Goal: Task Accomplishment & Management: Manage account settings

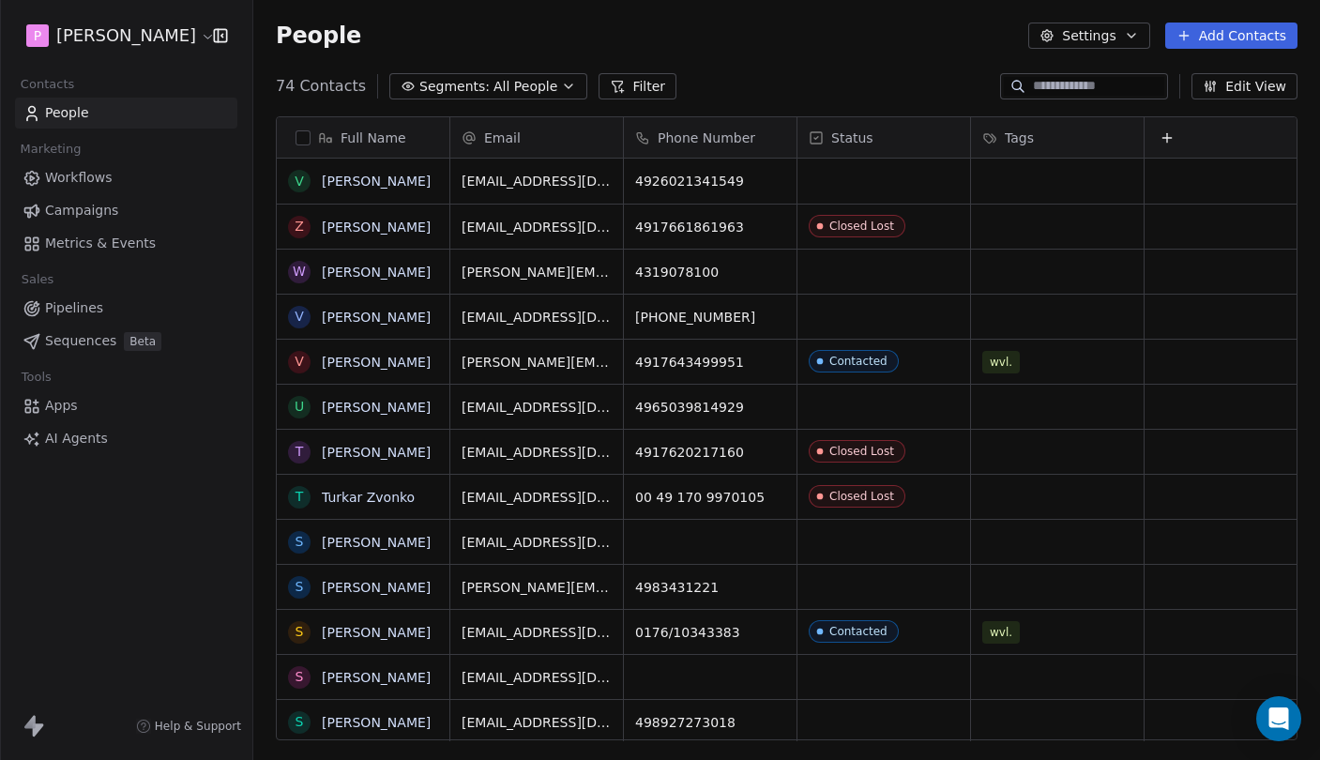
scroll to position [669, 1066]
click at [87, 311] on span "Pipelines" at bounding box center [74, 308] width 58 height 20
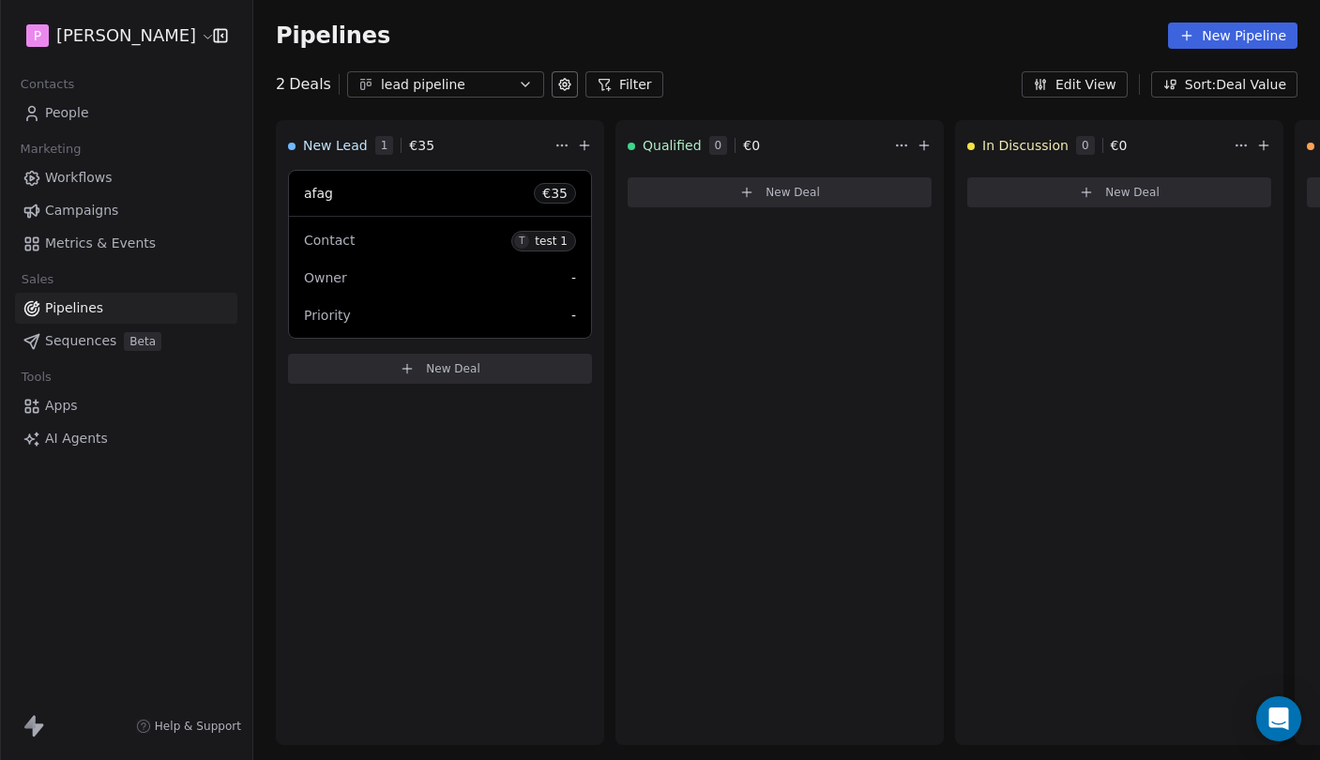
scroll to position [0, -1]
click at [102, 119] on link "People" at bounding box center [126, 113] width 222 height 31
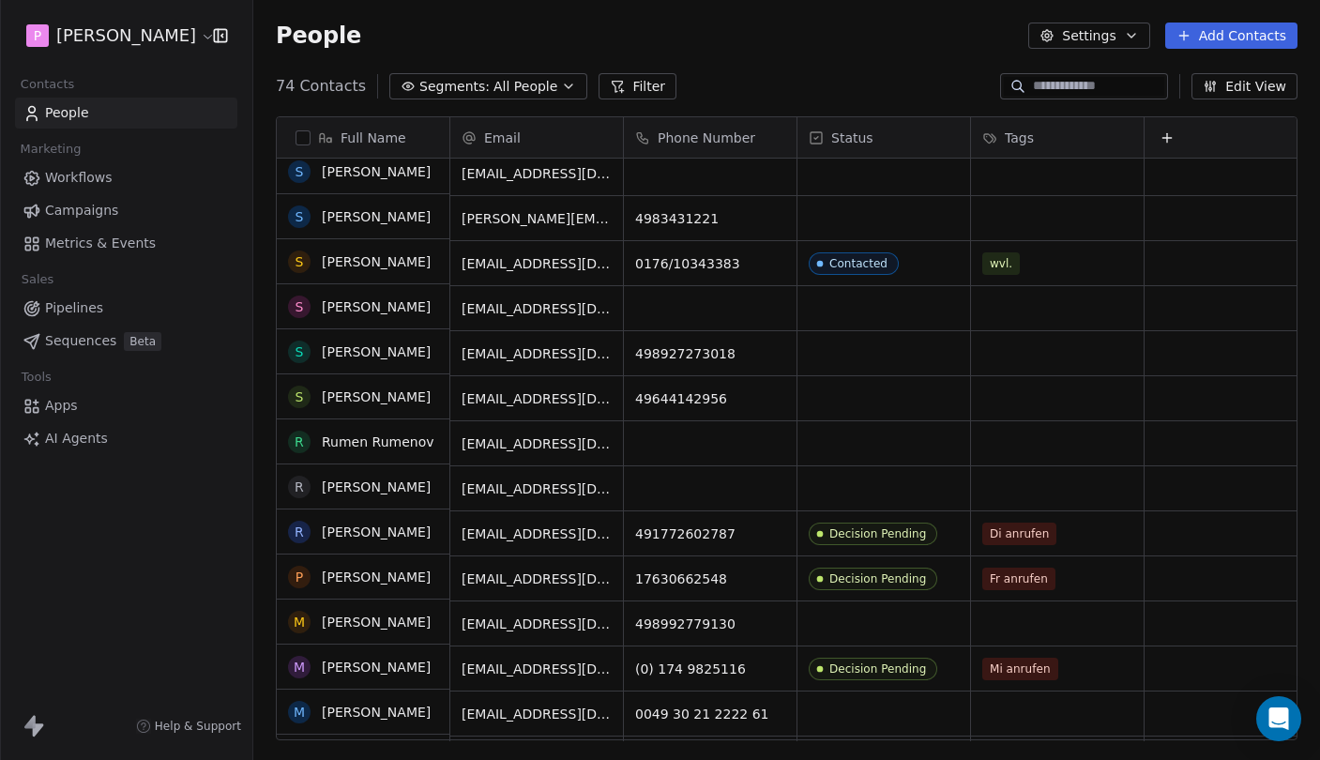
scroll to position [372, 0]
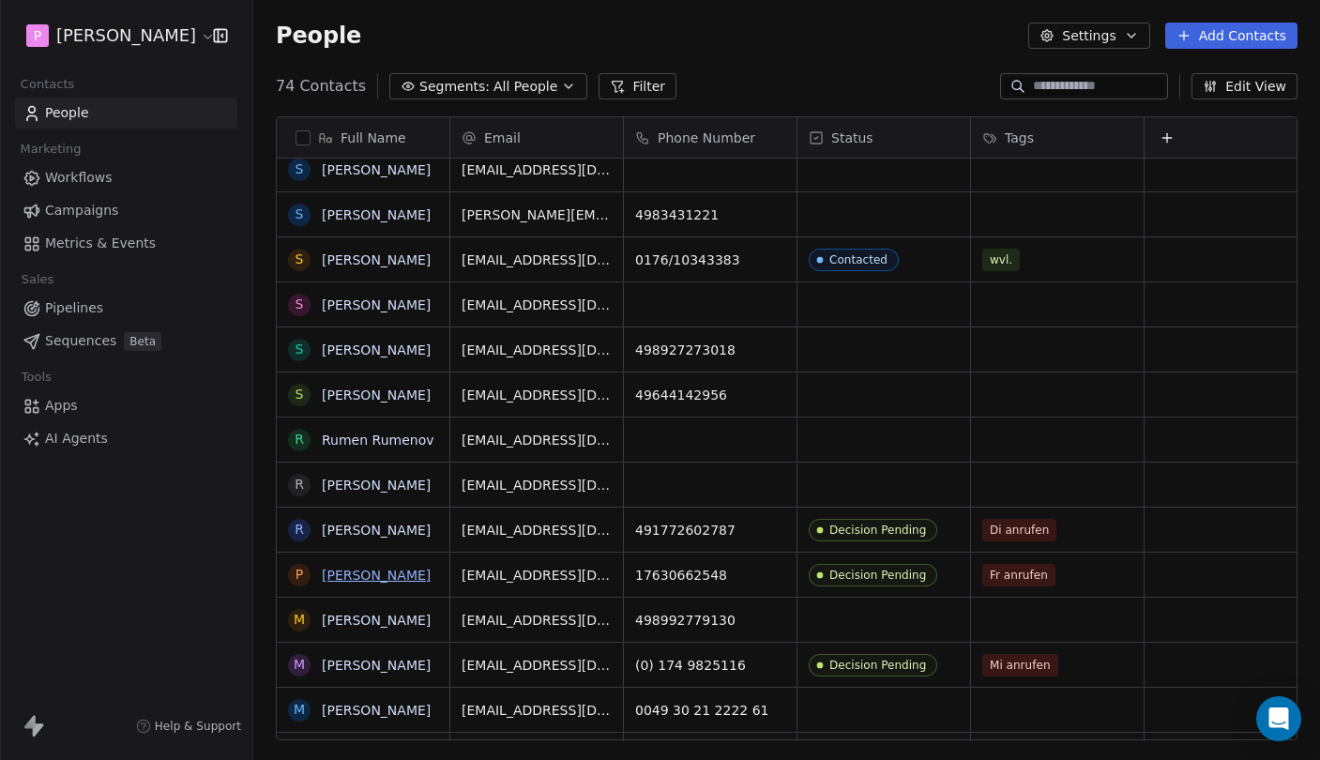
click at [379, 571] on link "[PERSON_NAME]" at bounding box center [376, 574] width 109 height 15
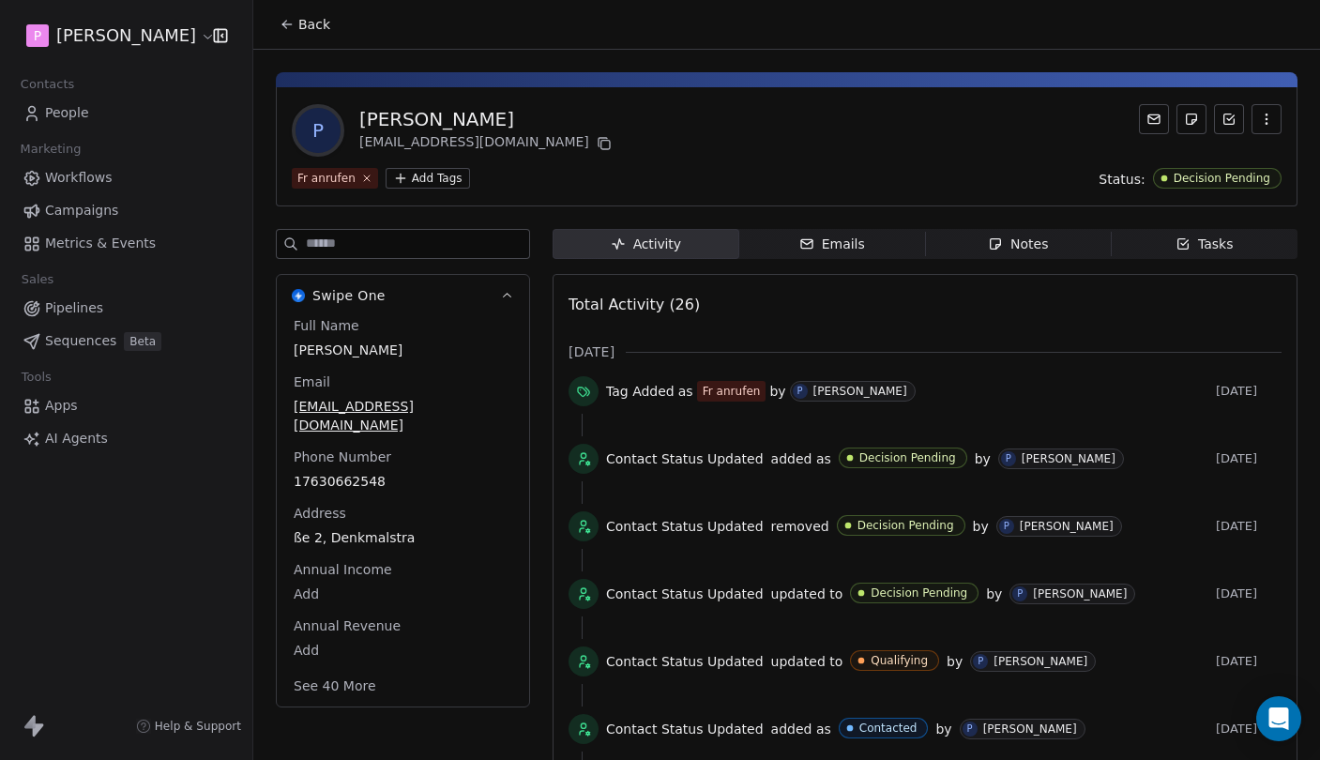
click at [1278, 115] on button "button" at bounding box center [1266, 119] width 30 height 30
click at [1274, 115] on button "button" at bounding box center [1266, 119] width 30 height 30
click at [871, 237] on span "Emails Emails" at bounding box center [832, 244] width 187 height 30
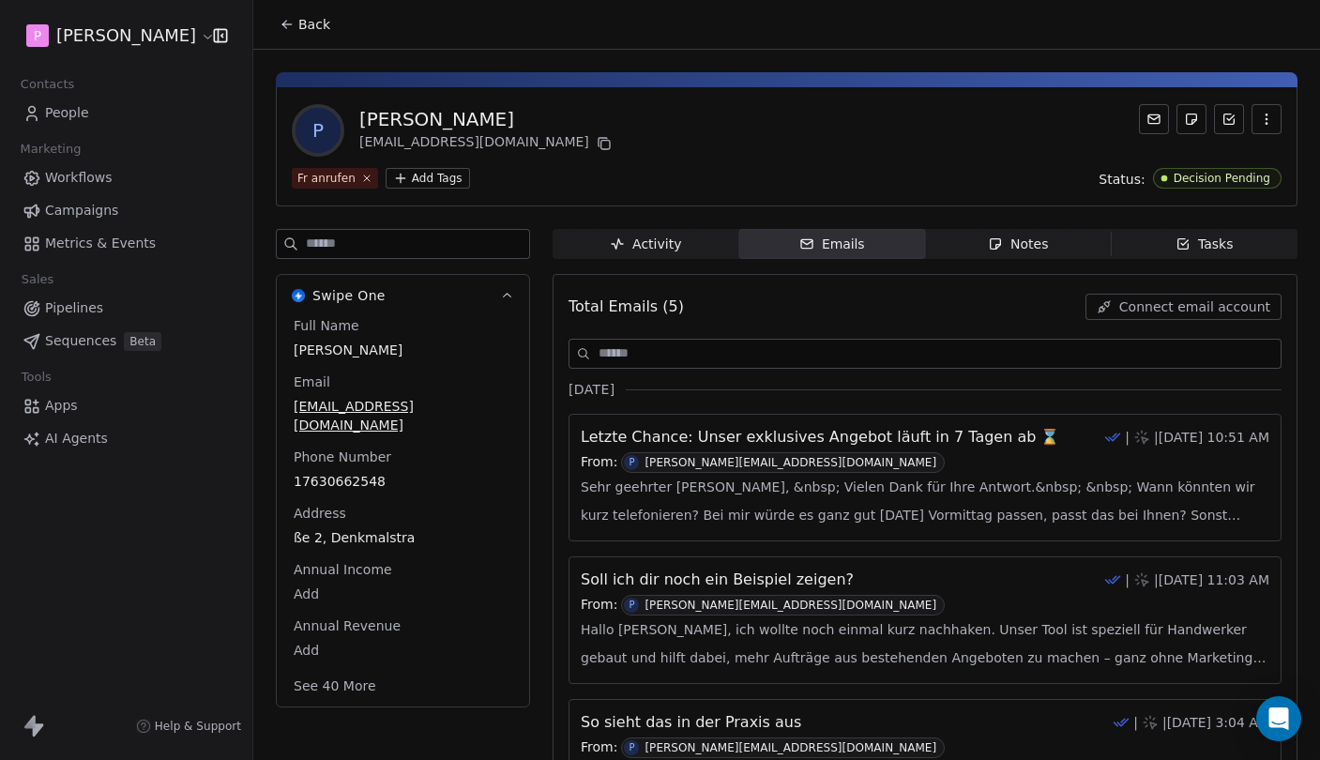
click at [1017, 241] on div "Notes" at bounding box center [1018, 244] width 60 height 20
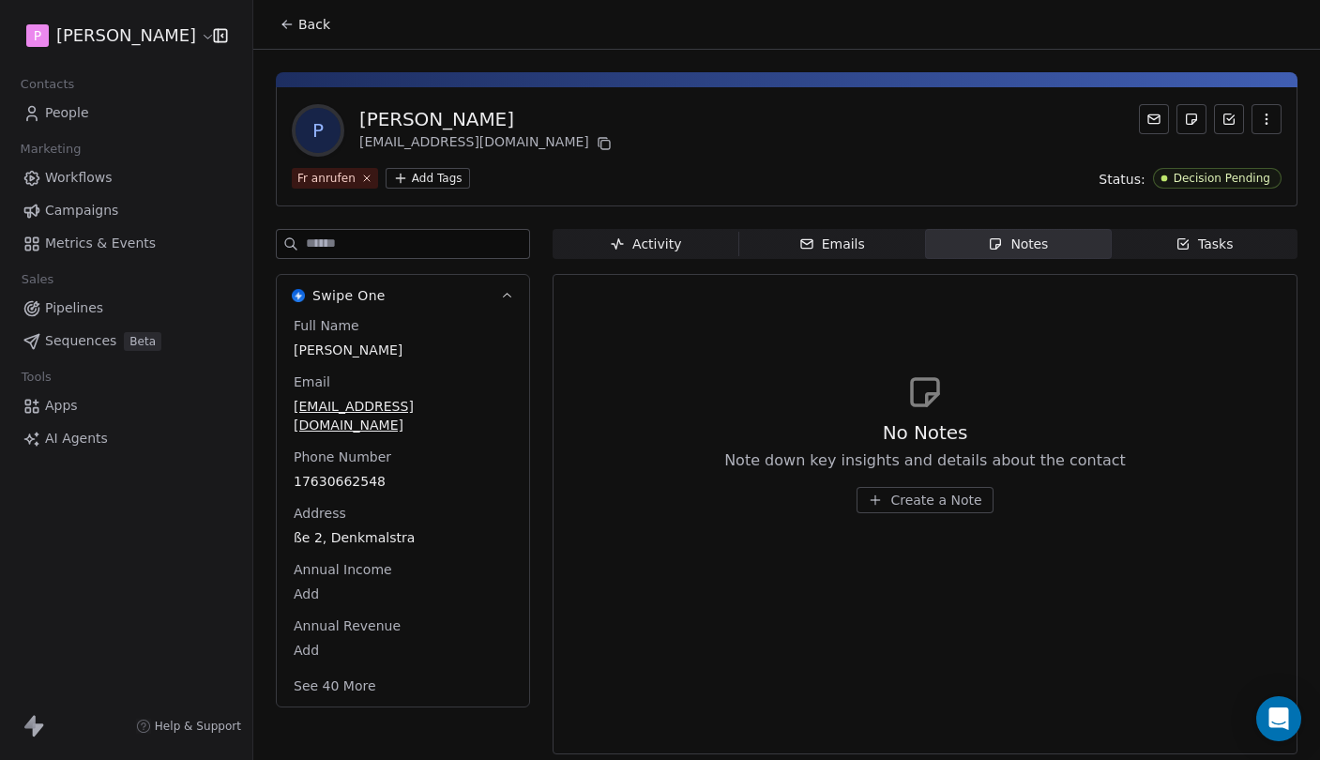
click at [1188, 244] on icon "button" at bounding box center [1182, 243] width 15 height 15
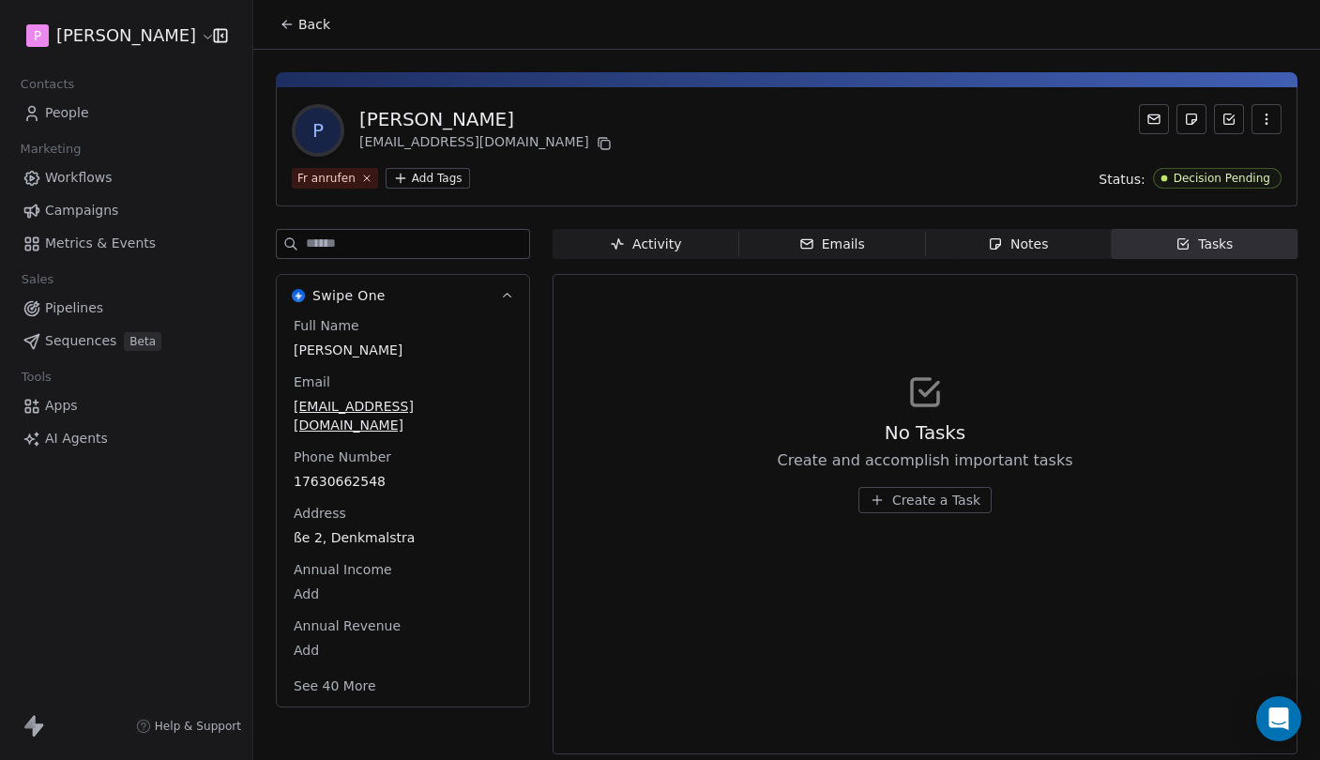
click at [648, 248] on div "Activity" at bounding box center [645, 244] width 71 height 20
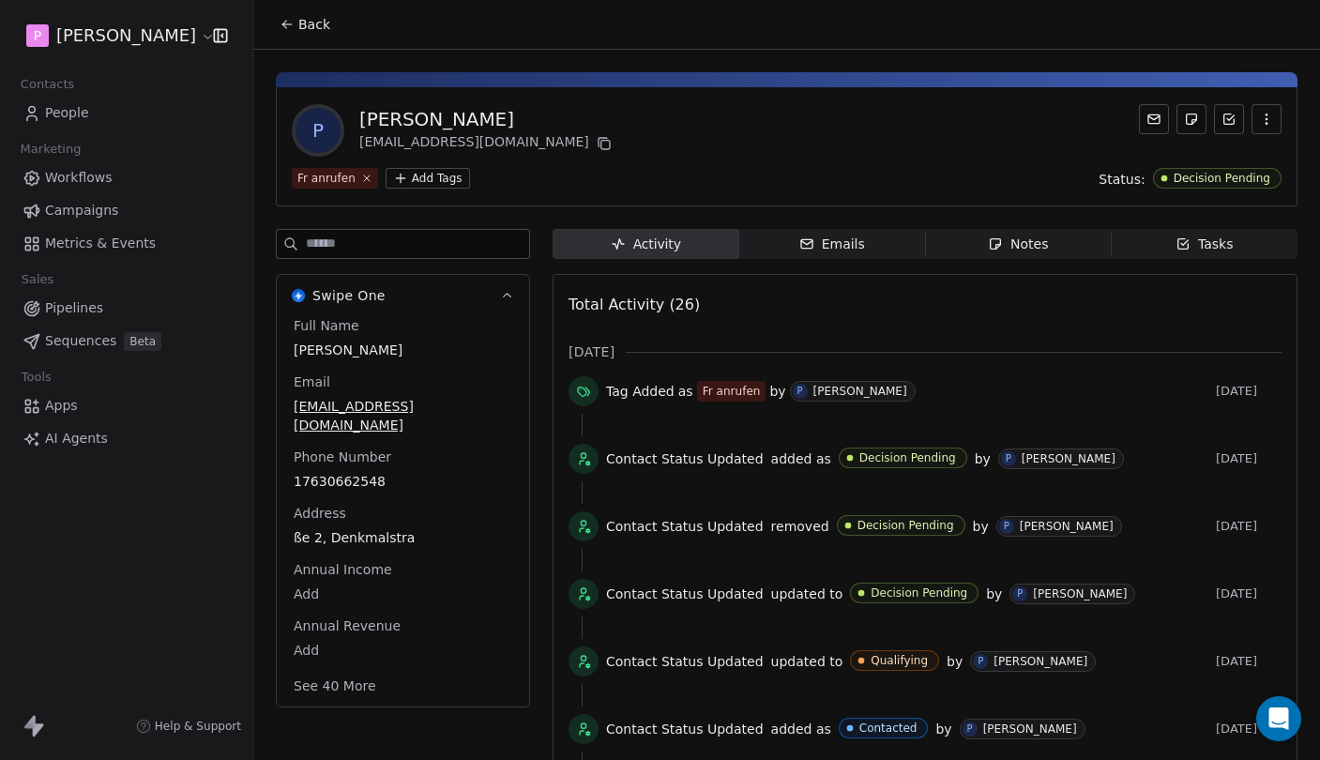
click at [293, 13] on button "Back" at bounding box center [304, 25] width 73 height 34
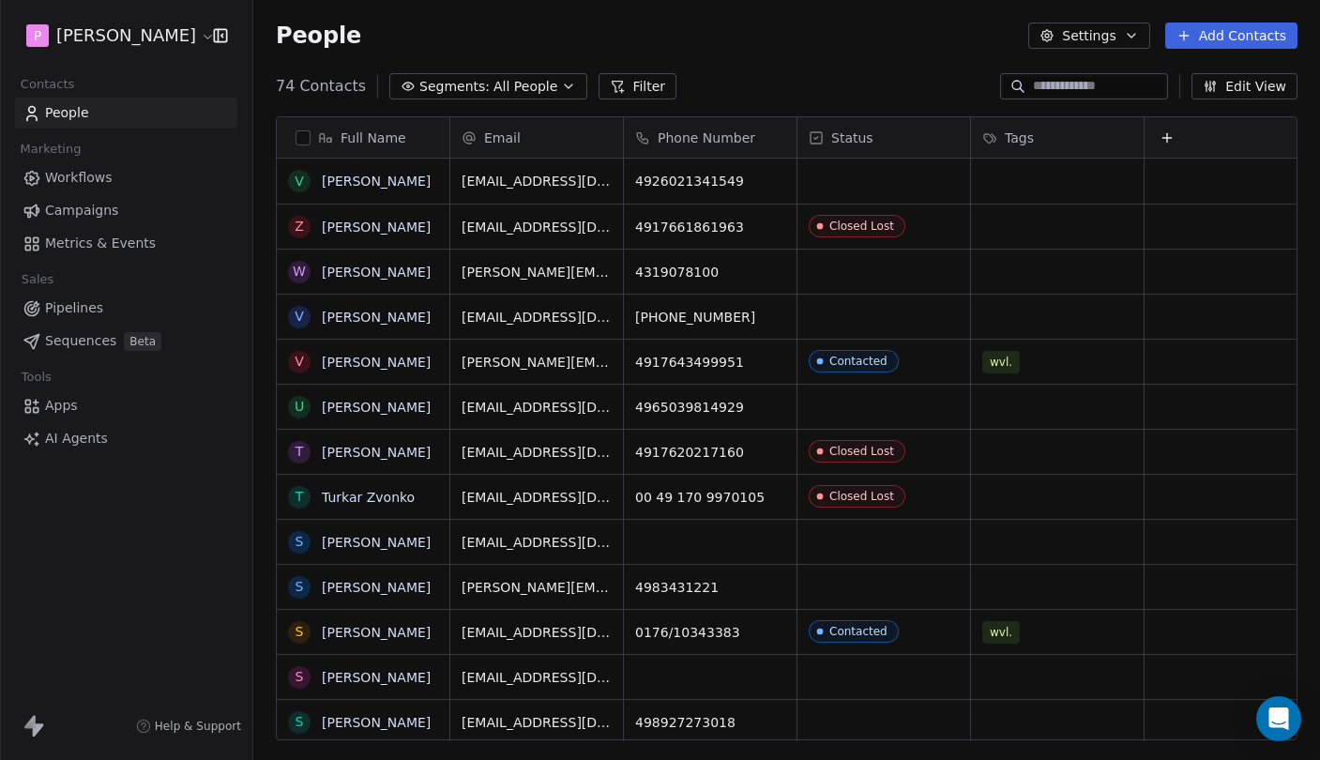
scroll to position [669, 1066]
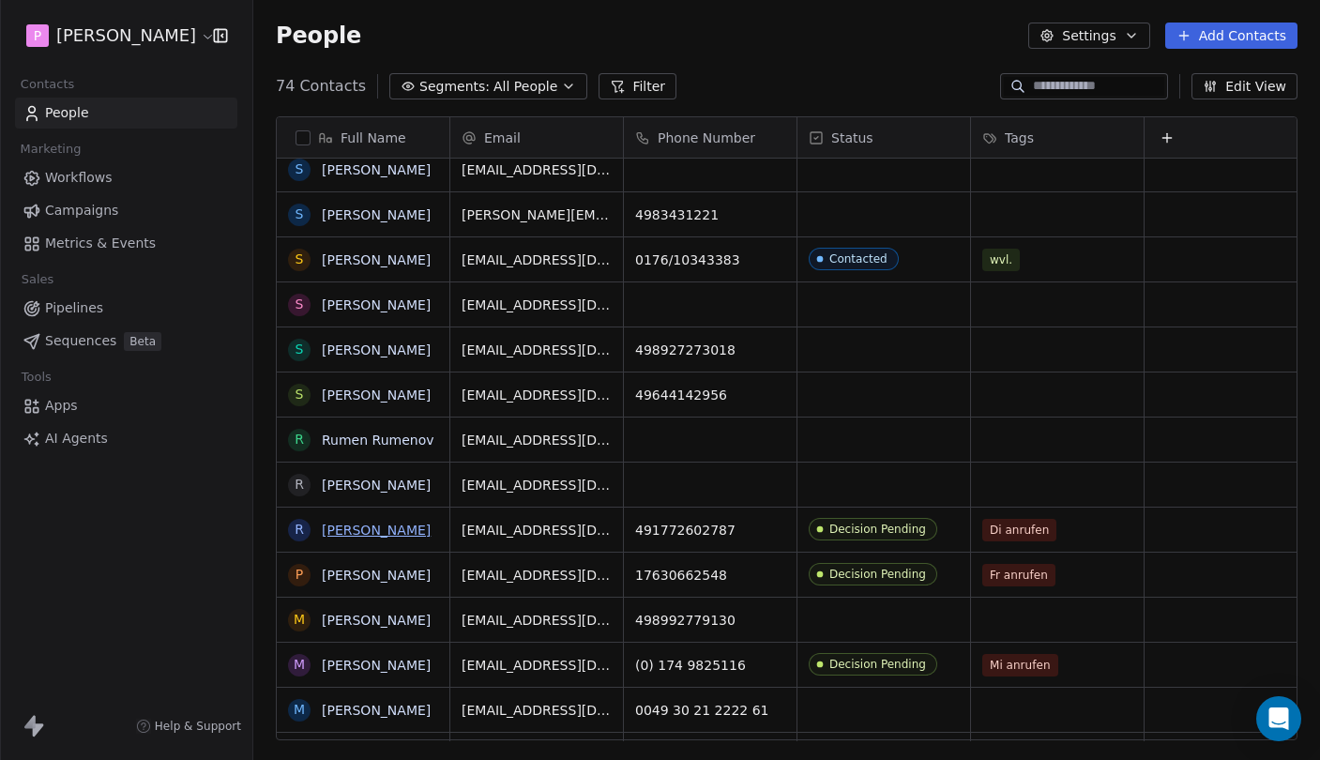
click at [374, 527] on link "[PERSON_NAME]" at bounding box center [376, 529] width 109 height 15
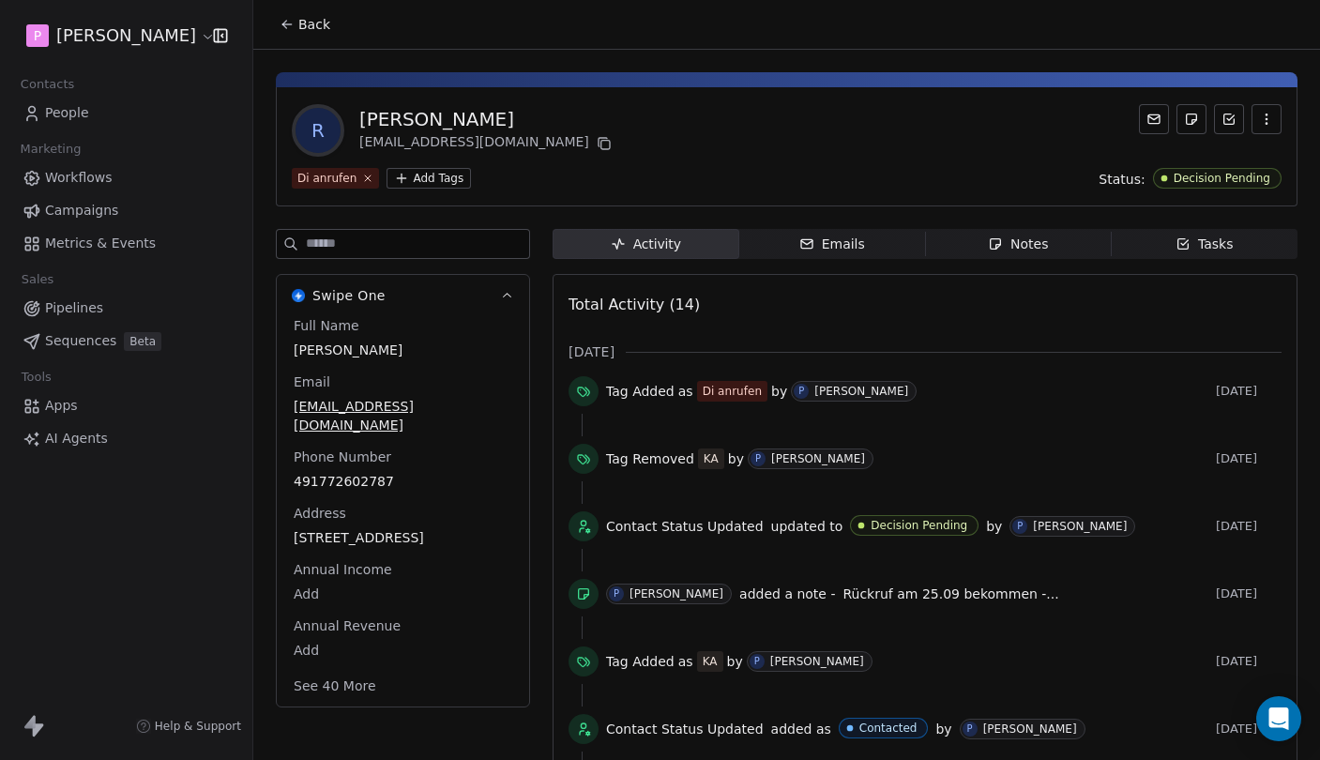
click at [302, 39] on button "Back" at bounding box center [304, 25] width 73 height 34
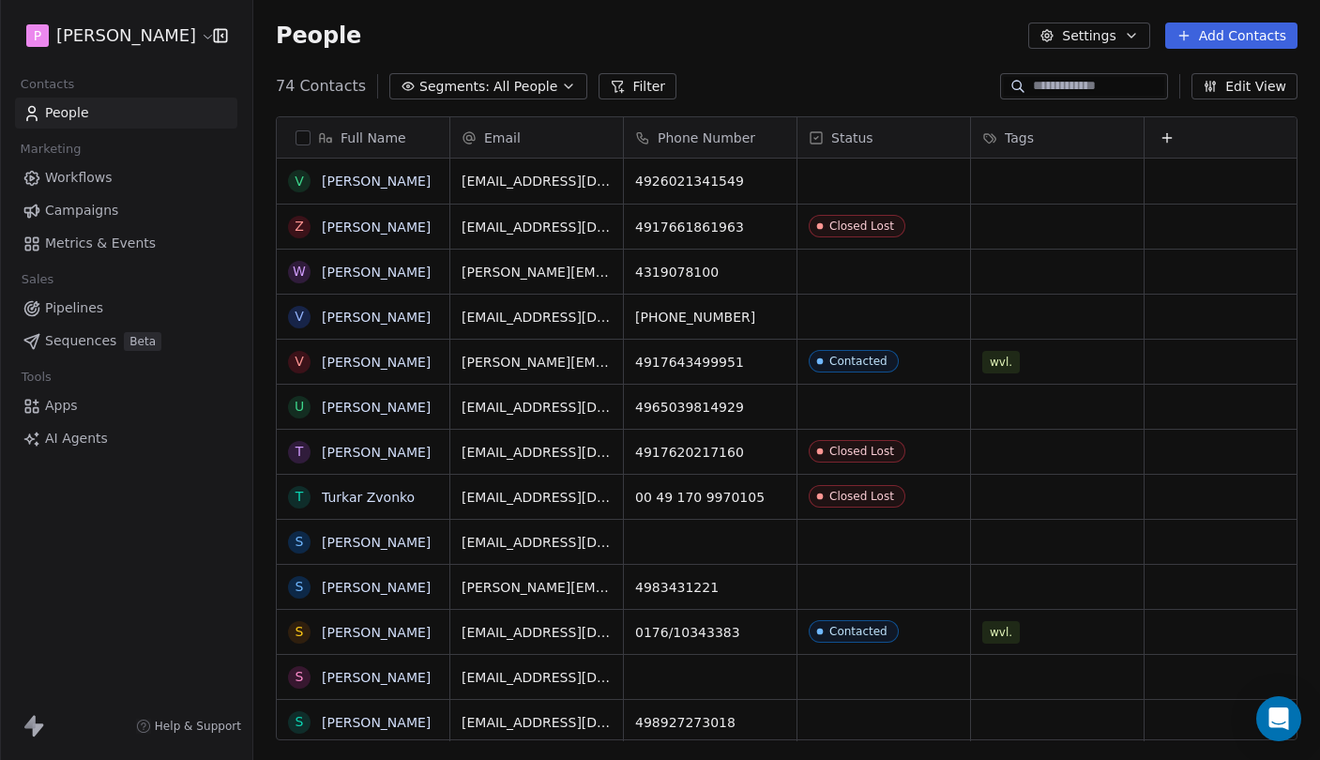
scroll to position [669, 1066]
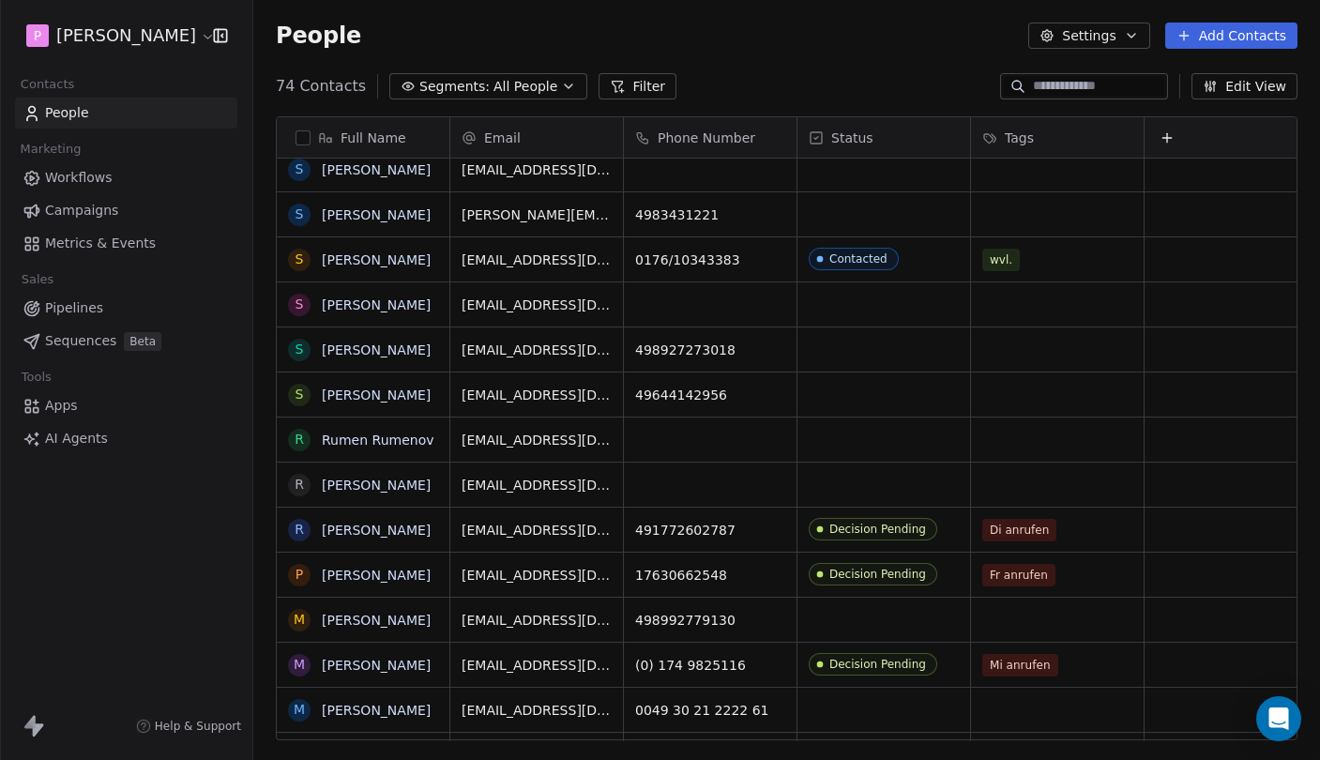
click at [83, 294] on div "Sales Pipelines Sequences Beta" at bounding box center [126, 311] width 222 height 90
click at [88, 309] on span "Pipelines" at bounding box center [74, 308] width 58 height 20
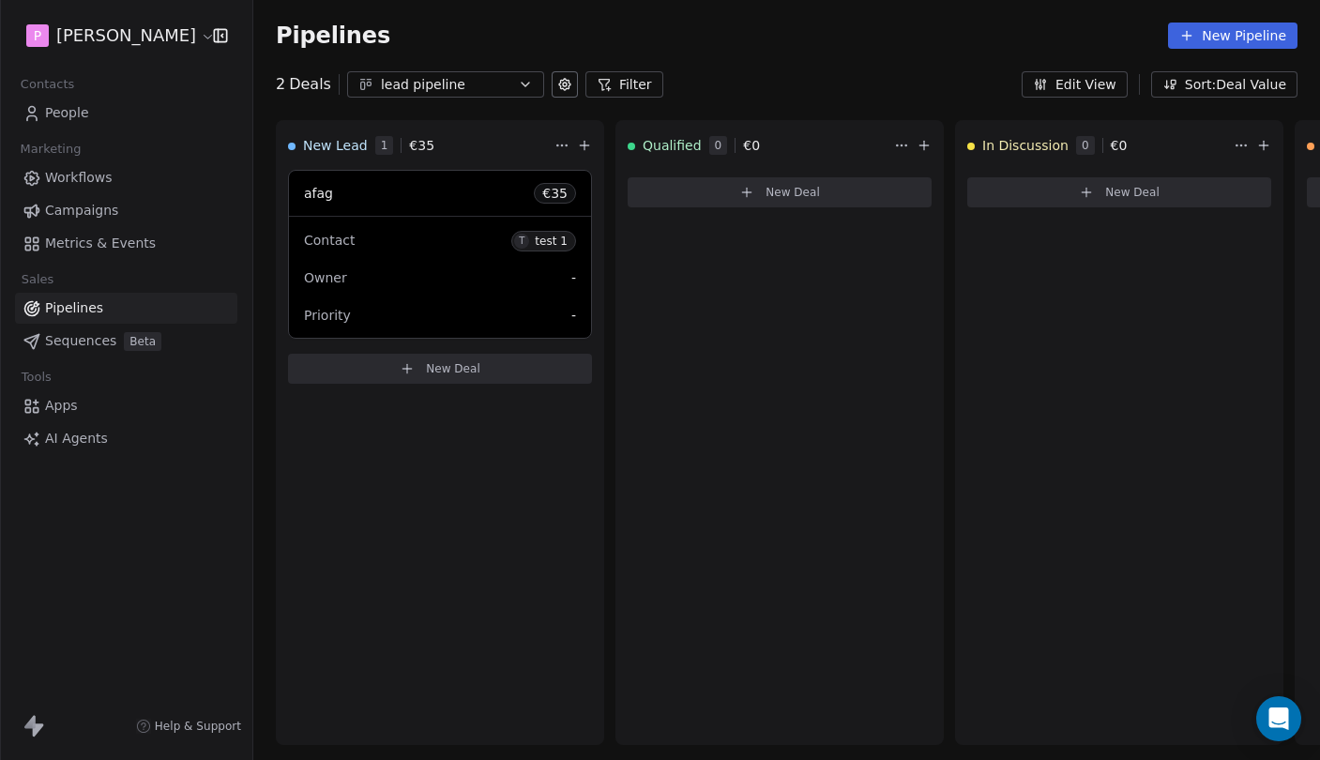
click at [83, 111] on span "People" at bounding box center [67, 113] width 44 height 20
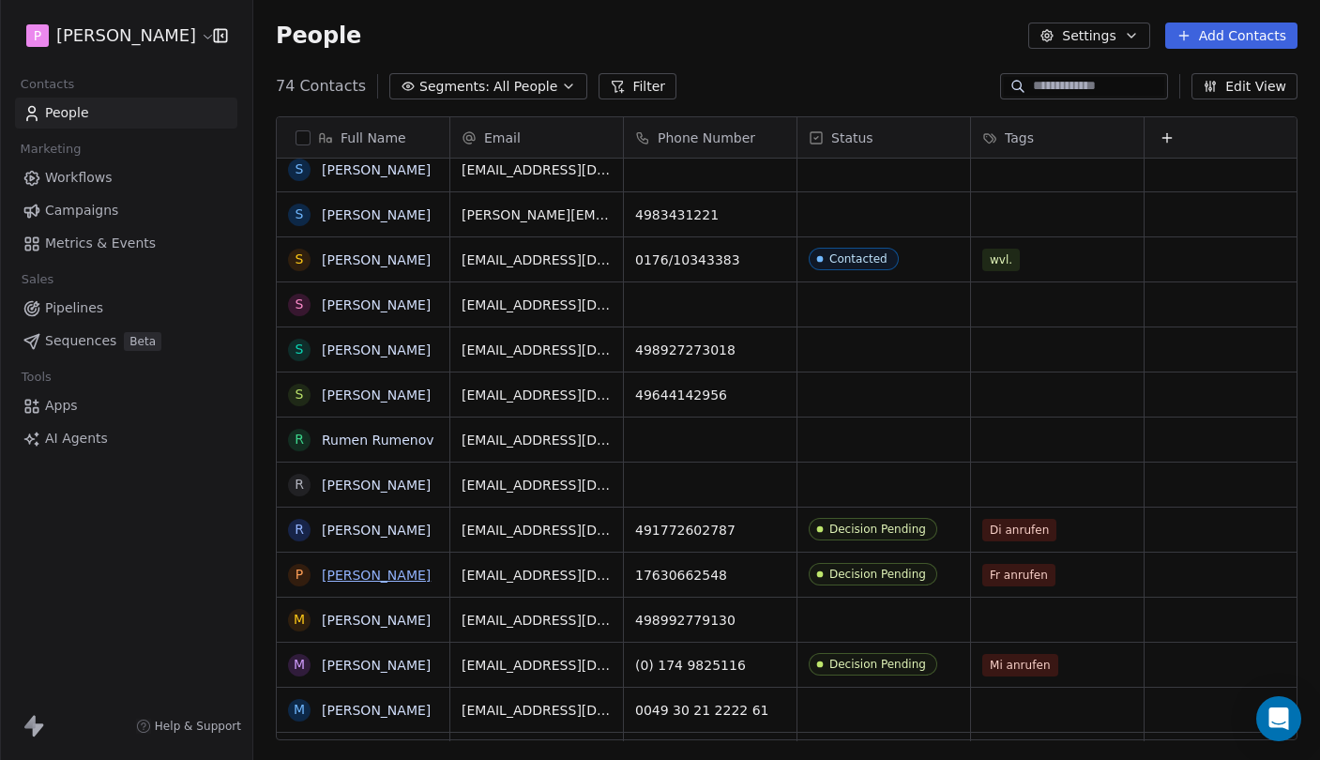
click at [396, 579] on link "[PERSON_NAME]" at bounding box center [376, 574] width 109 height 15
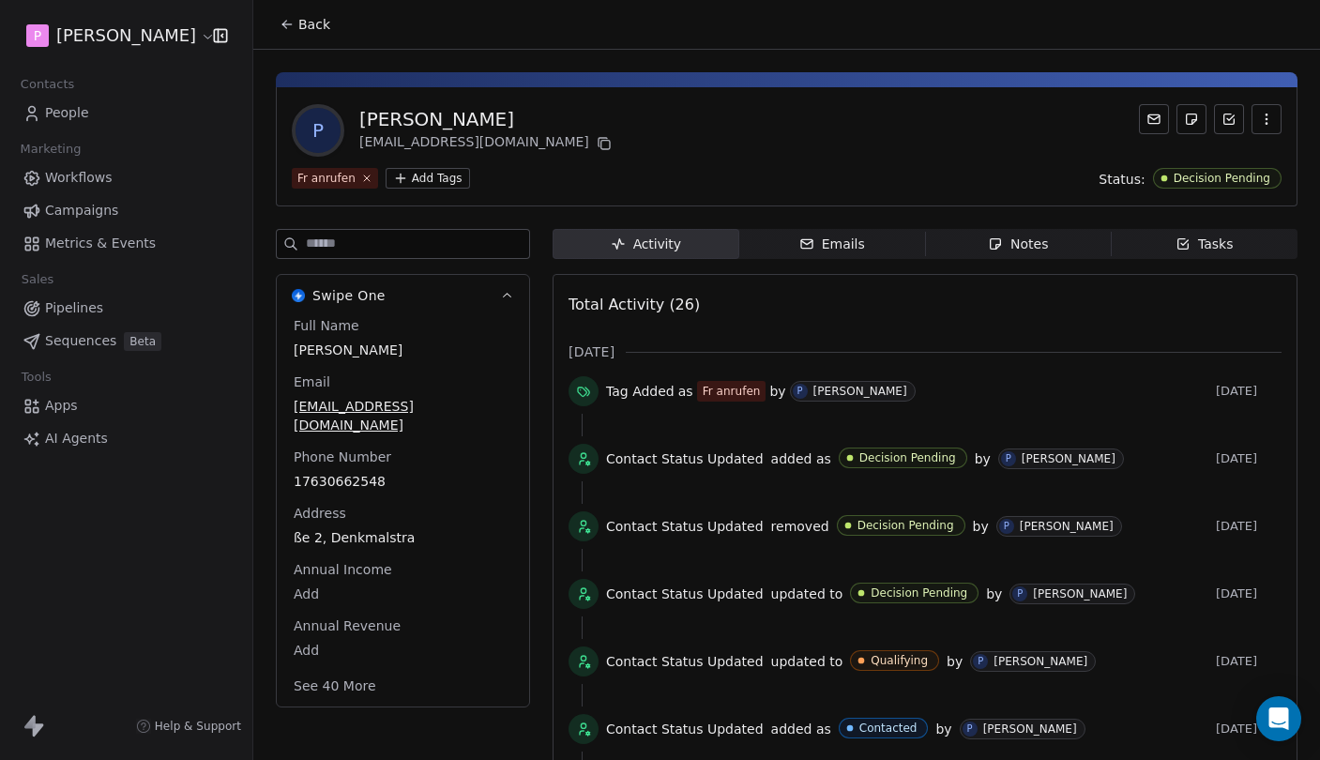
click at [433, 122] on div "[PERSON_NAME]" at bounding box center [487, 119] width 256 height 26
copy div "Rocchesini"
click at [292, 35] on button "Back" at bounding box center [304, 25] width 73 height 34
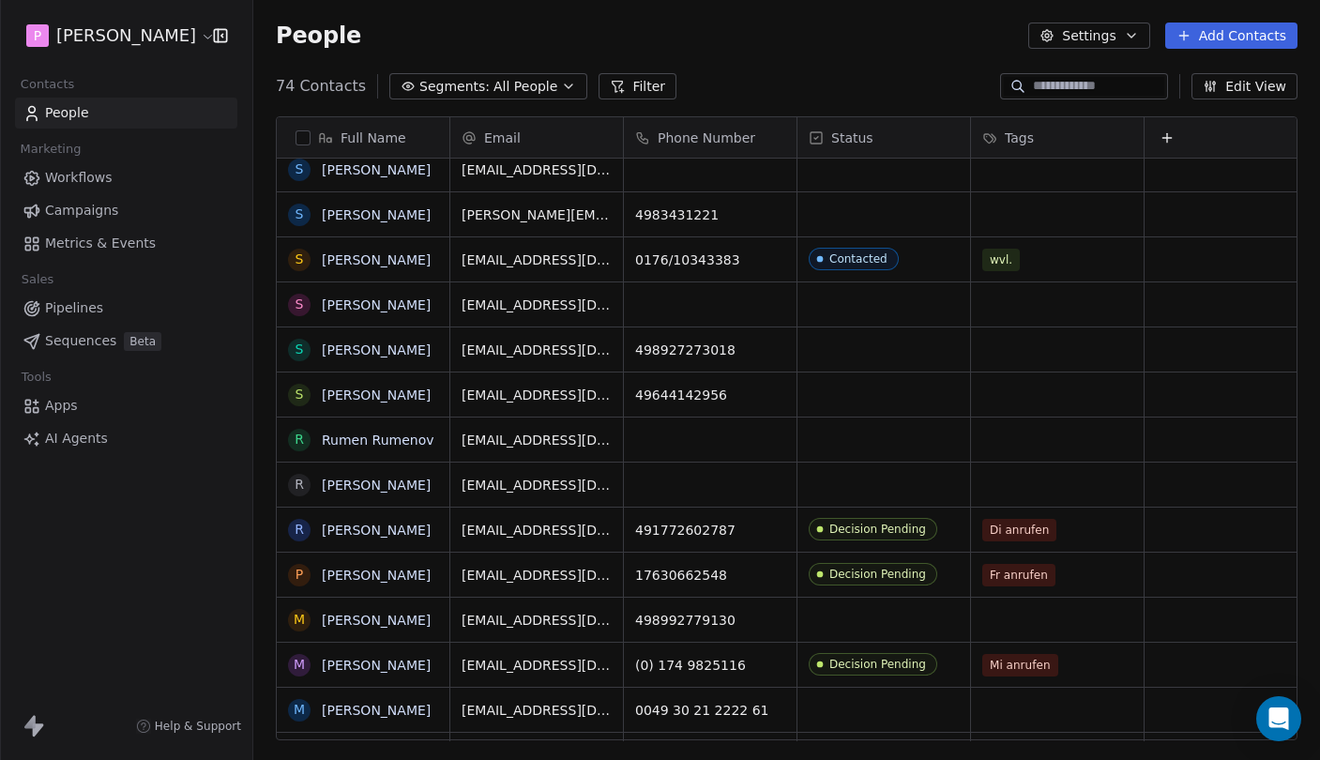
click at [104, 314] on link "Pipelines" at bounding box center [126, 308] width 222 height 31
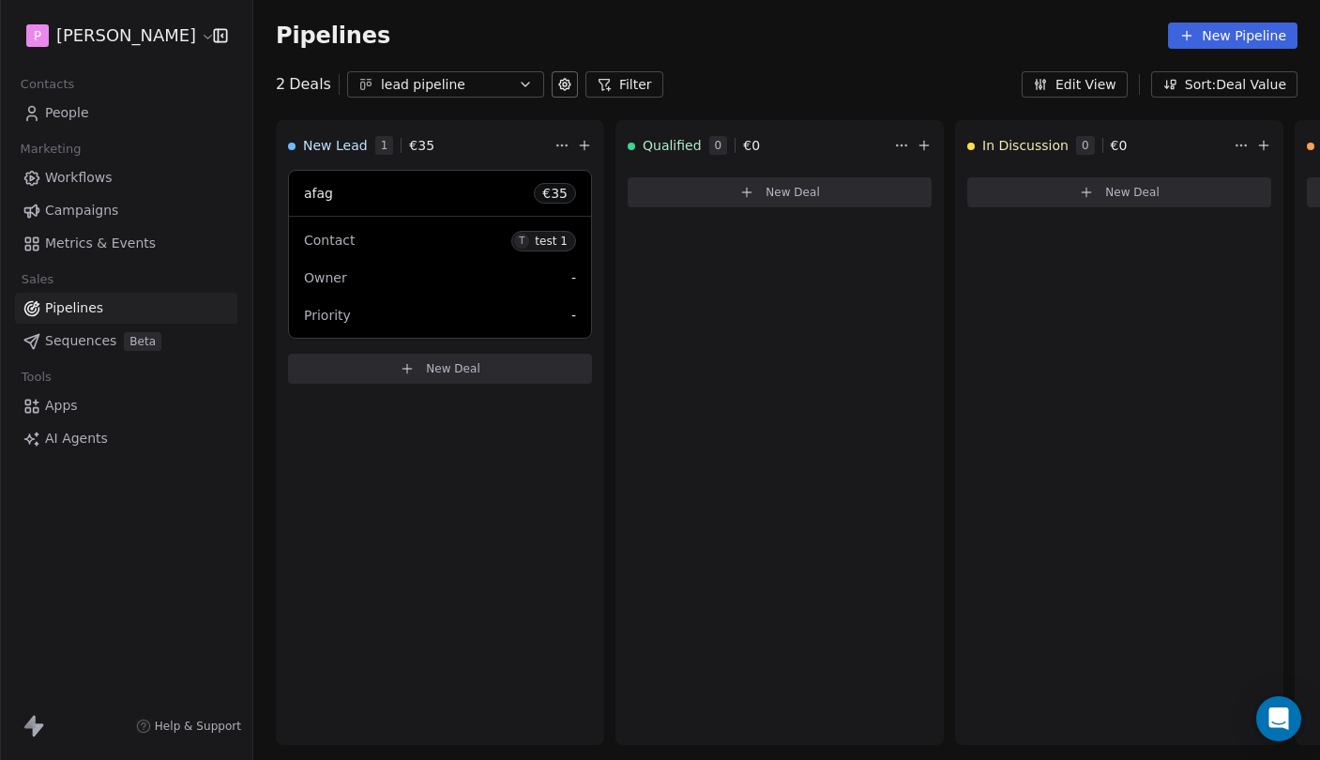
click at [1238, 42] on button "New Pipeline" at bounding box center [1232, 36] width 129 height 26
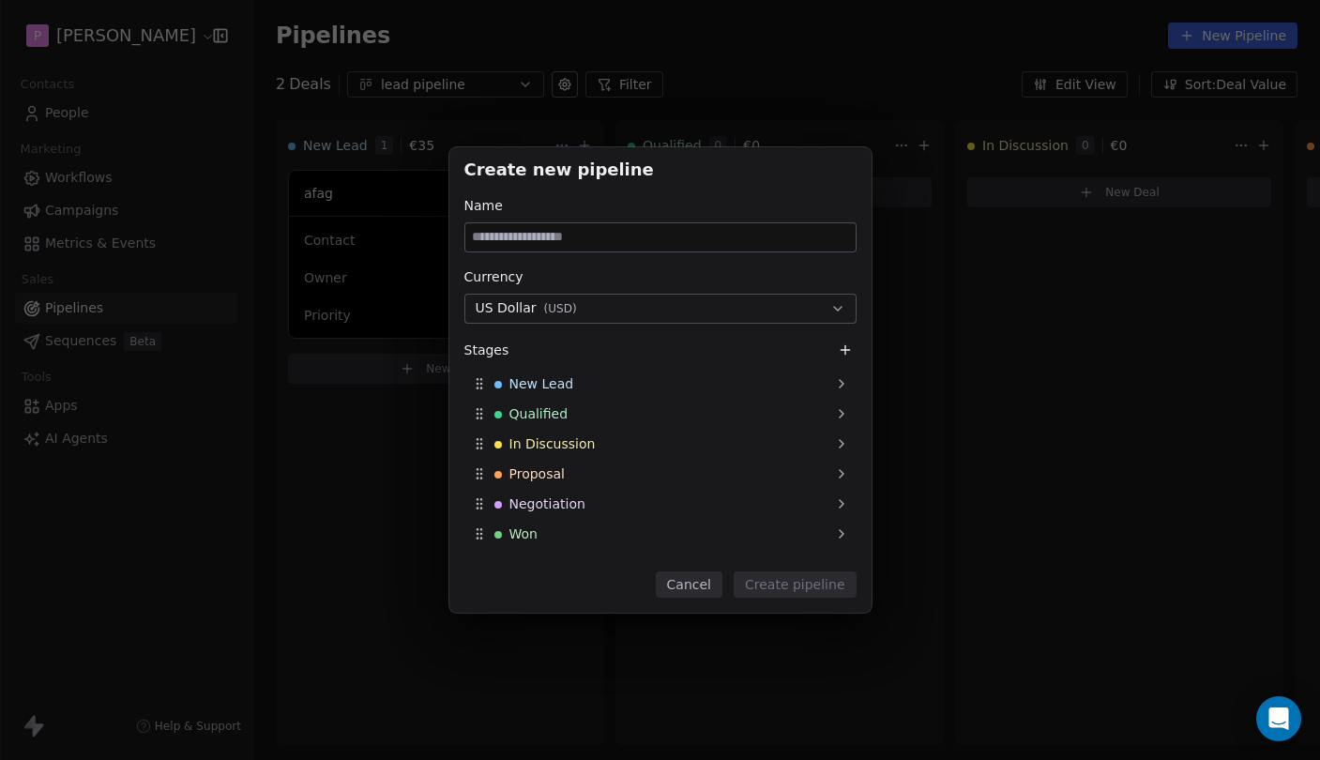
click at [682, 593] on button "Cancel" at bounding box center [689, 584] width 67 height 26
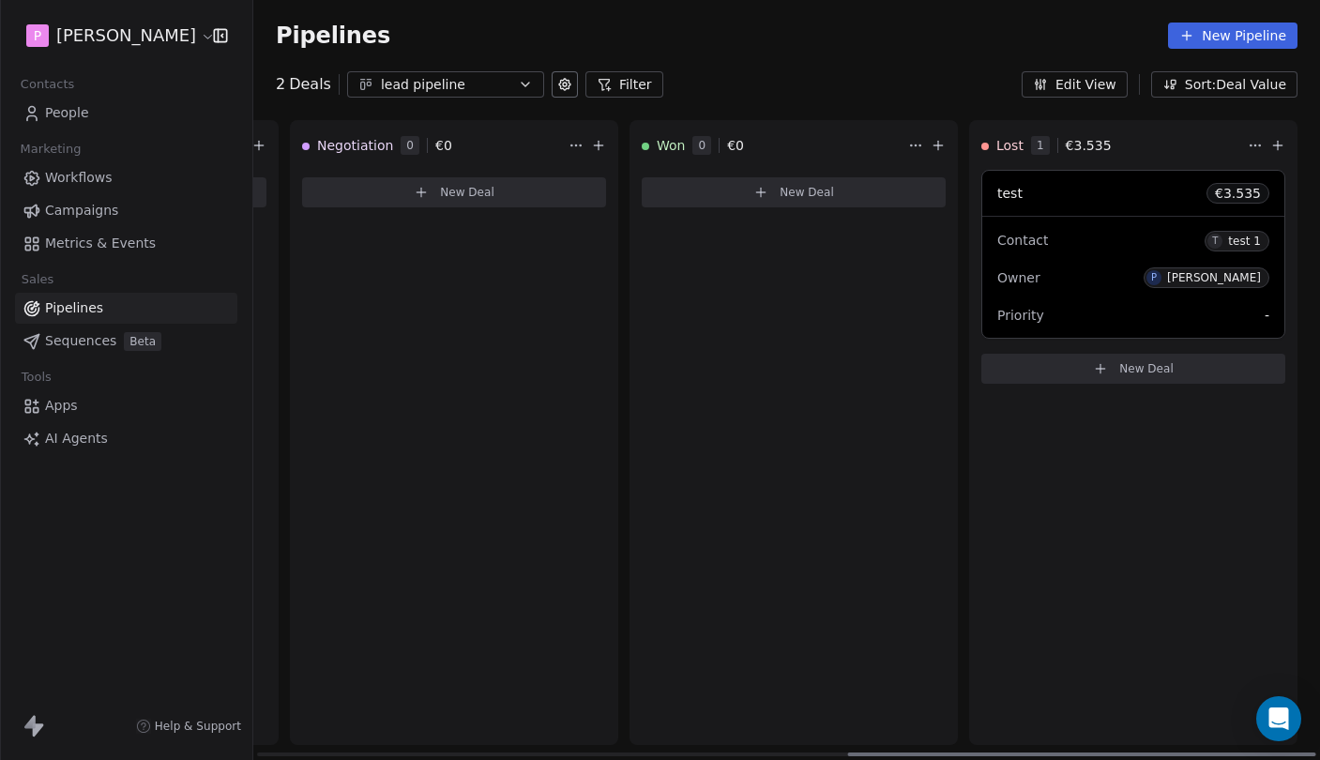
click at [1241, 150] on div "Lost 1 € 3.535" at bounding box center [1112, 145] width 263 height 49
click at [1260, 149] on html "P [PERSON_NAME] Contacts People Marketing Workflows Campaigns Metrics & Events …" at bounding box center [660, 380] width 1320 height 760
click at [1259, 176] on div "Delete" at bounding box center [1262, 183] width 88 height 30
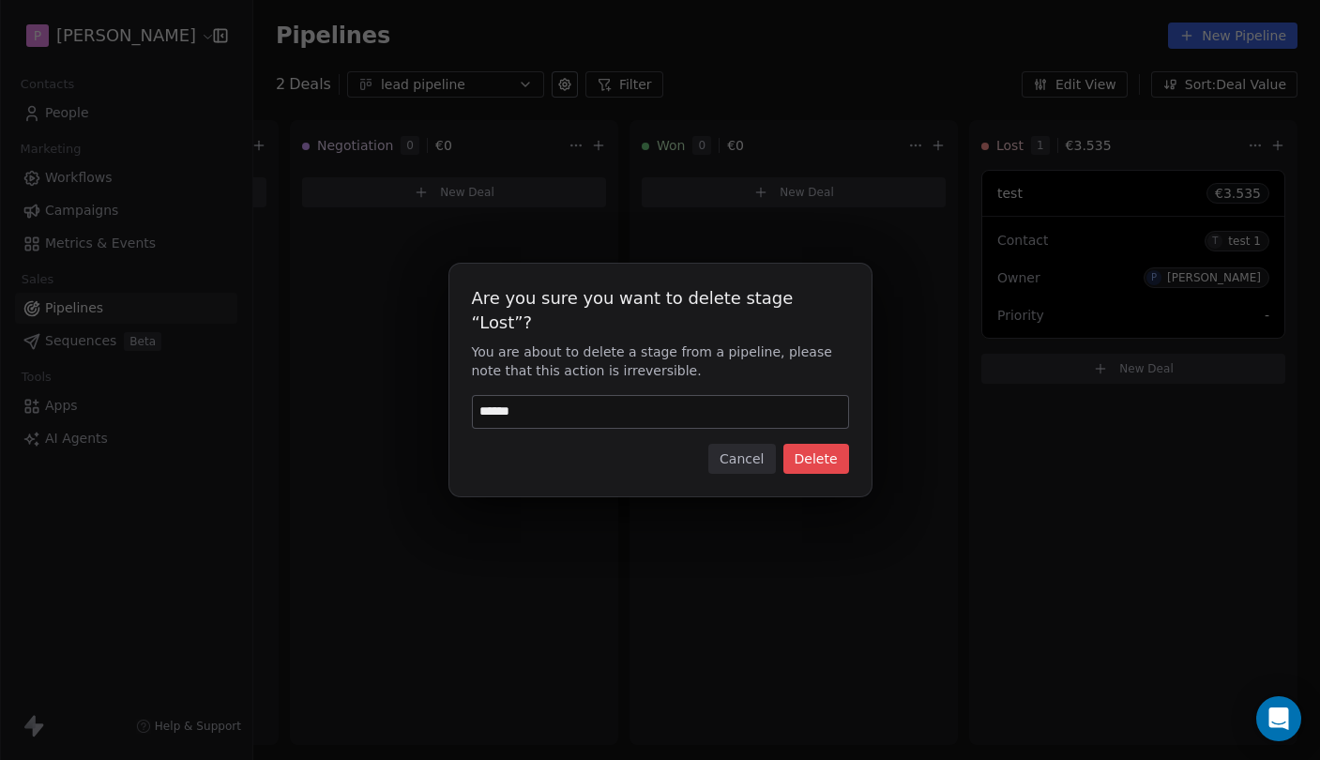
type input "******"
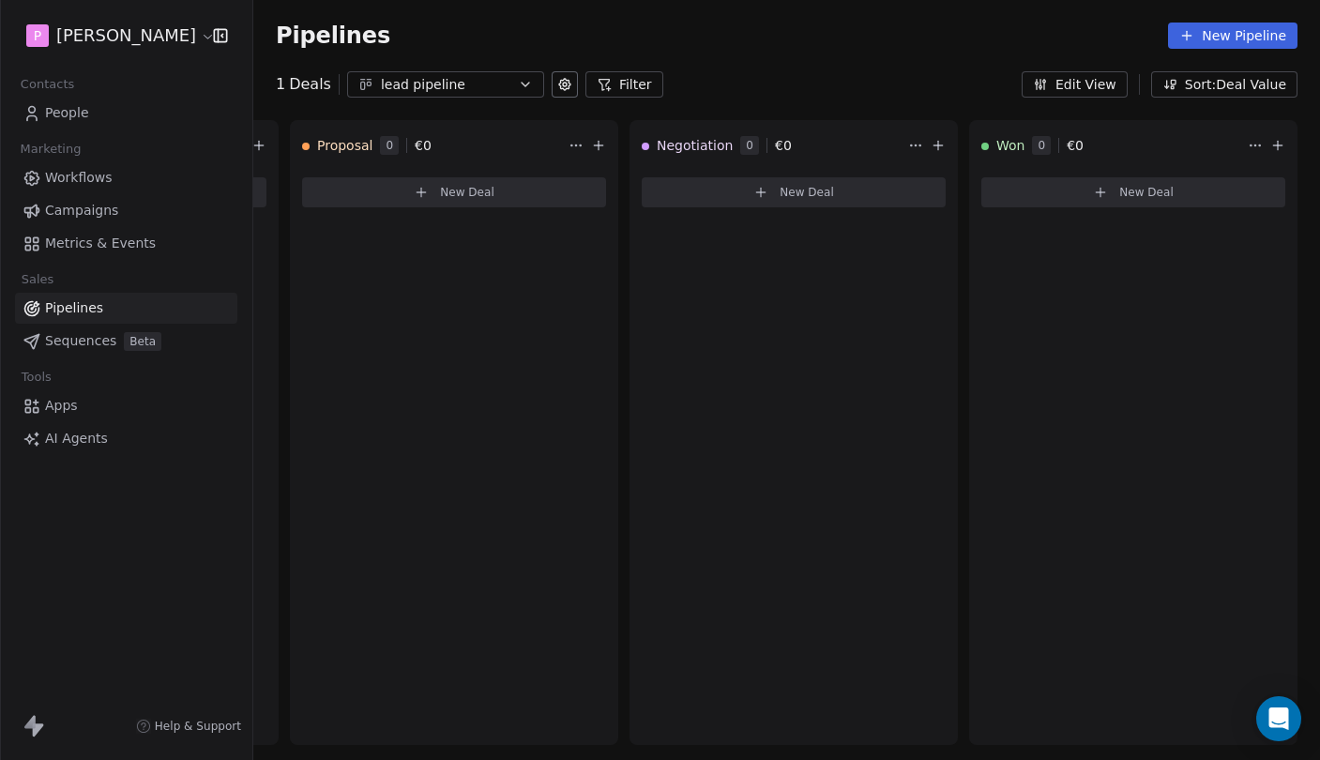
click at [1100, 90] on button "Edit View" at bounding box center [1074, 84] width 106 height 26
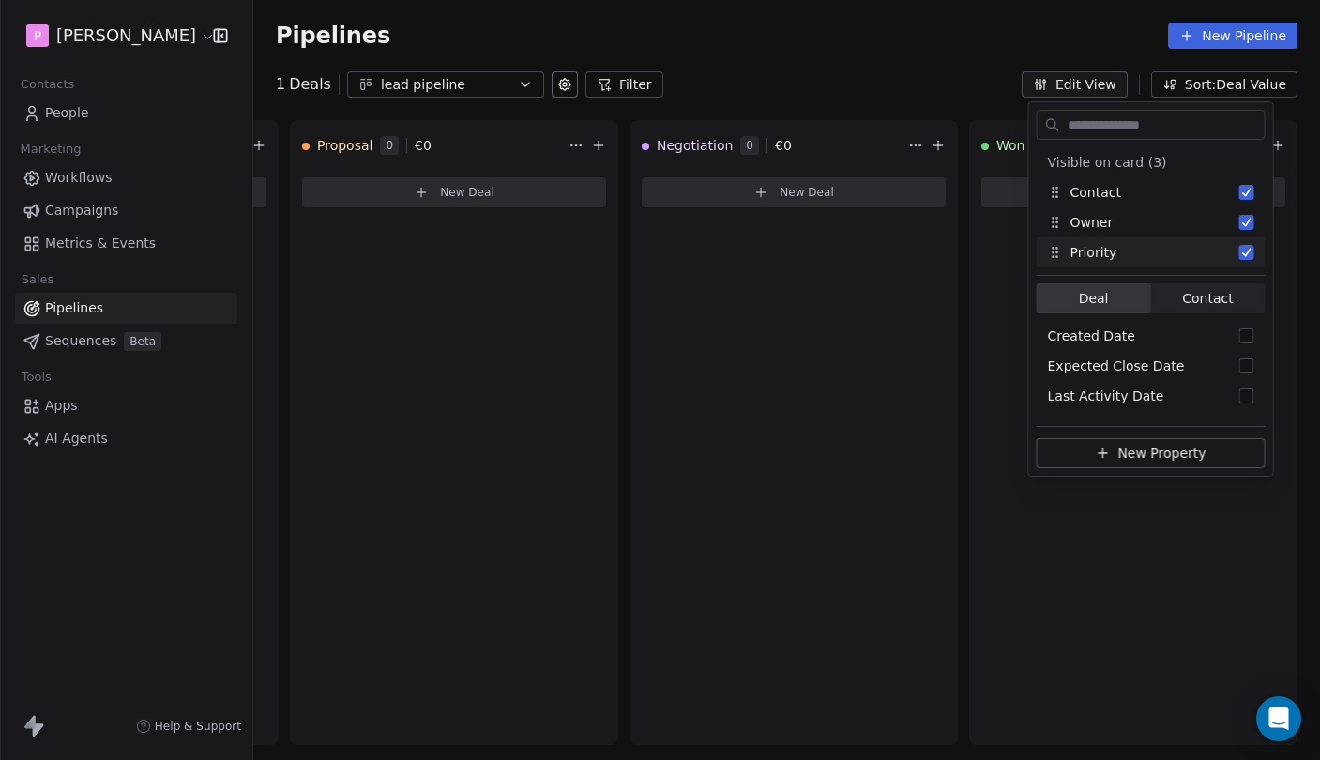
click at [867, 408] on div "Negotiation 0 € 0 New Deal" at bounding box center [793, 432] width 328 height 625
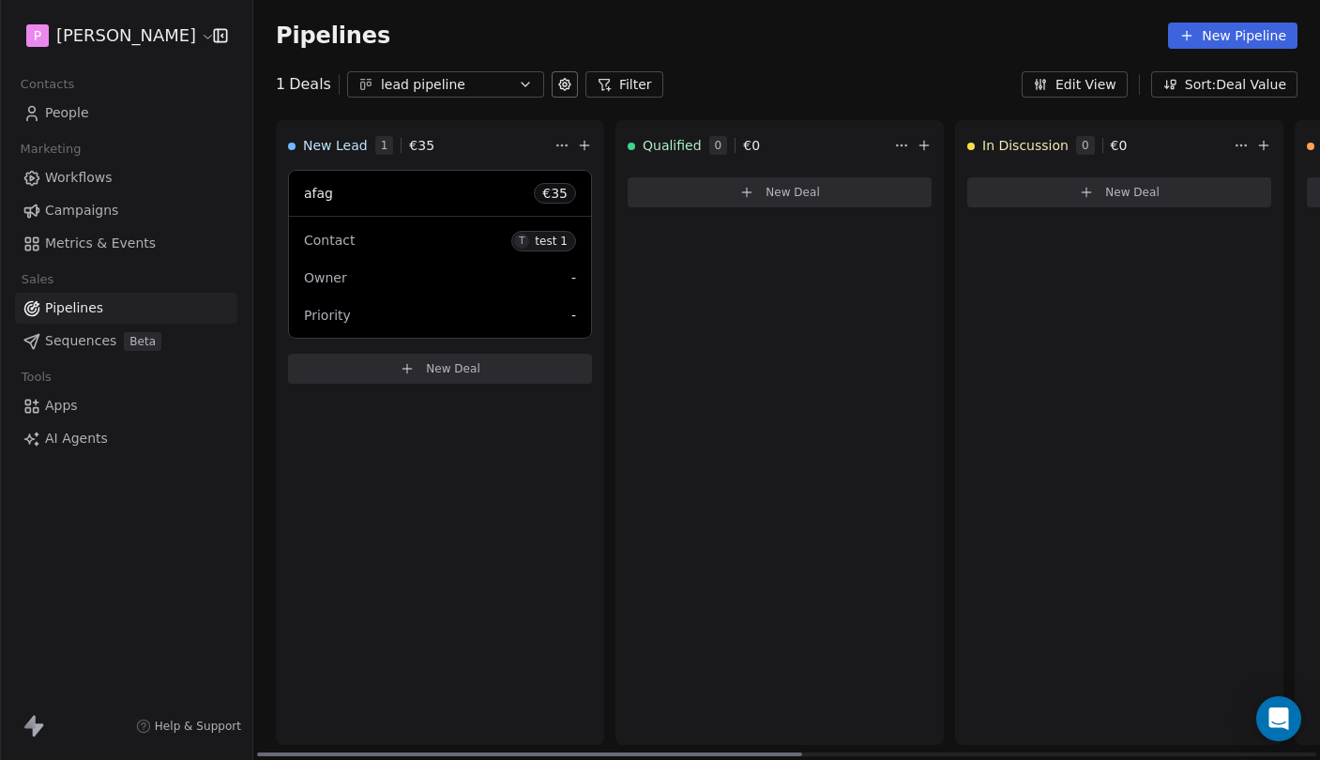
click at [560, 143] on html "P [PERSON_NAME] Contacts People Marketing Workflows Campaigns Metrics & Events …" at bounding box center [660, 380] width 1320 height 760
click at [522, 263] on html "P [PERSON_NAME] Contacts People Marketing Workflows Campaigns Metrics & Events …" at bounding box center [660, 380] width 1320 height 760
click at [463, 250] on div "Contact T test 1" at bounding box center [440, 239] width 272 height 31
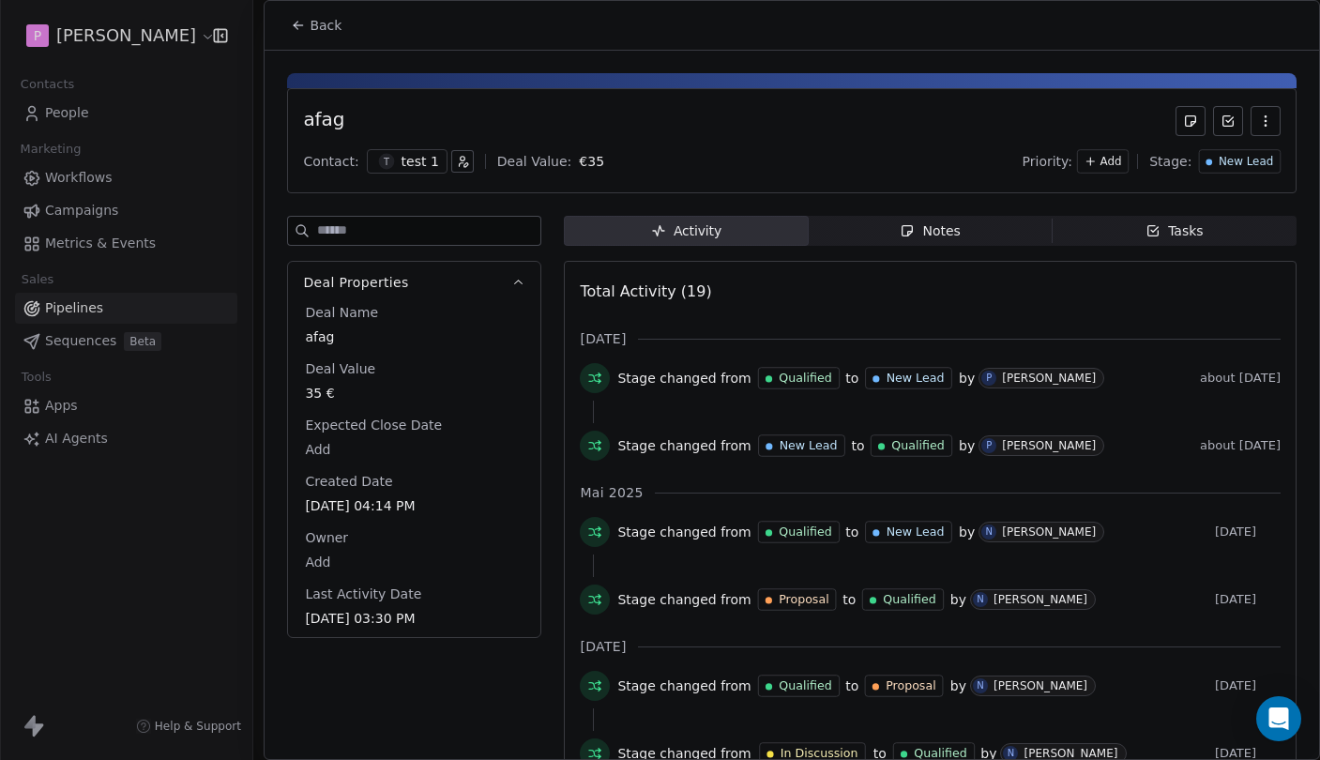
click at [308, 25] on button "Back" at bounding box center [315, 25] width 73 height 34
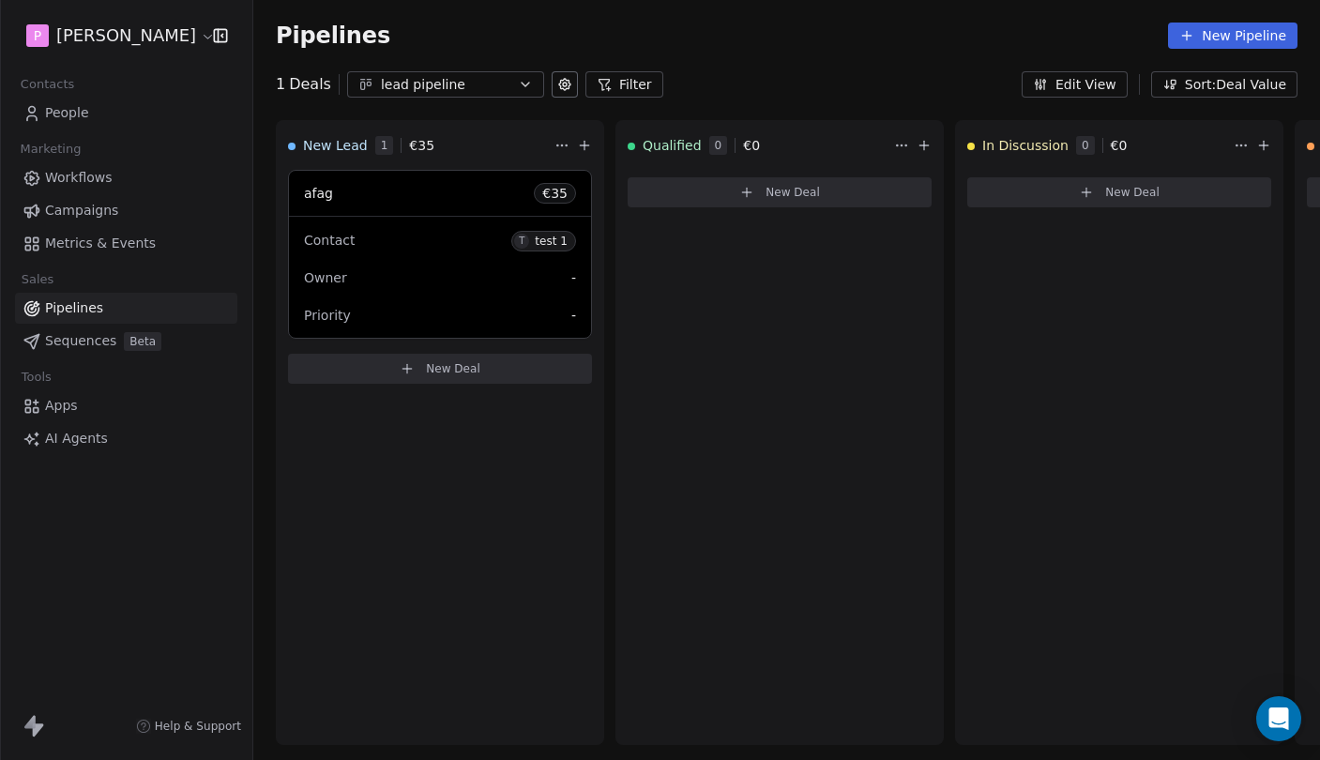
scroll to position [0, 1]
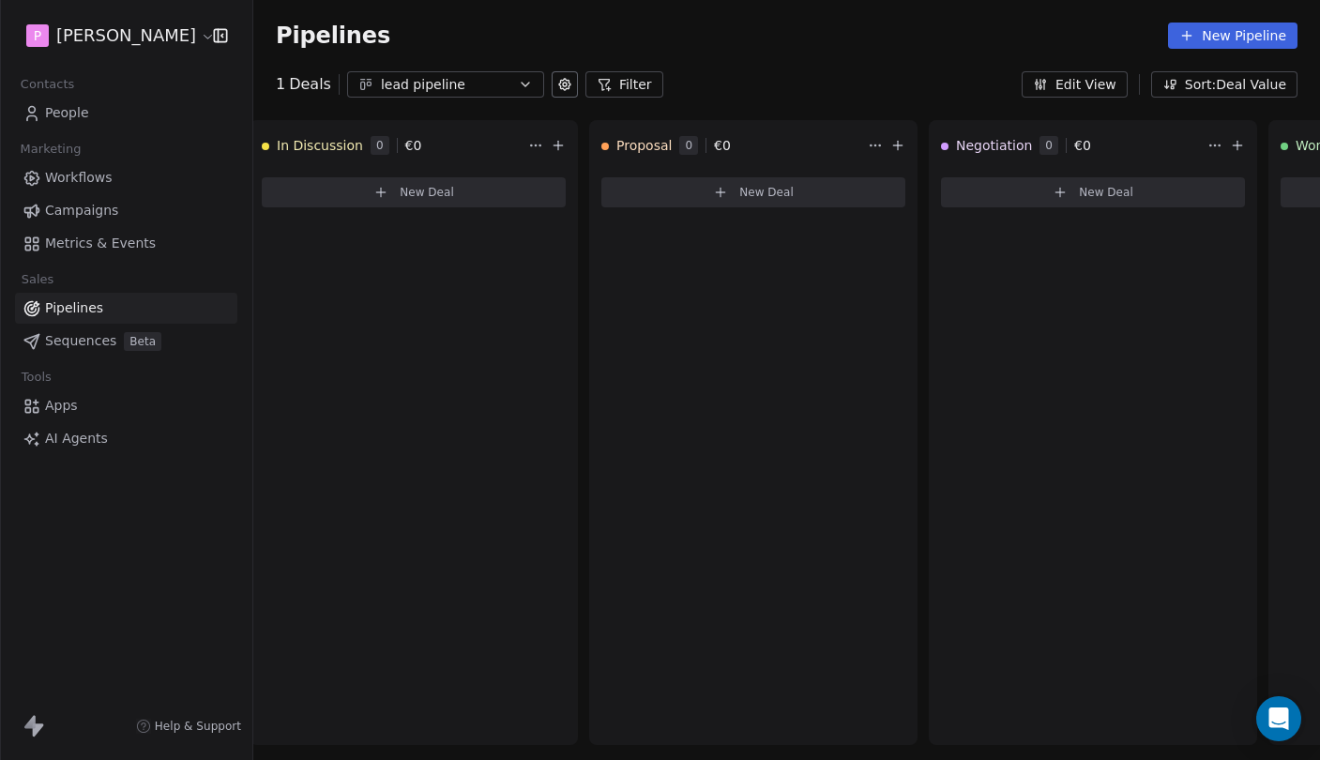
click at [1263, 36] on button "New Pipeline" at bounding box center [1232, 36] width 129 height 26
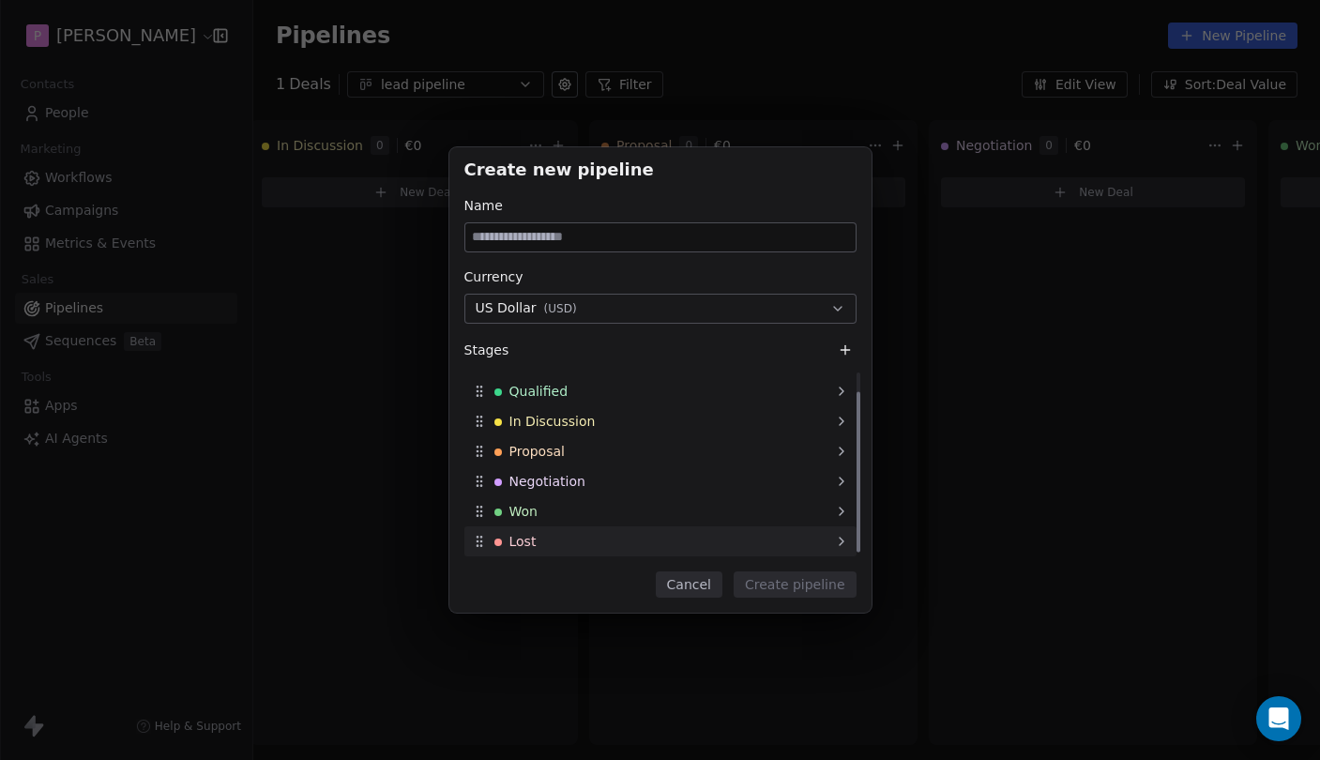
click at [636, 536] on div "Lost" at bounding box center [660, 541] width 392 height 30
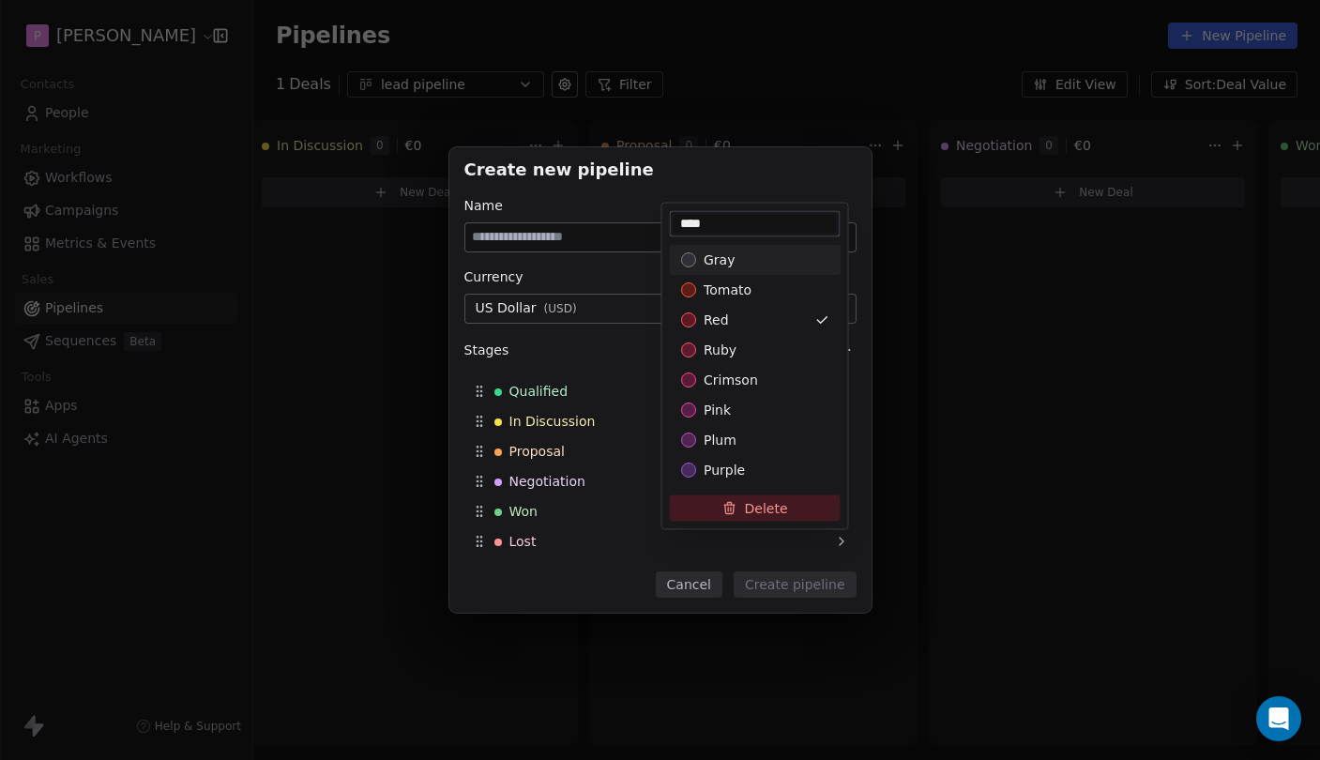
click at [629, 549] on div "Create new pipeline Name Currency US Dollar ( USD ) Stages New Lead Qualified I…" at bounding box center [660, 379] width 1320 height 465
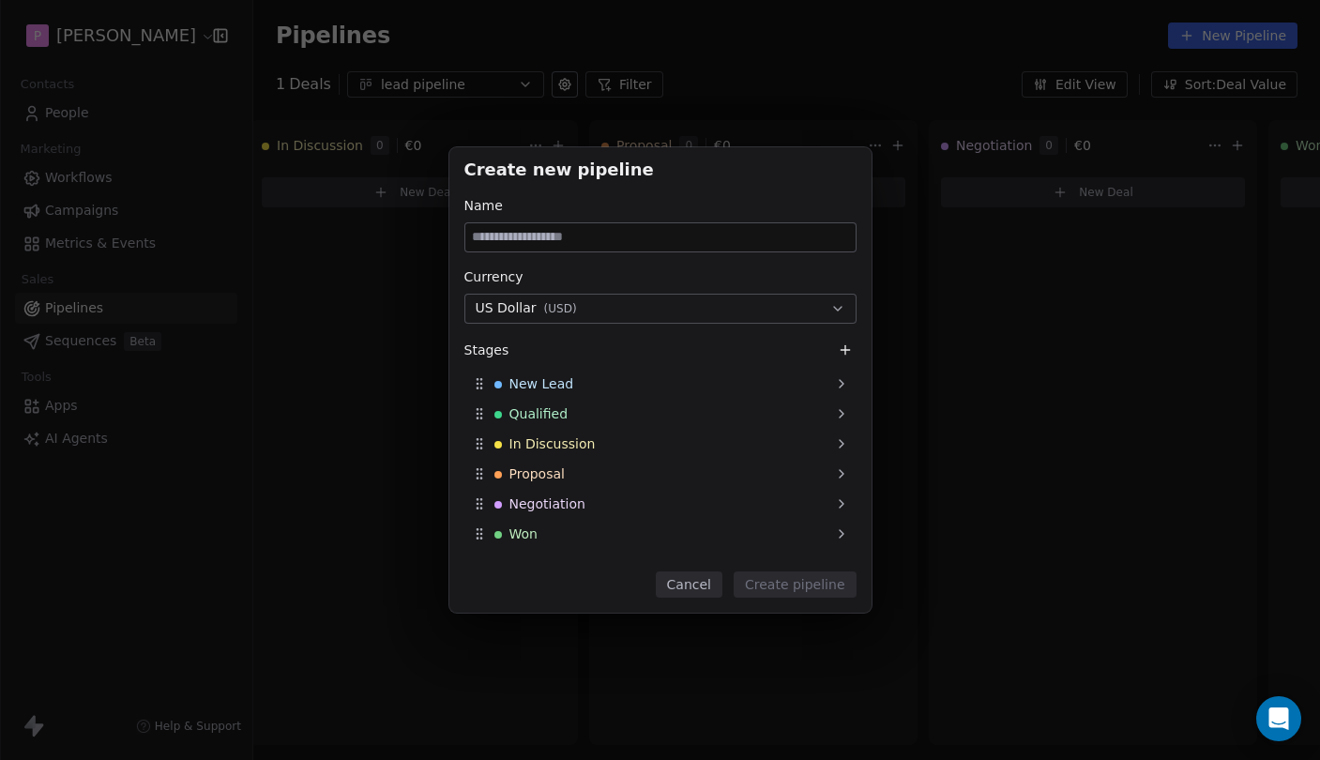
click at [704, 585] on button "Cancel" at bounding box center [689, 584] width 67 height 26
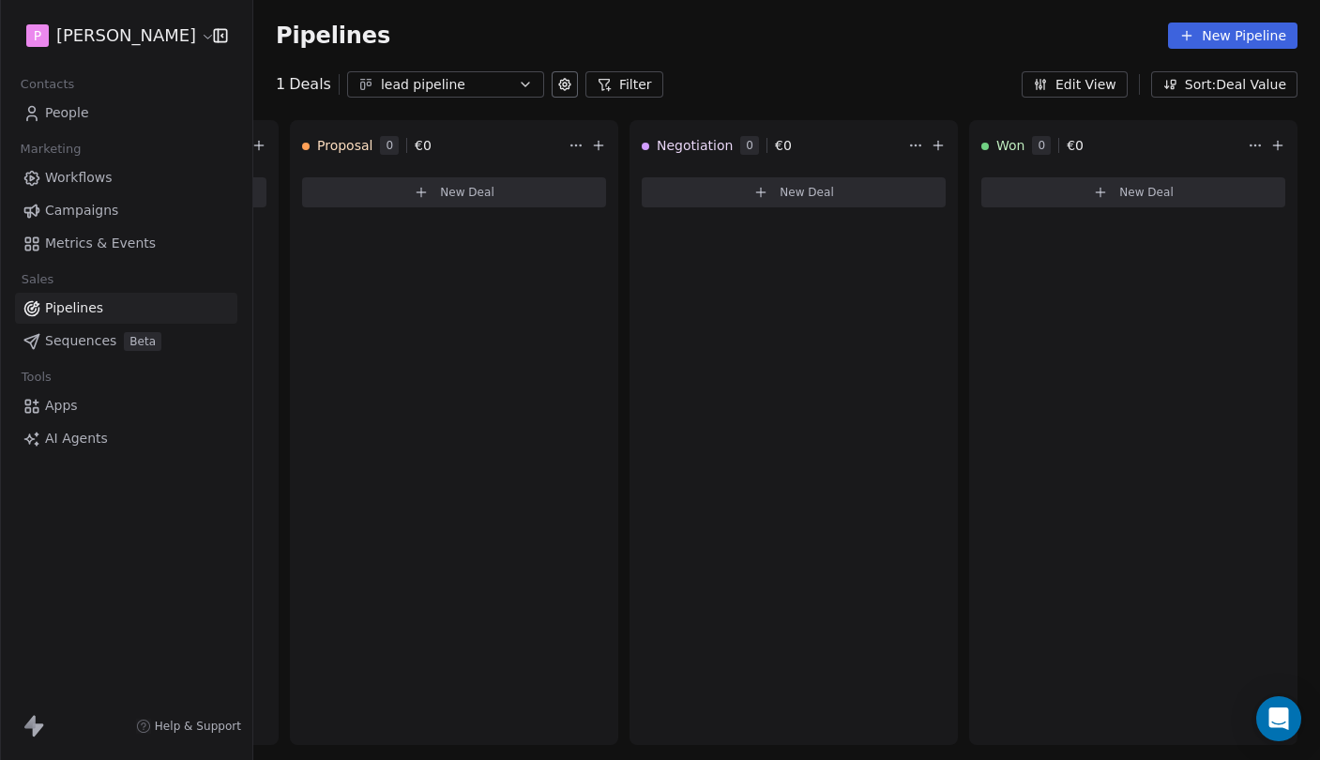
click at [451, 63] on div "Pipelines New Pipeline" at bounding box center [786, 35] width 1066 height 71
click at [451, 81] on div "lead pipeline" at bounding box center [445, 85] width 129 height 20
click at [457, 79] on html "P [PERSON_NAME] Contacts People Marketing Workflows Campaigns Metrics & Events …" at bounding box center [660, 380] width 1320 height 760
click at [557, 85] on icon at bounding box center [564, 84] width 15 height 15
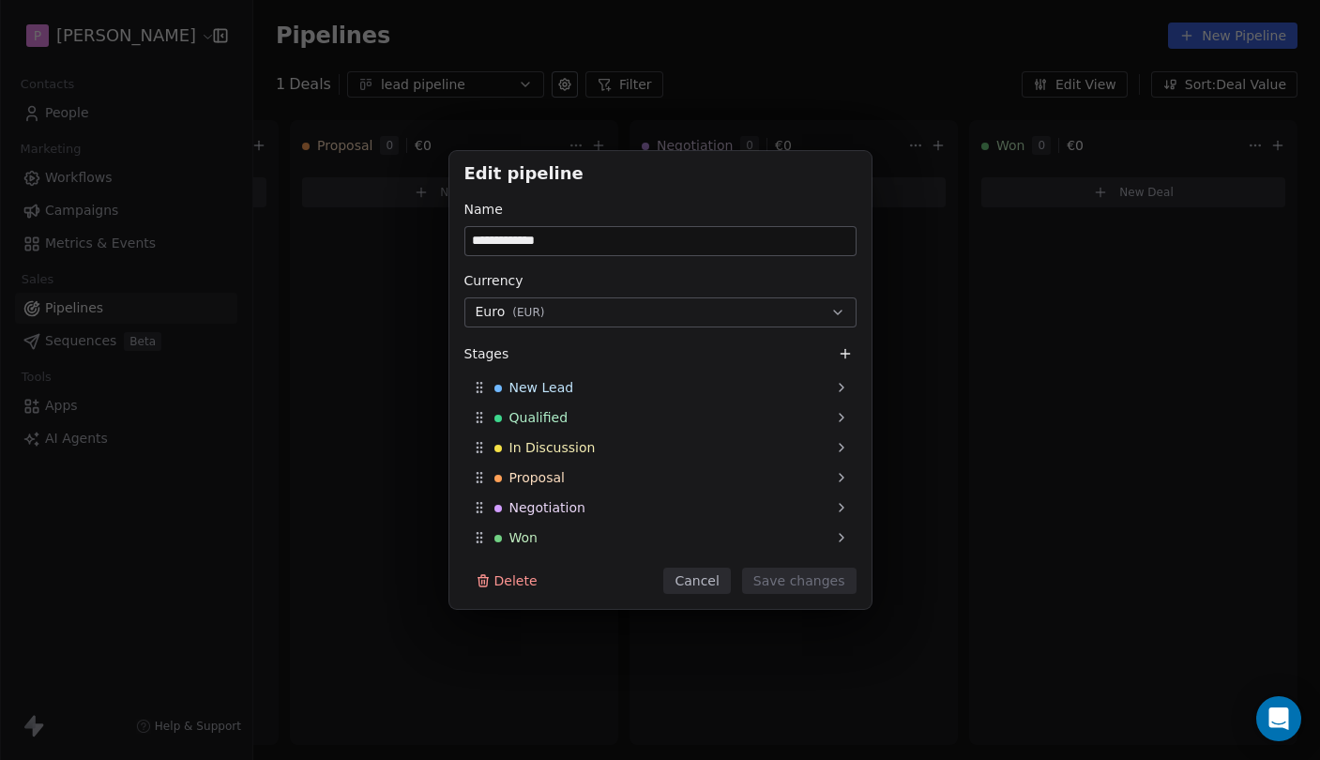
click at [716, 577] on button "Cancel" at bounding box center [696, 580] width 67 height 26
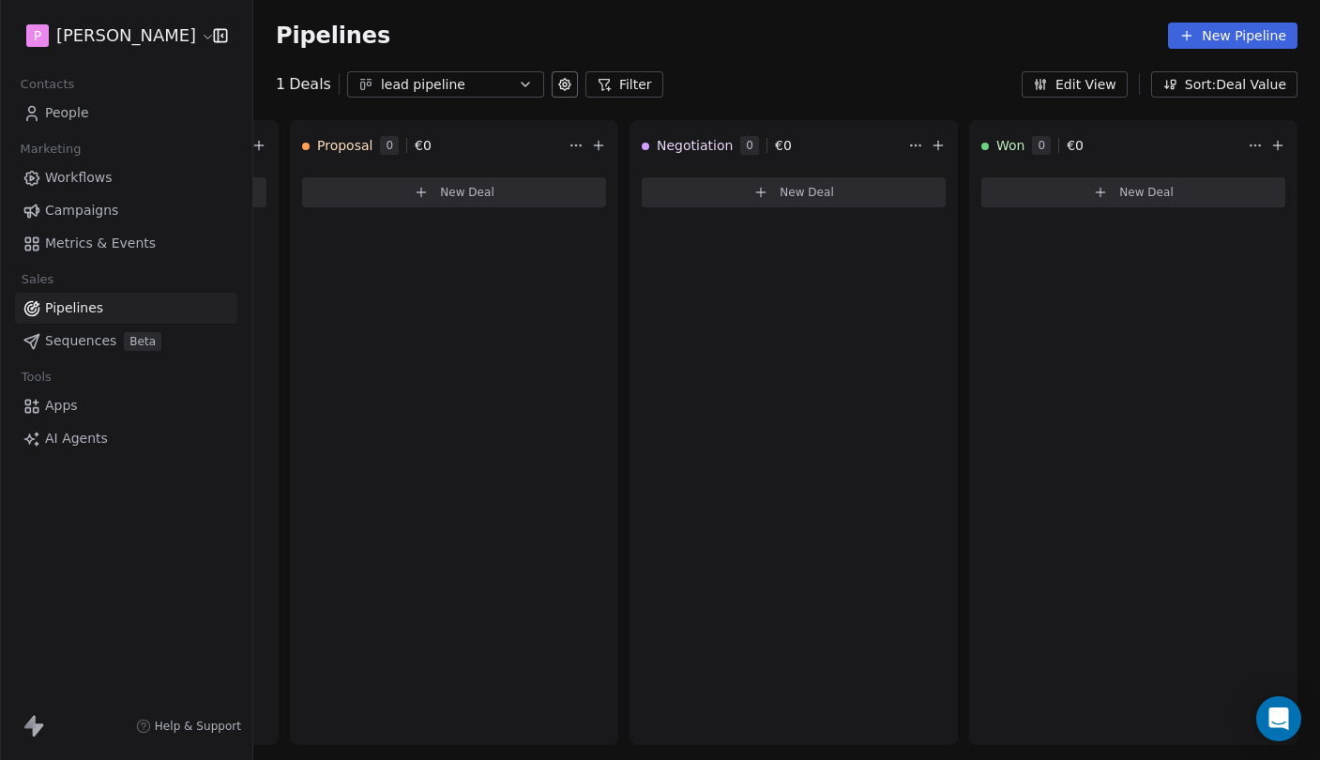
click at [1108, 81] on button "Edit View" at bounding box center [1074, 84] width 106 height 26
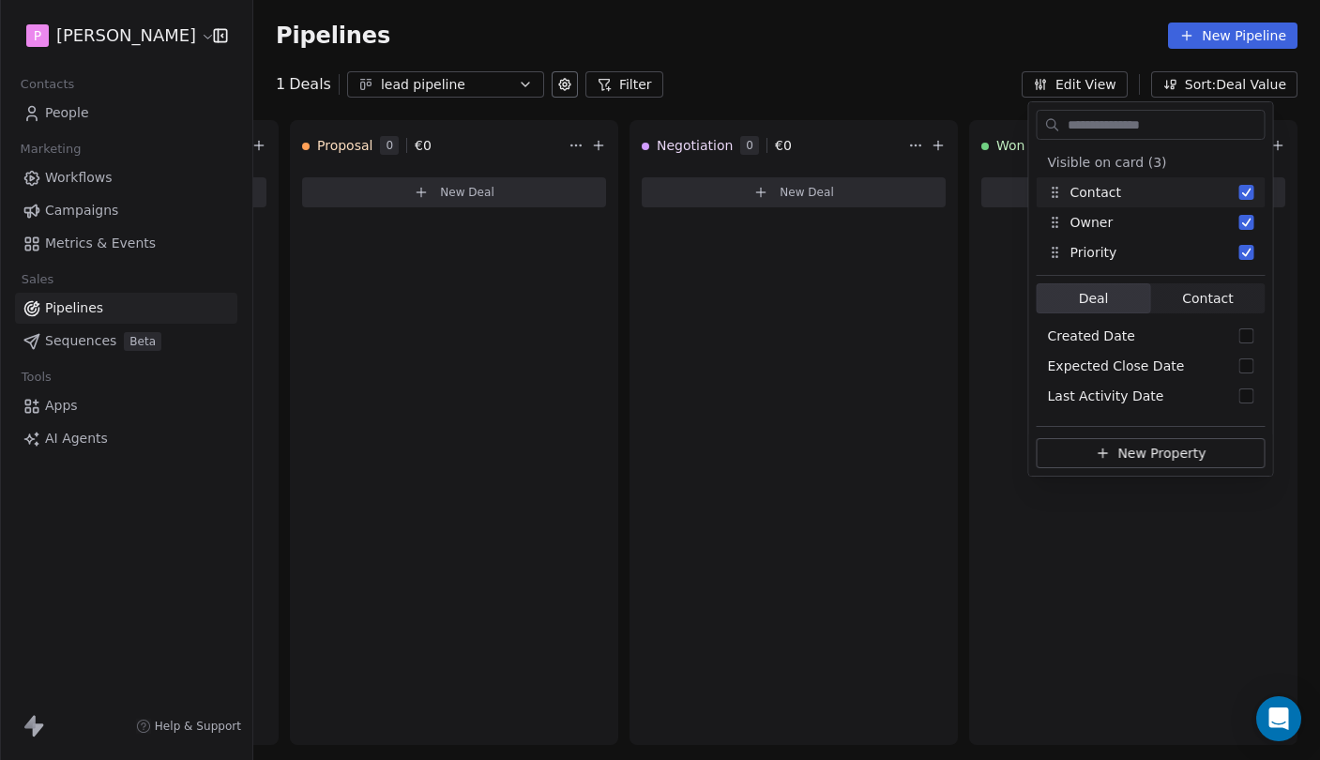
click at [1015, 89] on div "1 Deals lead pipeline Filter Edit View Sort: Deal Value" at bounding box center [786, 84] width 1066 height 26
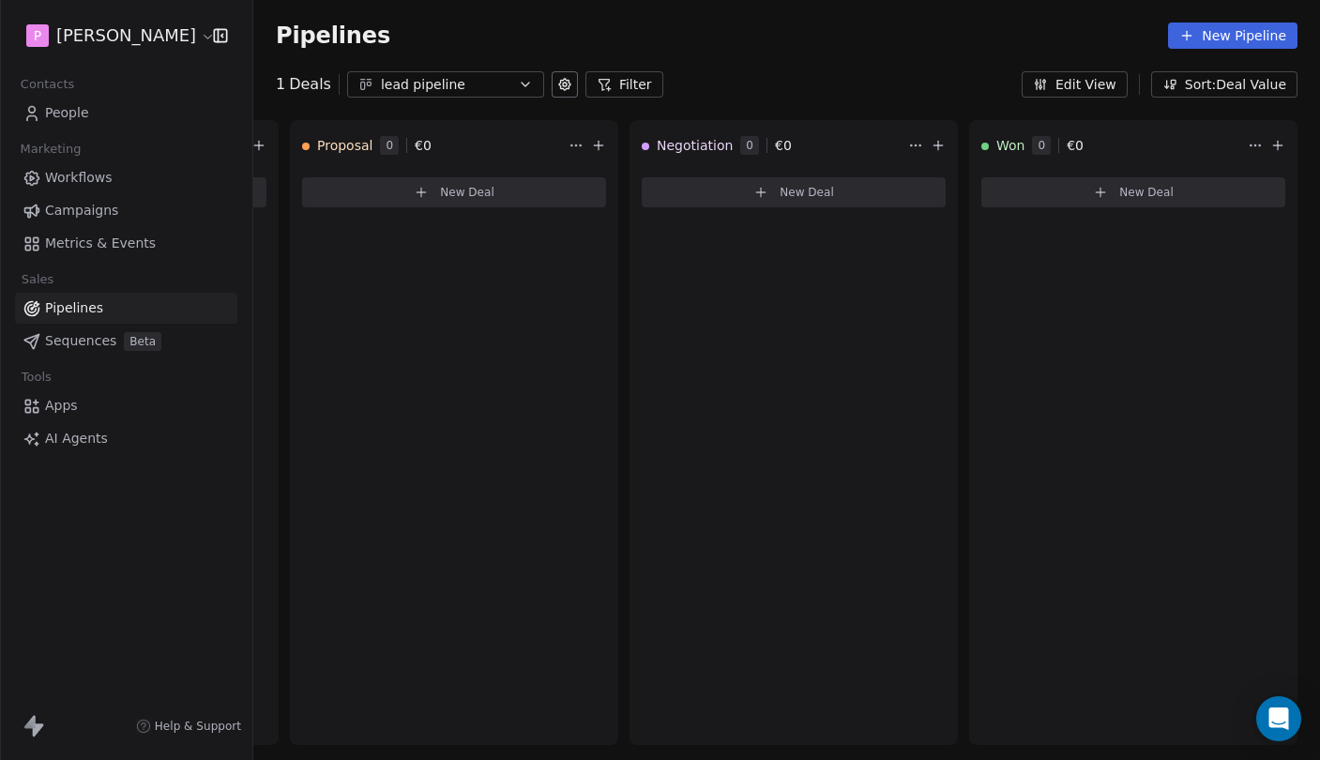
click at [1191, 93] on button "Sort: Deal Value" at bounding box center [1224, 84] width 146 height 26
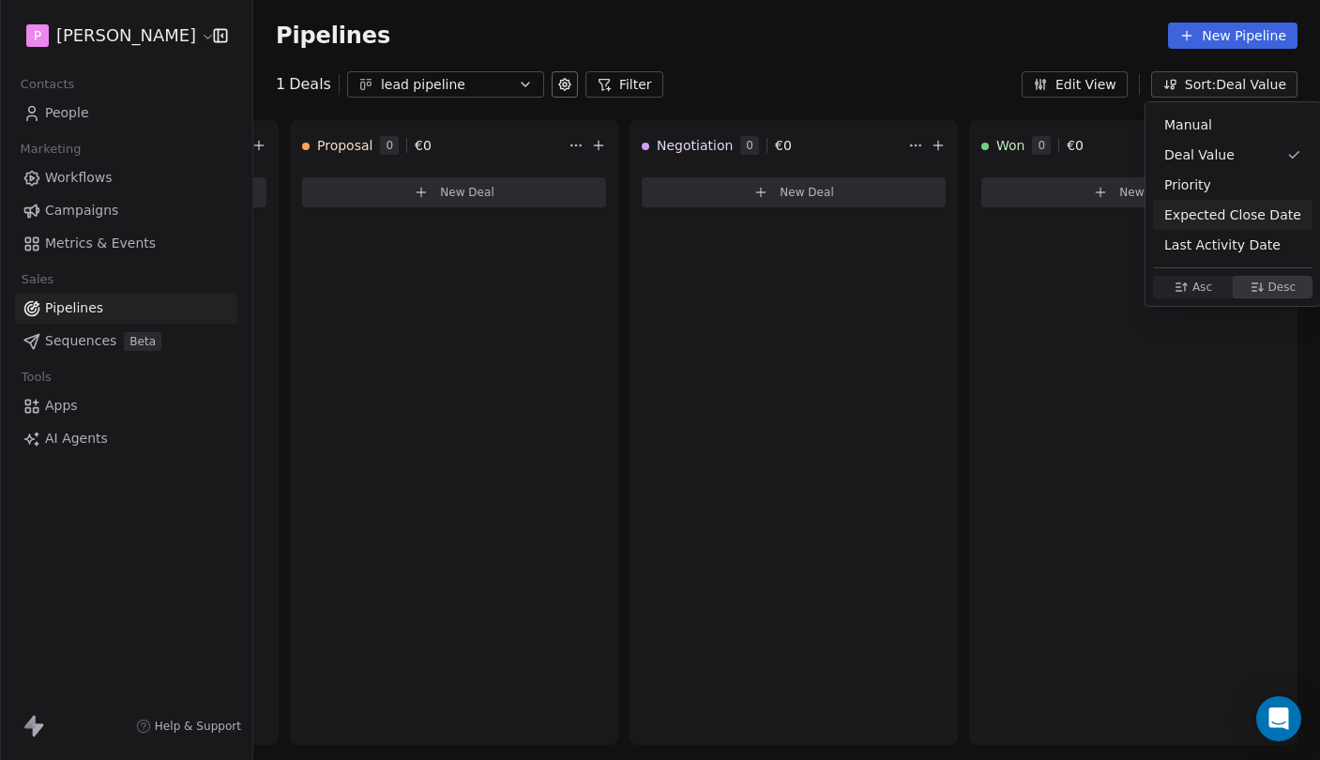
click at [936, 80] on html "P [PERSON_NAME] Contacts People Marketing Workflows Campaigns Metrics & Events …" at bounding box center [660, 380] width 1320 height 760
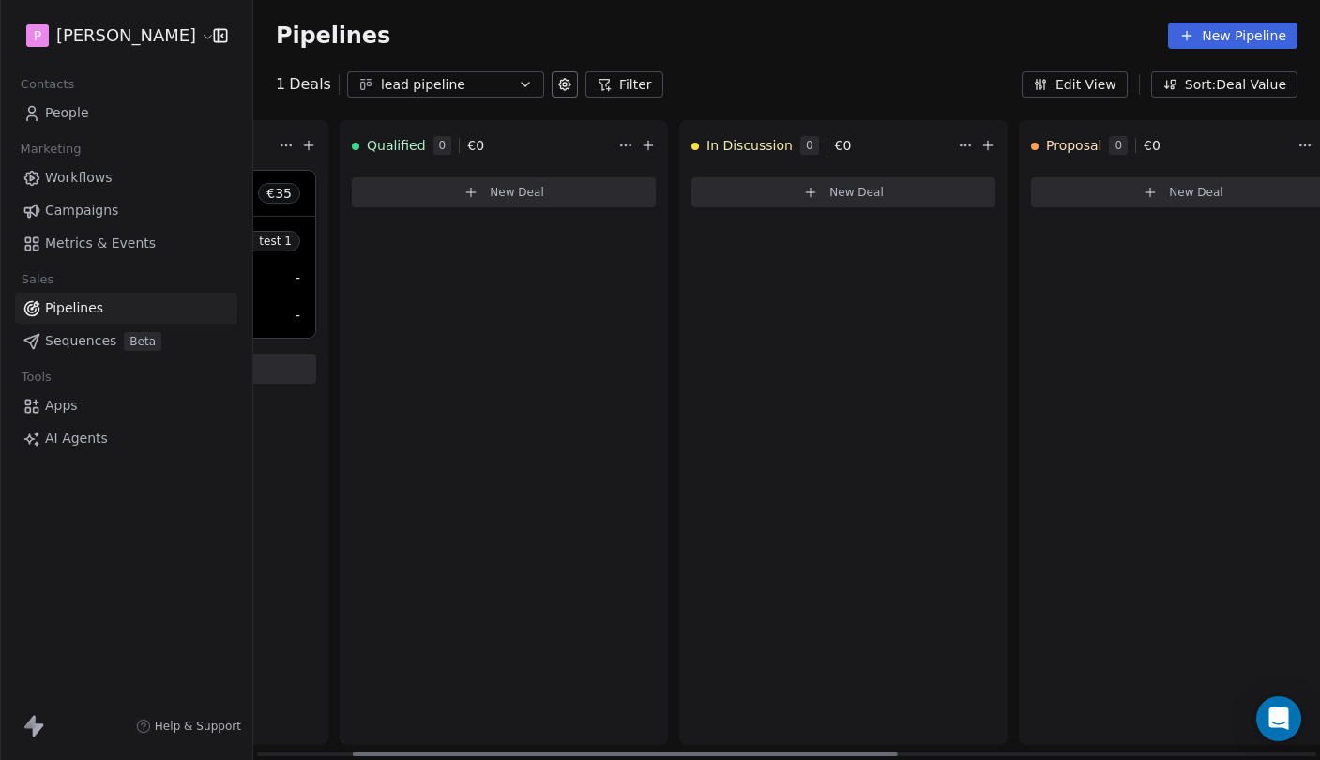
scroll to position [0, 46]
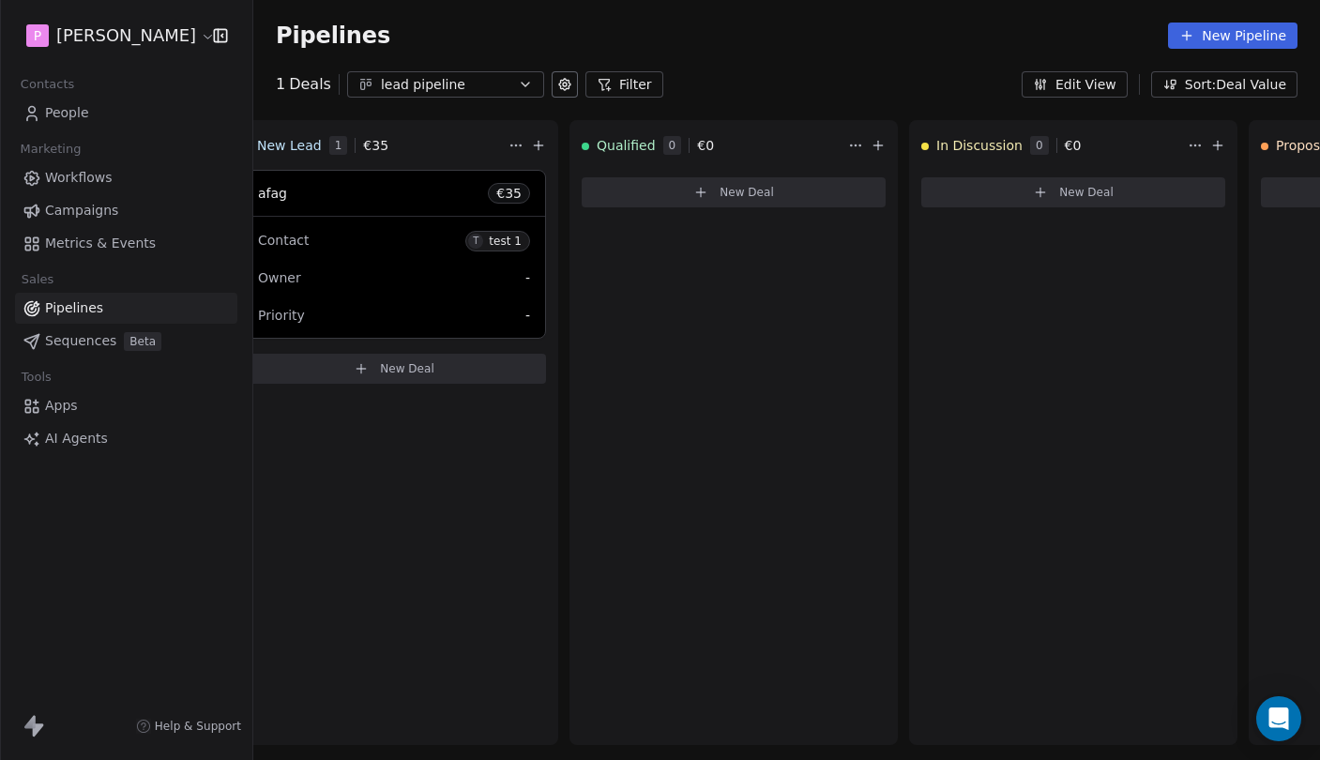
click at [483, 93] on div "lead pipeline" at bounding box center [445, 85] width 129 height 20
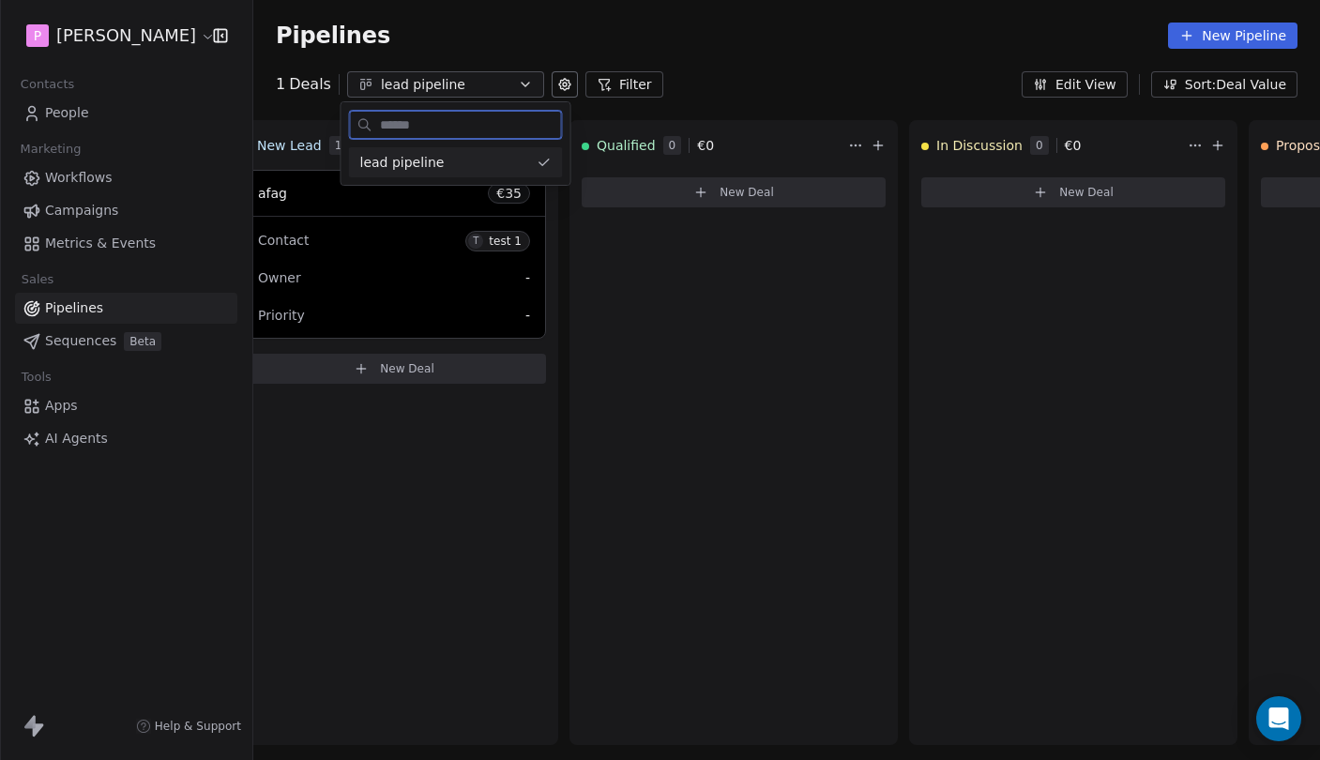
click at [472, 158] on div "lead pipeline" at bounding box center [444, 163] width 169 height 20
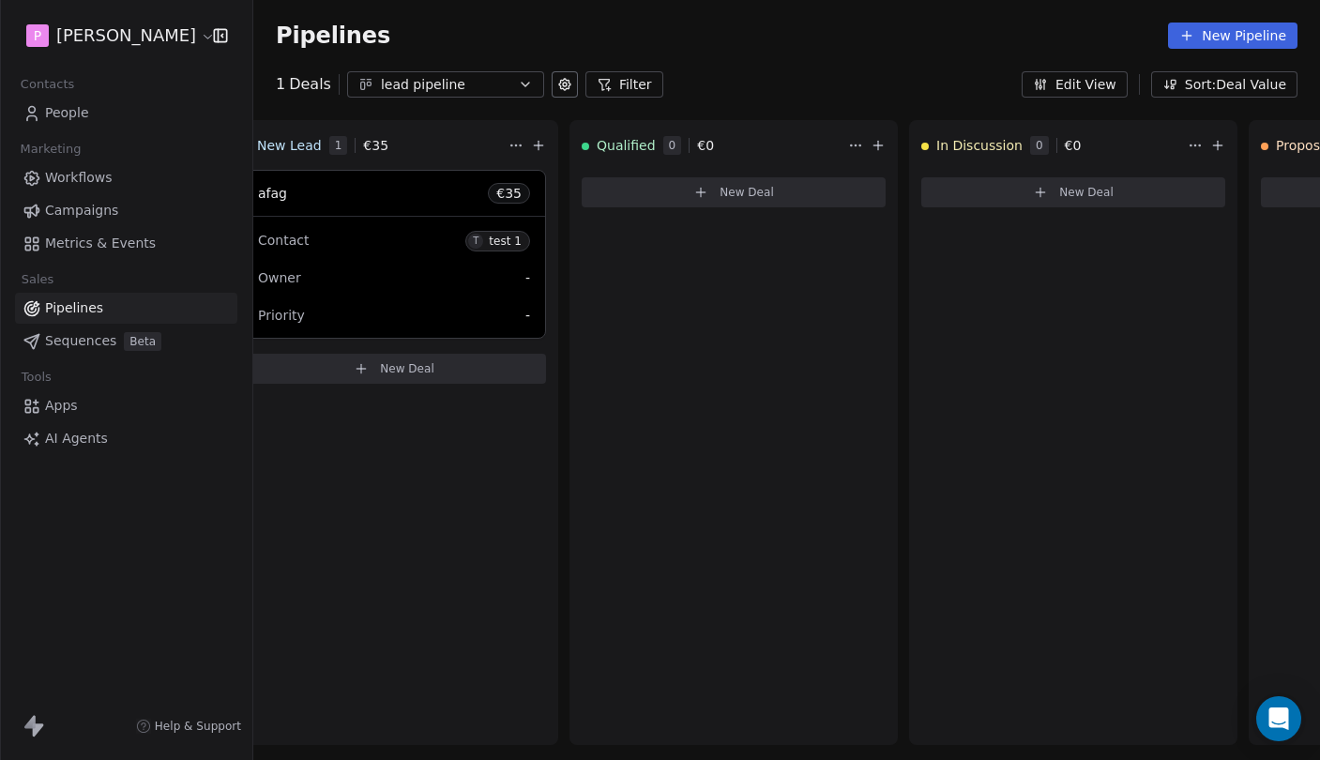
click at [551, 85] on button at bounding box center [564, 84] width 26 height 26
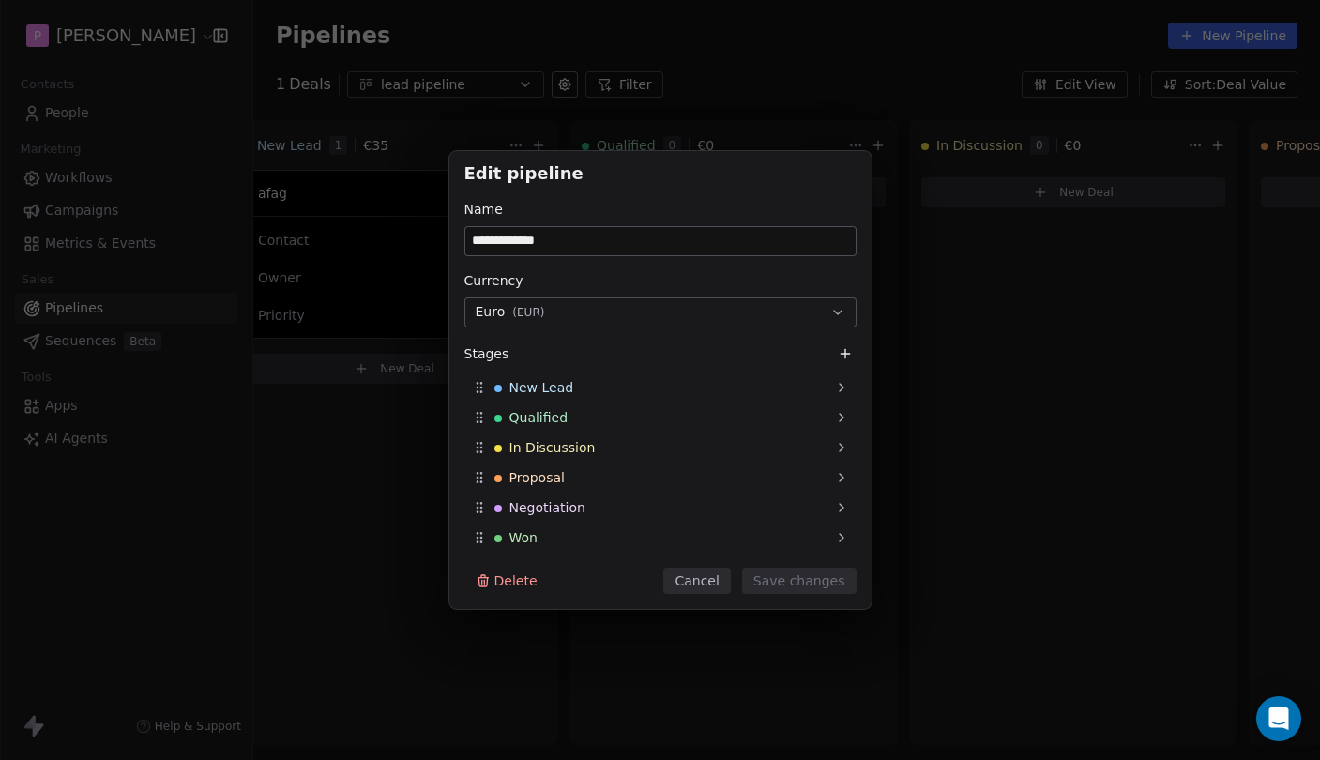
click at [697, 582] on button "Cancel" at bounding box center [696, 580] width 67 height 26
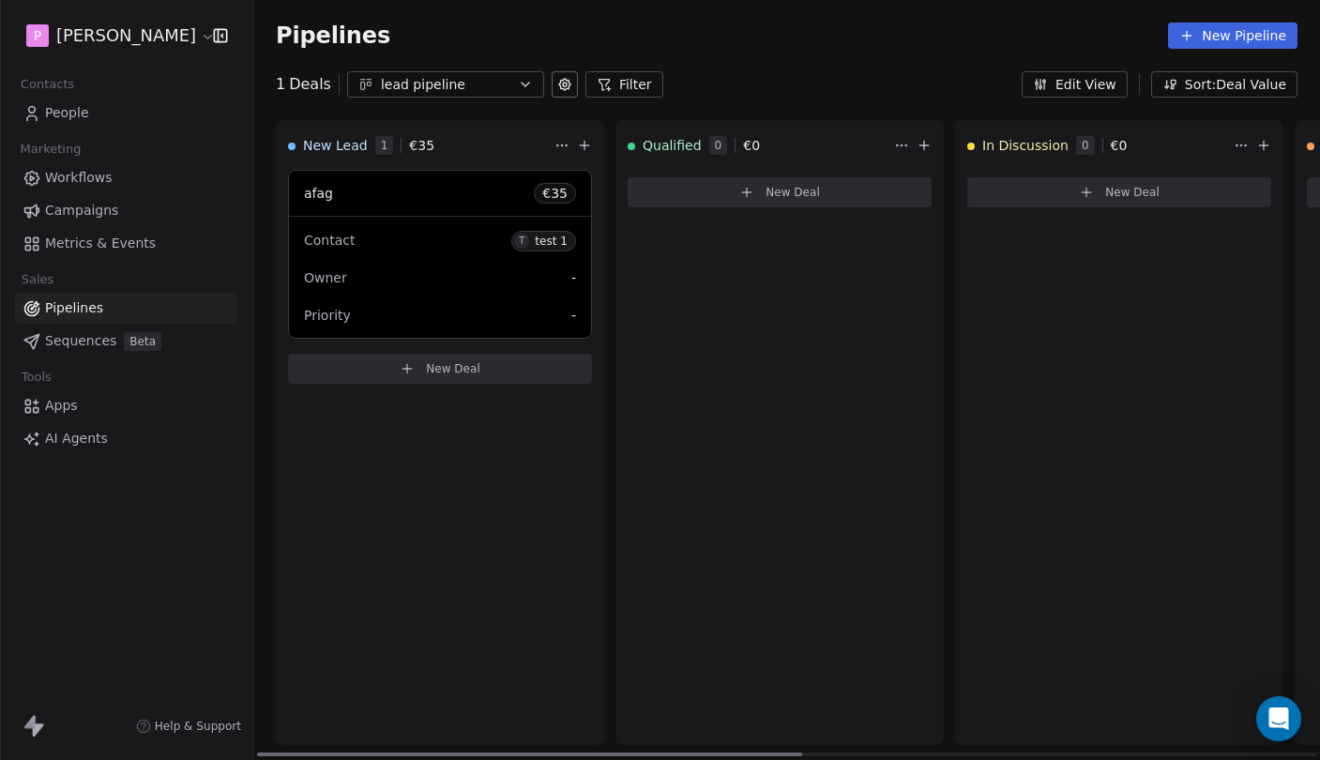
scroll to position [0, 0]
click at [626, 82] on button "Filter" at bounding box center [624, 84] width 78 height 26
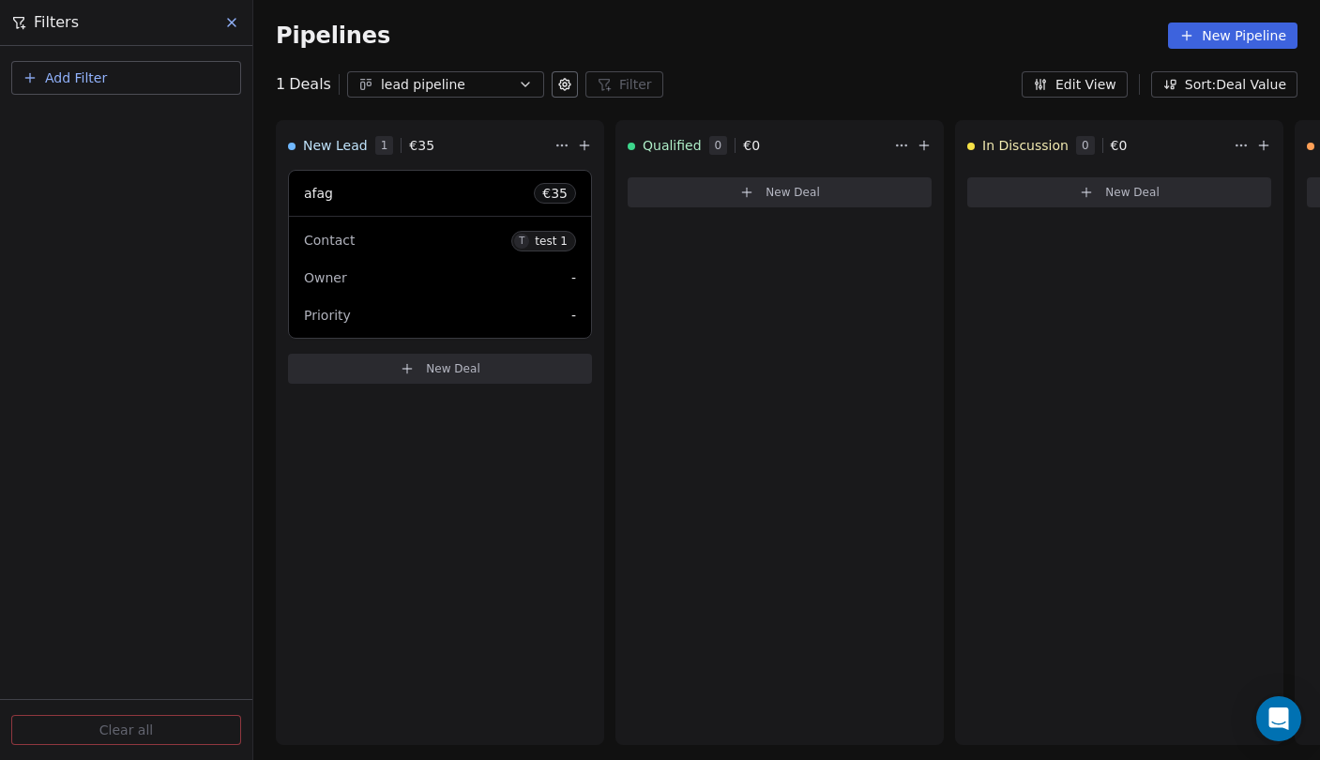
click at [231, 15] on button at bounding box center [233, 22] width 28 height 26
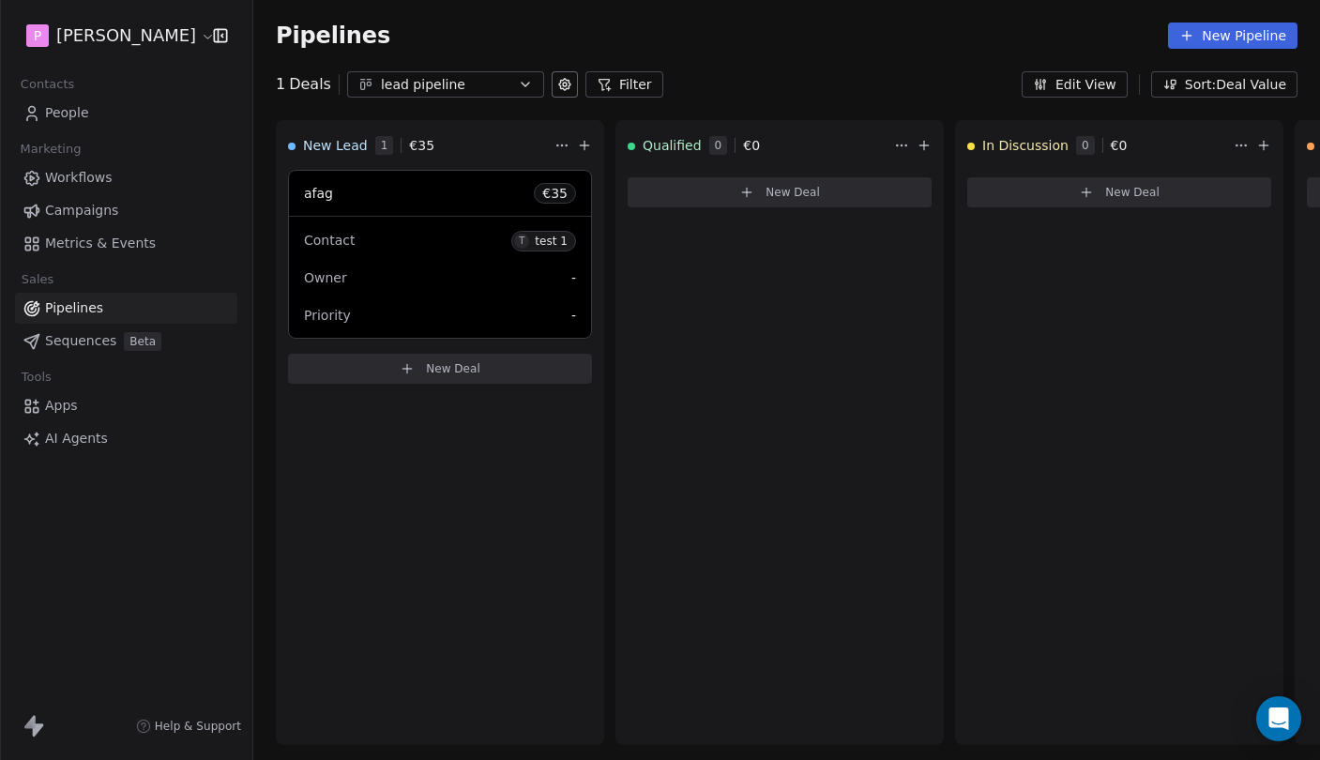
click at [1098, 83] on button "Edit View" at bounding box center [1074, 84] width 106 height 26
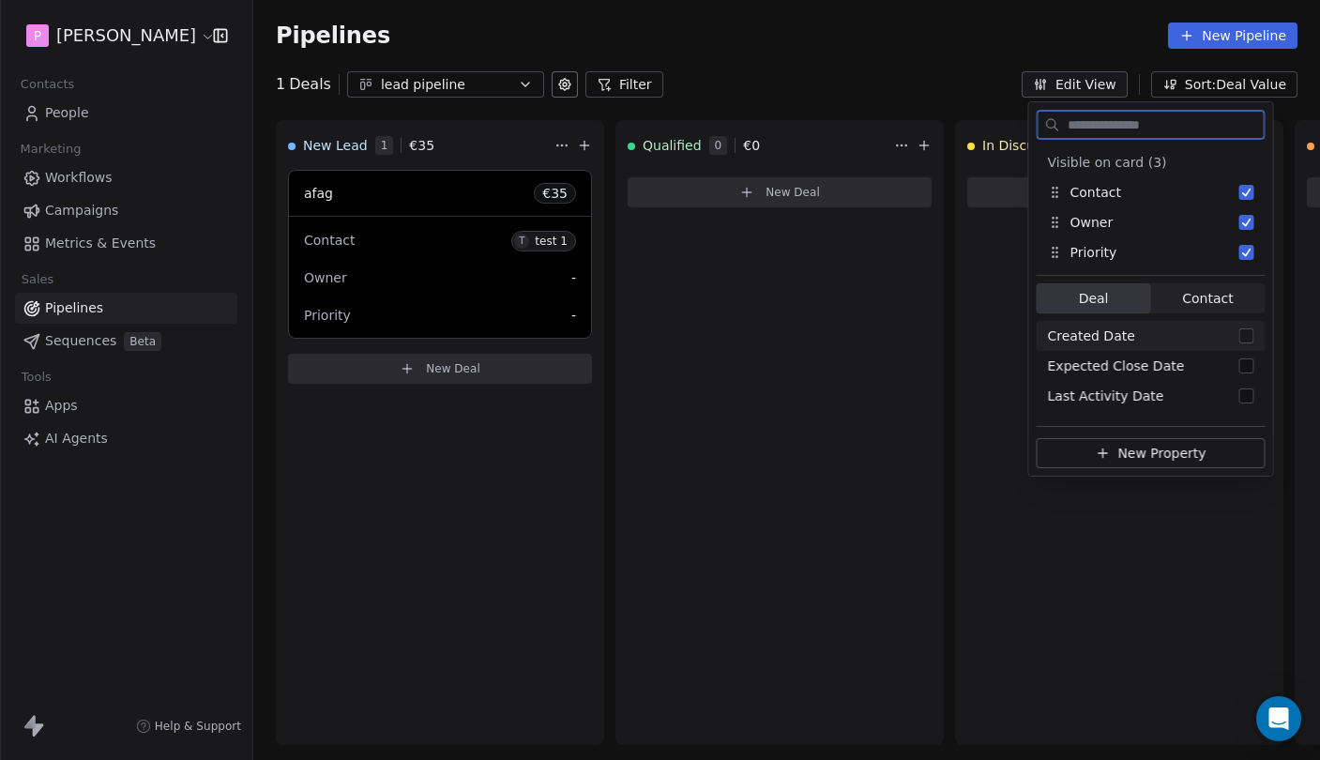
click at [1188, 307] on span "Contact" at bounding box center [1207, 299] width 51 height 20
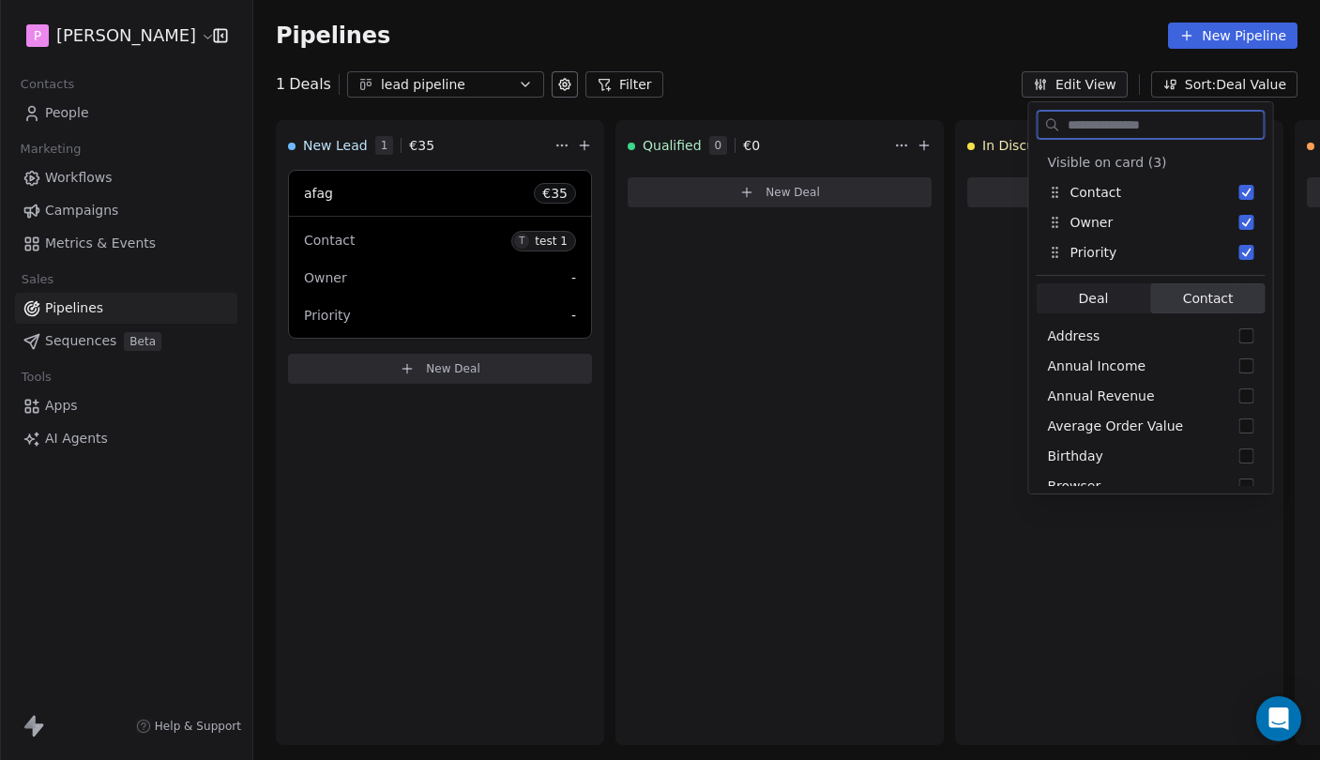
click at [1094, 294] on span "Deal" at bounding box center [1093, 299] width 30 height 20
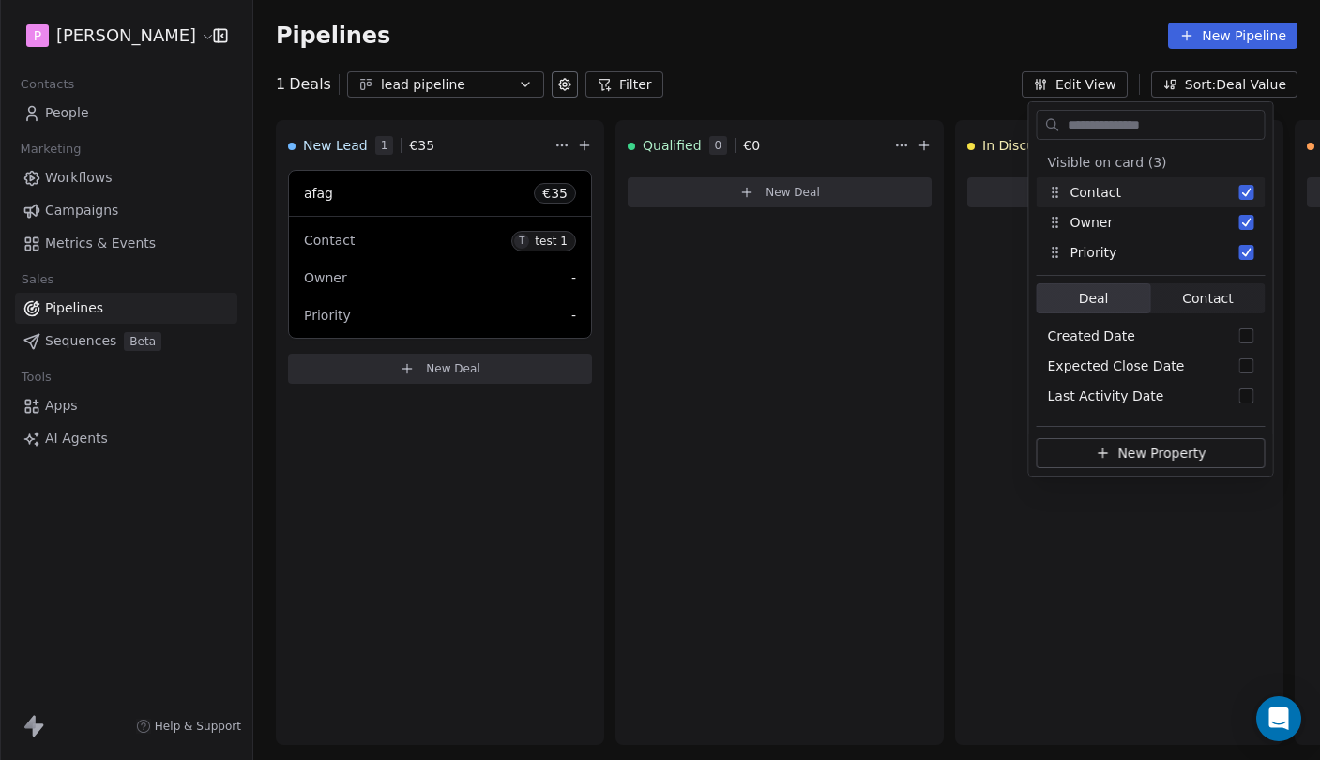
click at [1213, 80] on button "Sort: Deal Value" at bounding box center [1224, 84] width 146 height 26
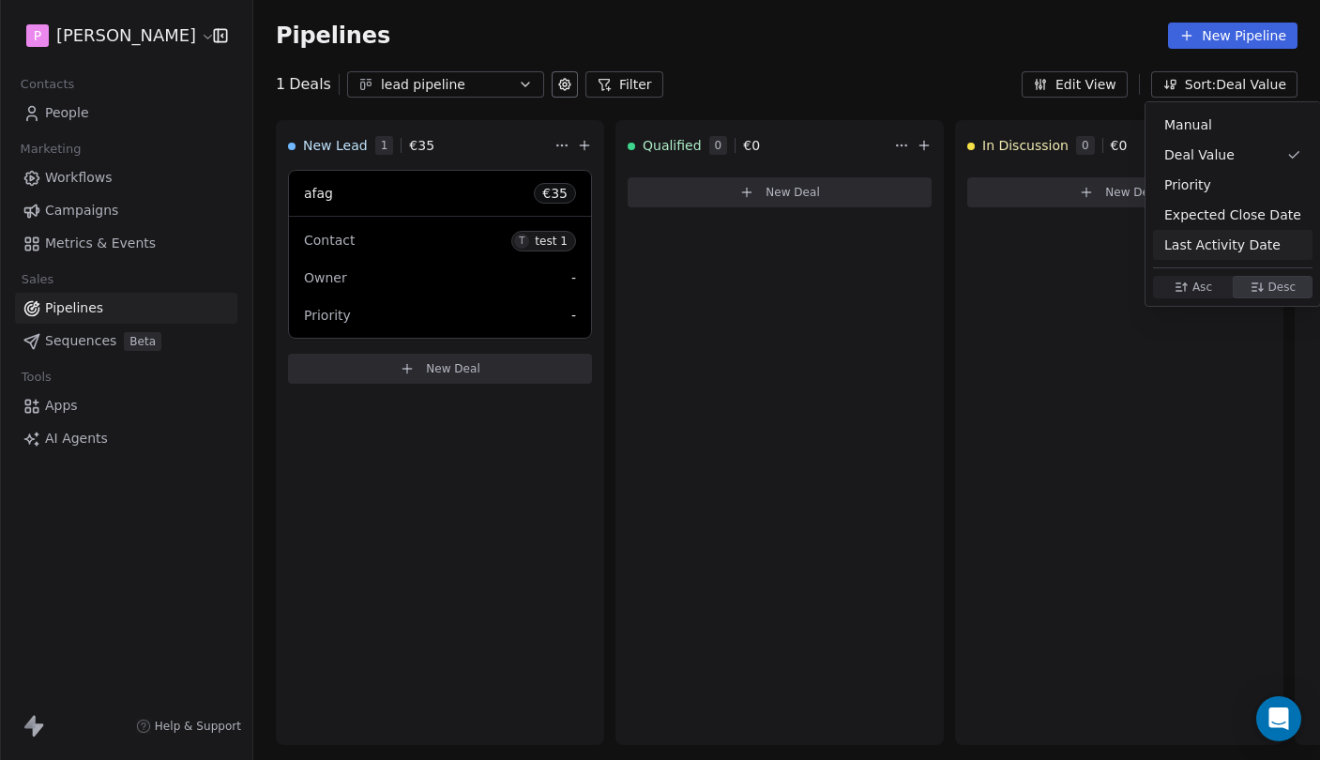
click at [807, 39] on html "P [PERSON_NAME] Contacts People Marketing Workflows Campaigns Metrics & Events …" at bounding box center [660, 380] width 1320 height 760
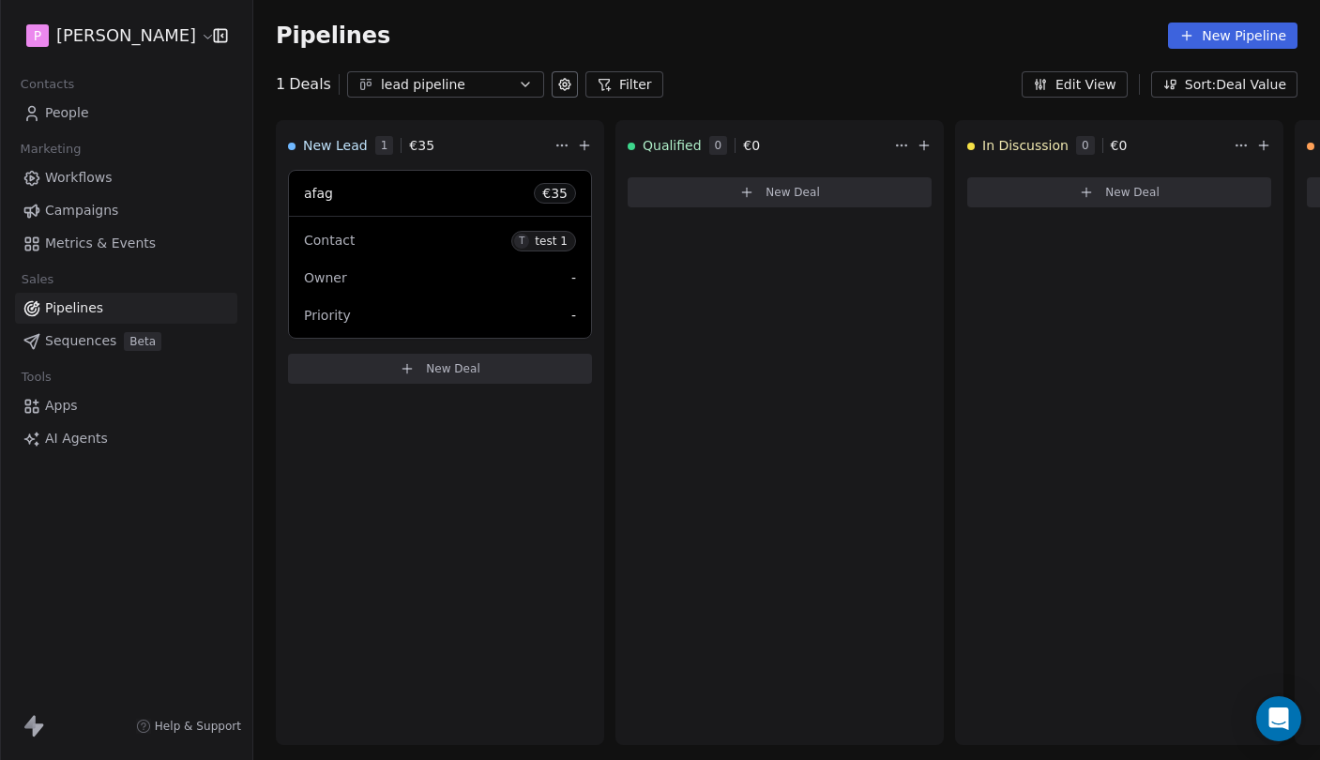
click at [567, 93] on button at bounding box center [564, 84] width 26 height 26
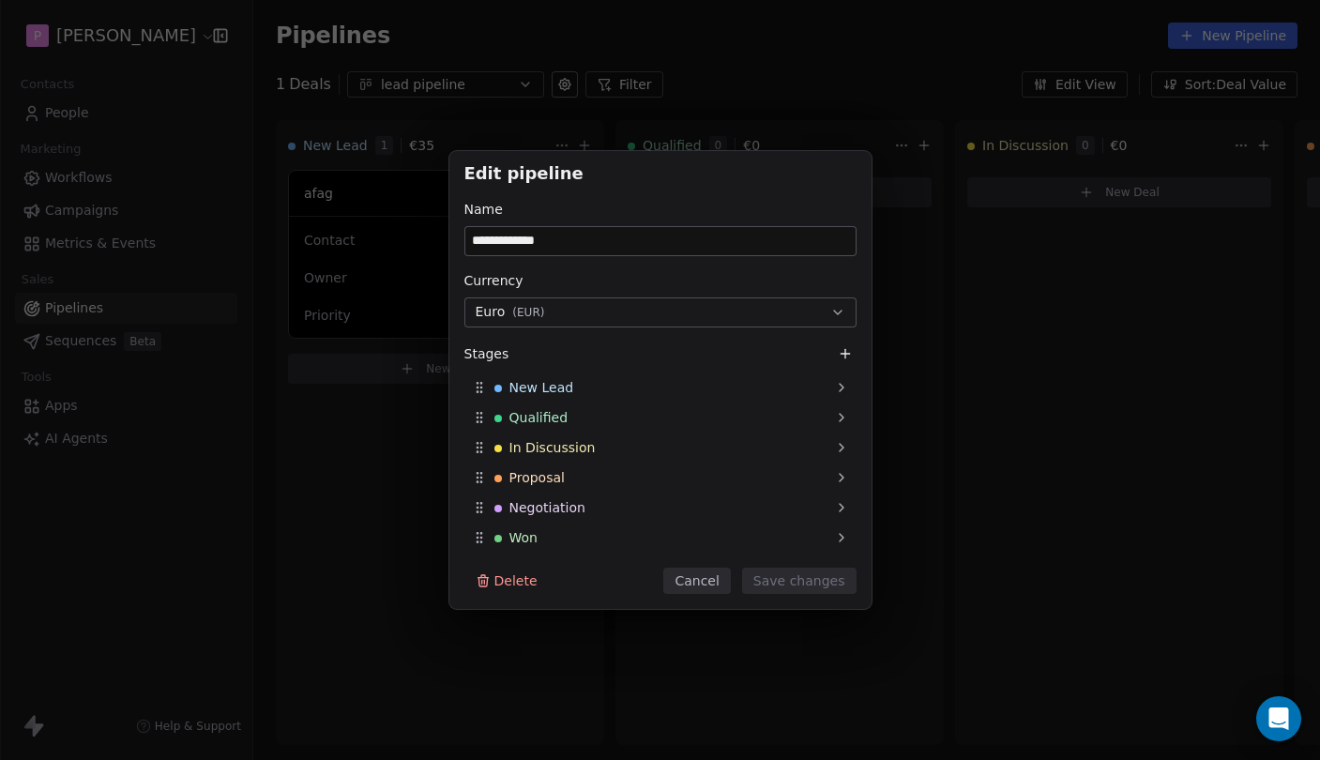
click at [709, 581] on button "Cancel" at bounding box center [696, 580] width 67 height 26
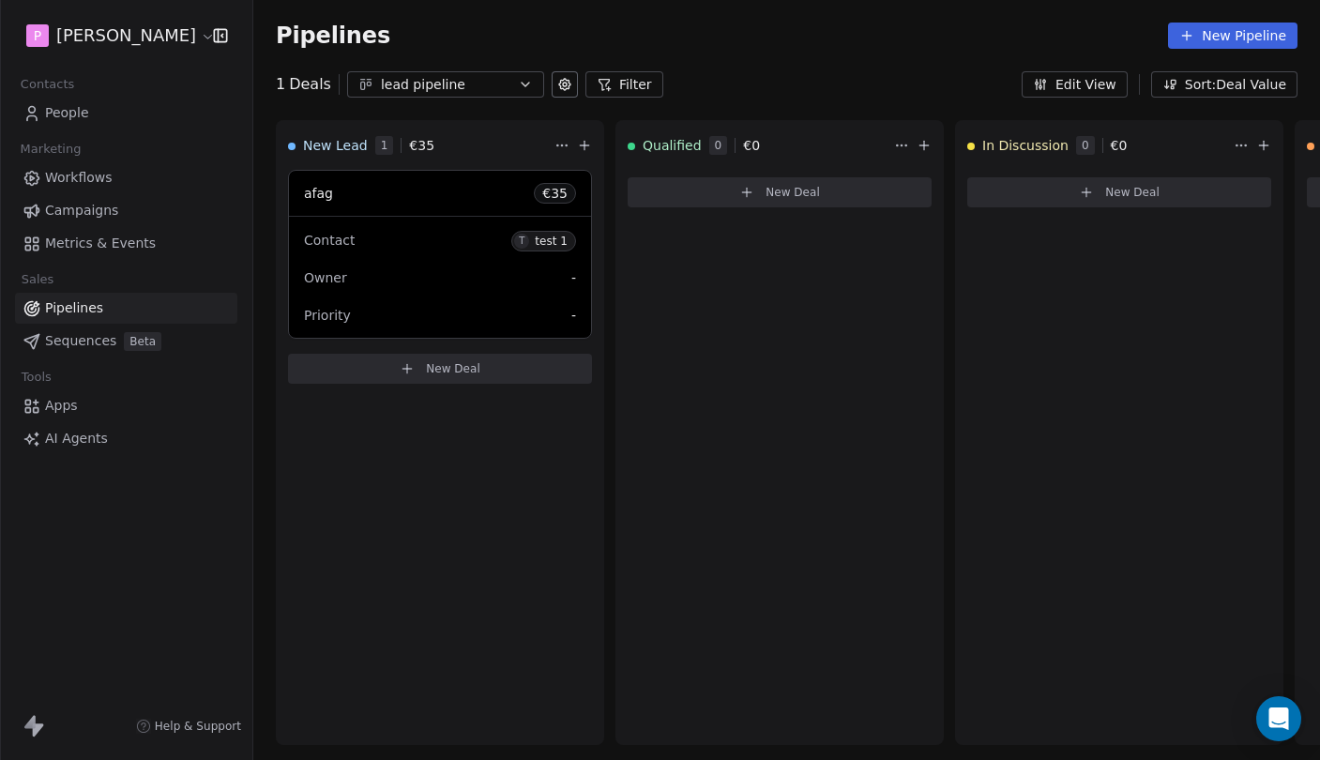
click at [615, 83] on button "Filter" at bounding box center [624, 84] width 78 height 26
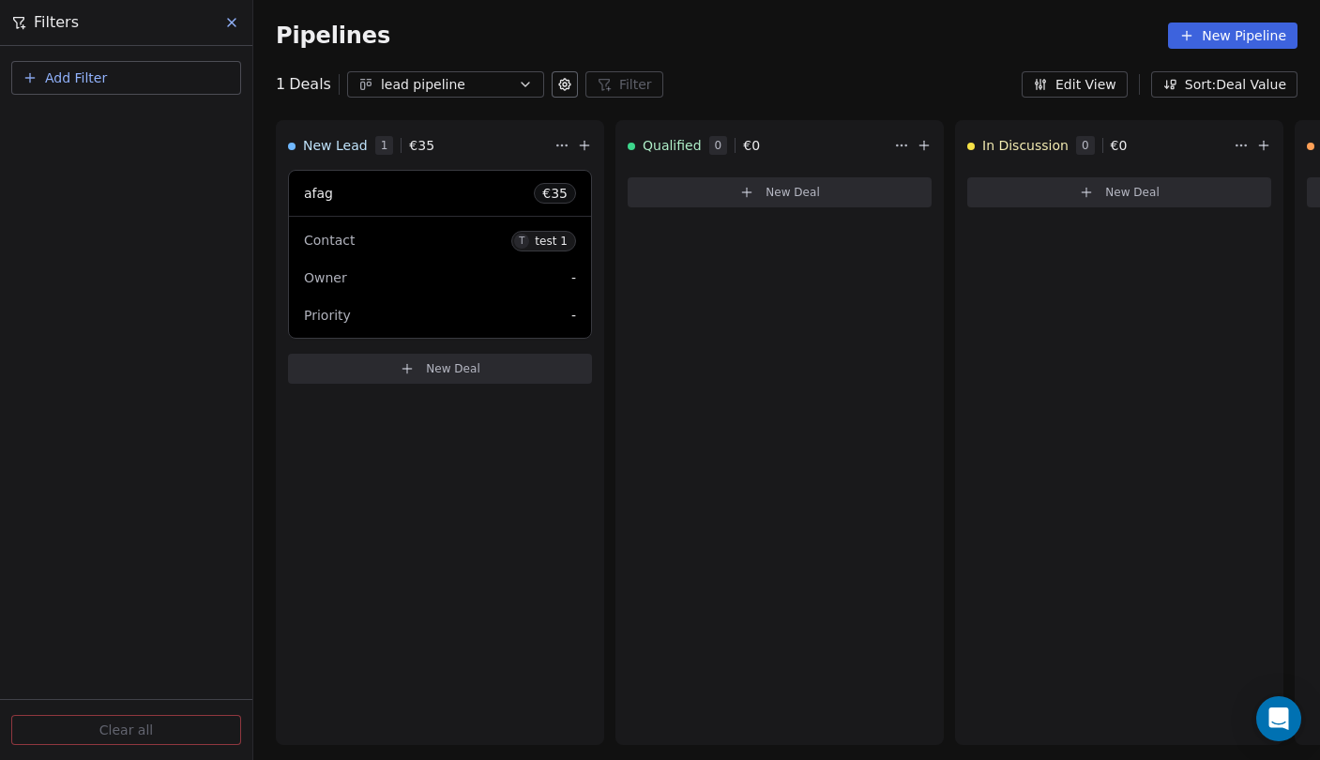
click at [225, 23] on icon at bounding box center [231, 22] width 15 height 15
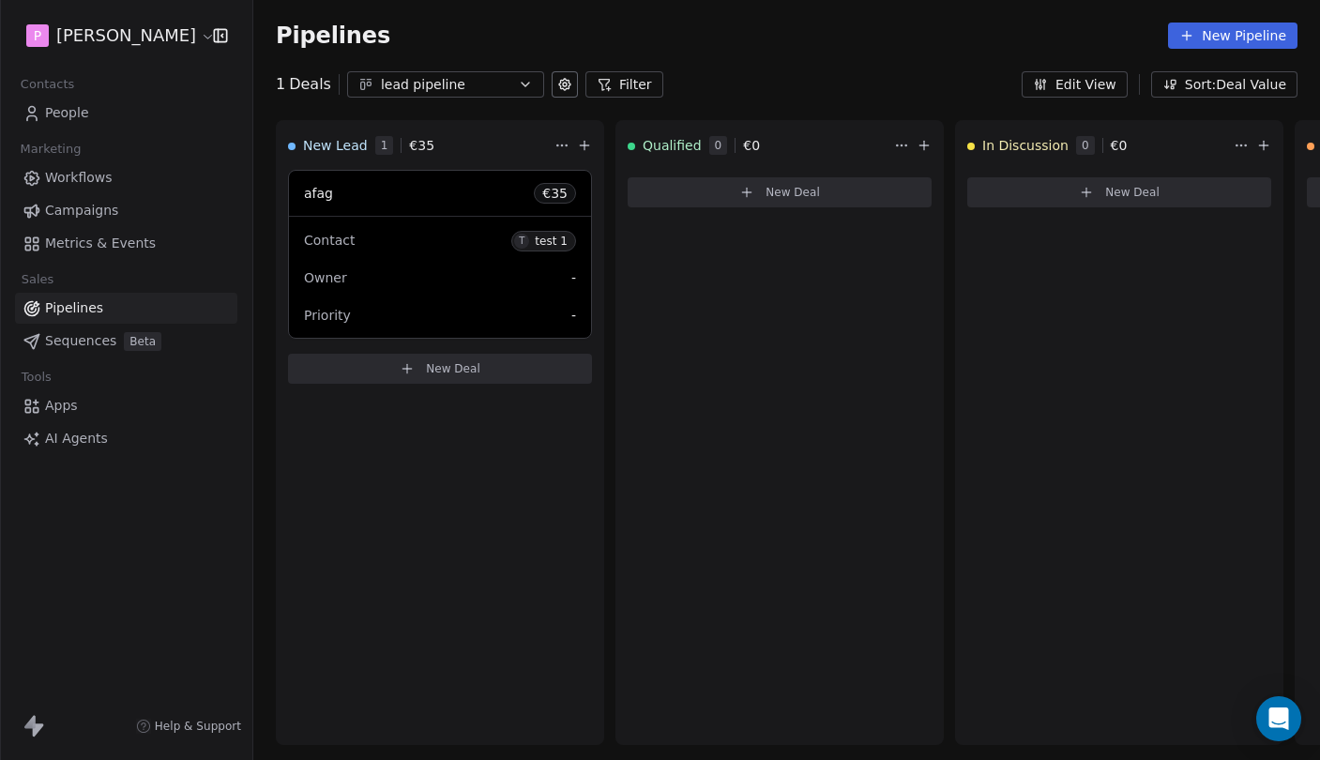
click at [31, 731] on icon at bounding box center [34, 726] width 23 height 23
click at [1211, 52] on div "Pipelines New Pipeline" at bounding box center [786, 35] width 1066 height 71
click at [1210, 49] on div "Pipelines New Pipeline" at bounding box center [786, 35] width 1066 height 71
click at [1193, 37] on icon at bounding box center [1186, 35] width 15 height 15
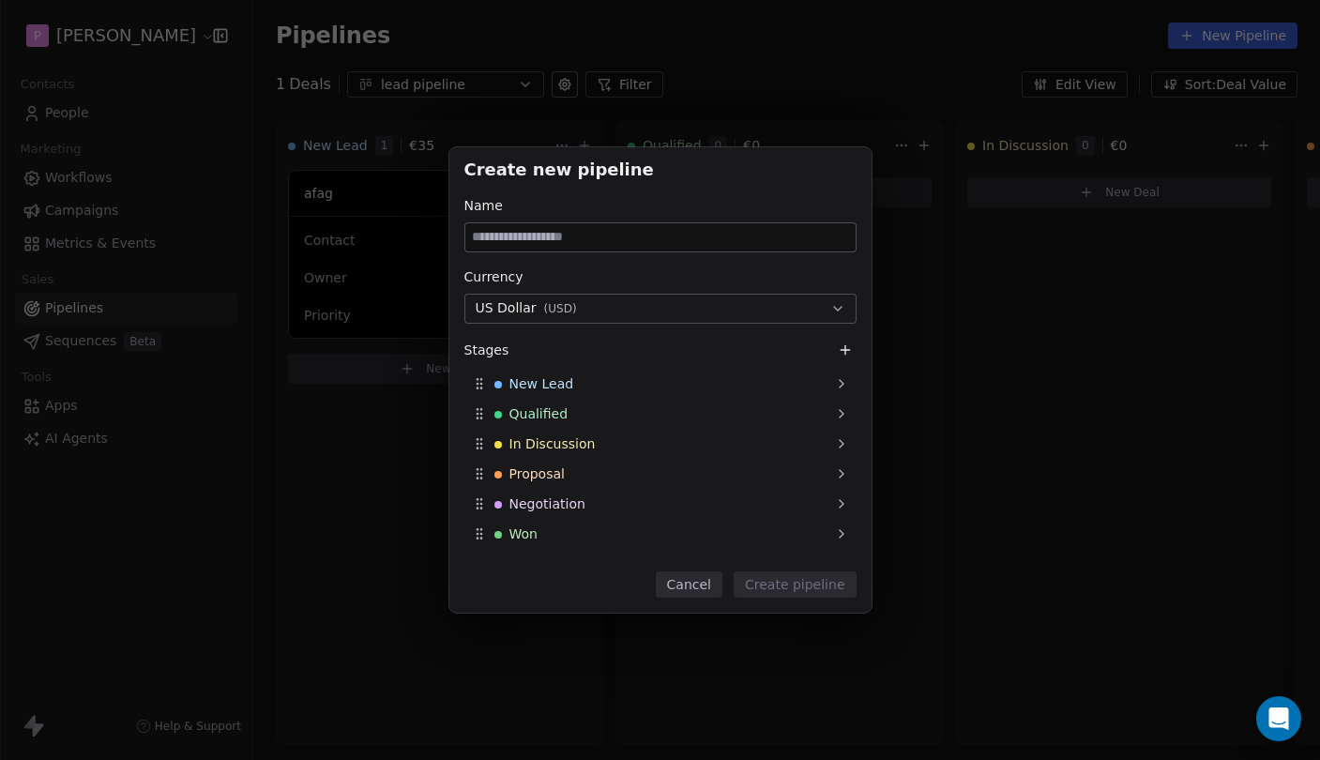
click at [704, 595] on button "Cancel" at bounding box center [689, 584] width 67 height 26
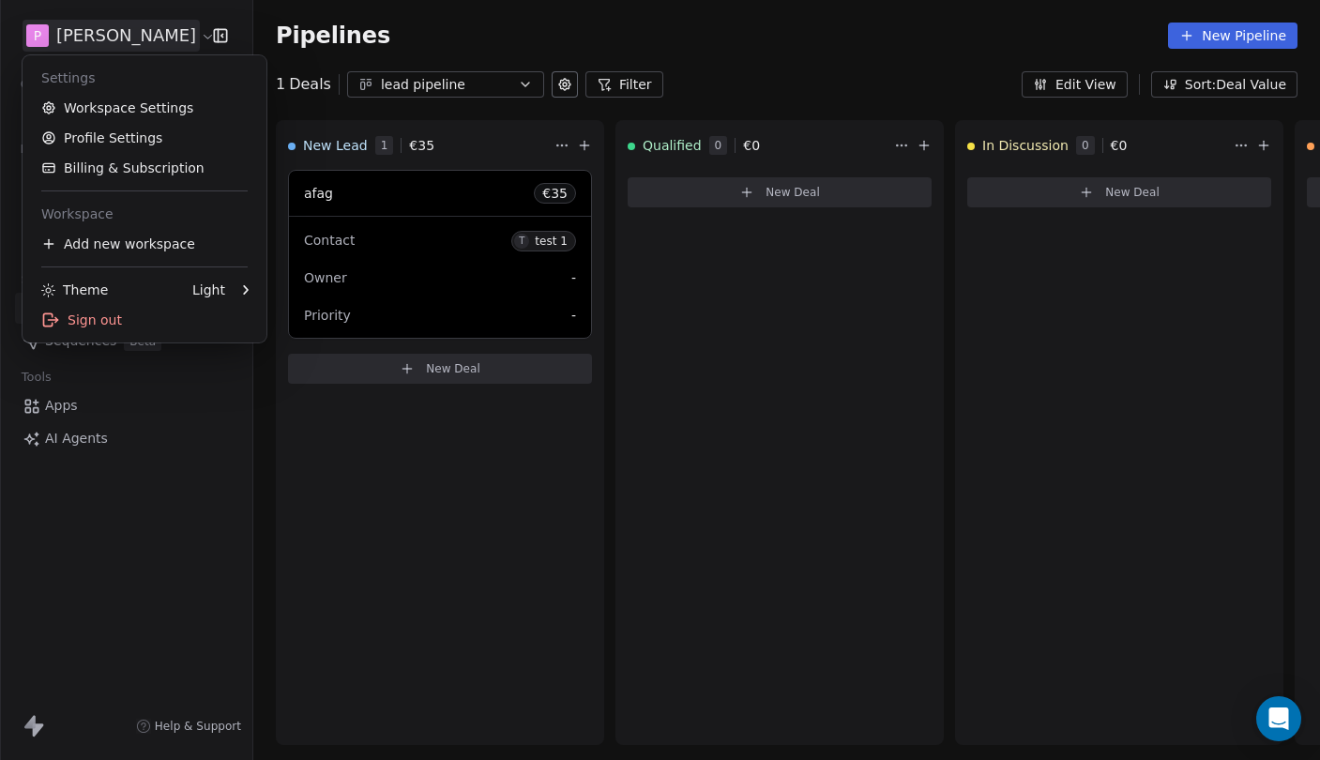
click at [76, 38] on html "P [PERSON_NAME] Contacts People Marketing Workflows Campaigns Metrics & Events …" at bounding box center [660, 380] width 1320 height 760
click at [135, 111] on link "Workspace Settings" at bounding box center [144, 108] width 229 height 30
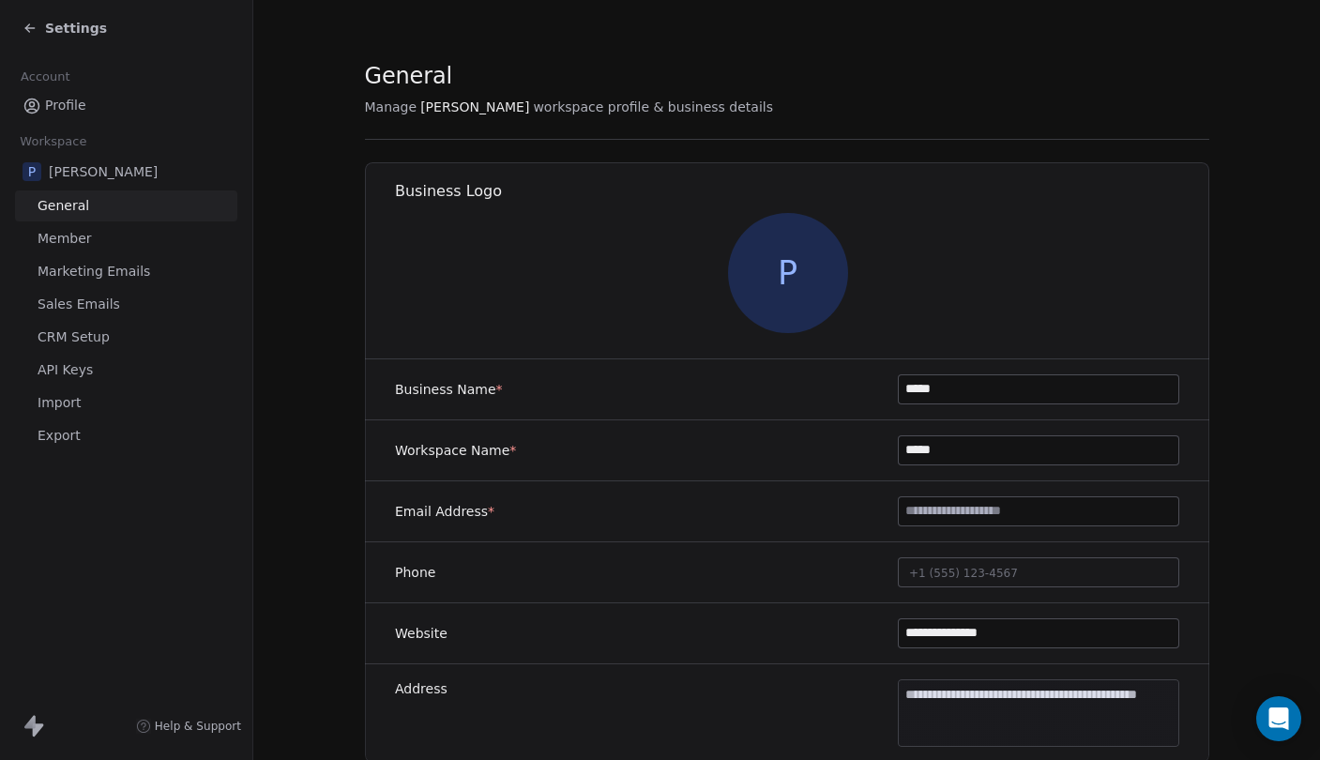
click at [119, 332] on link "CRM Setup" at bounding box center [126, 337] width 222 height 31
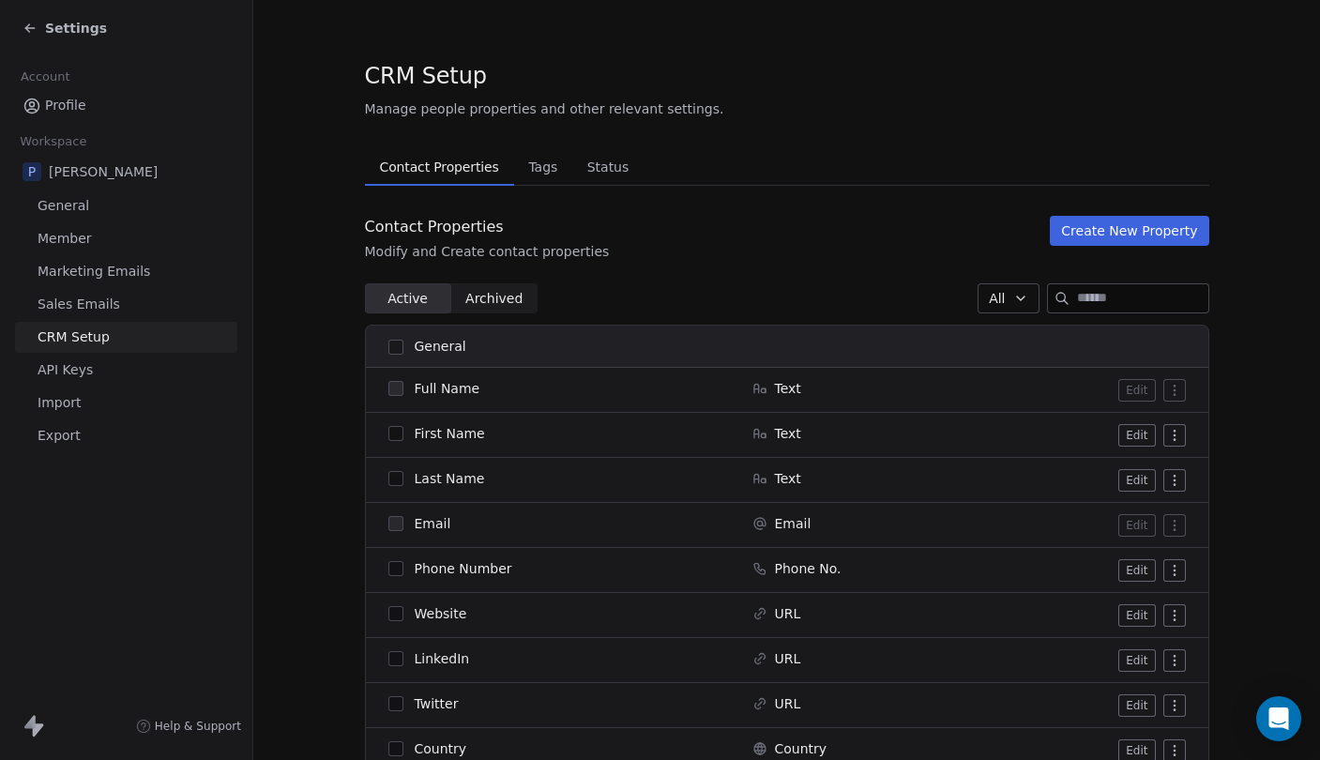
click at [540, 176] on span "Tags" at bounding box center [542, 167] width 44 height 26
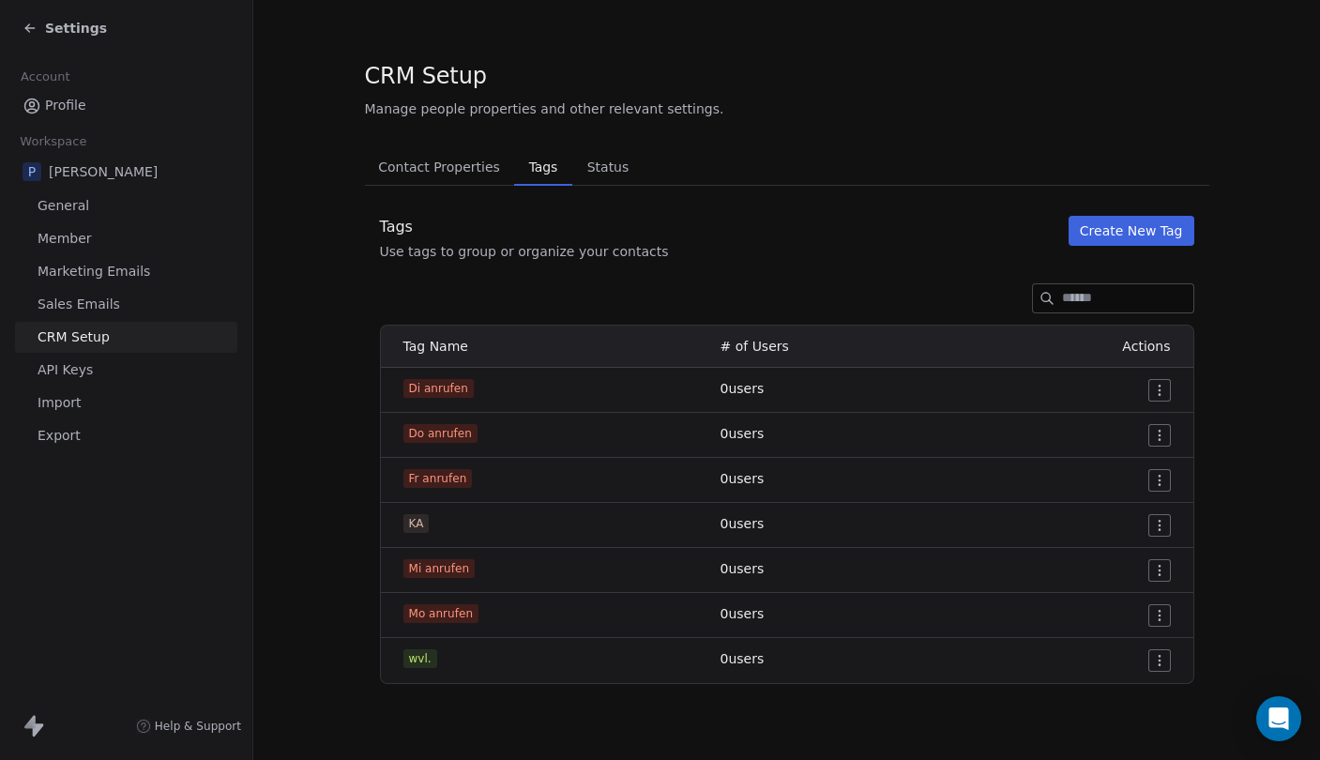
click at [597, 170] on span "Status" at bounding box center [608, 167] width 57 height 26
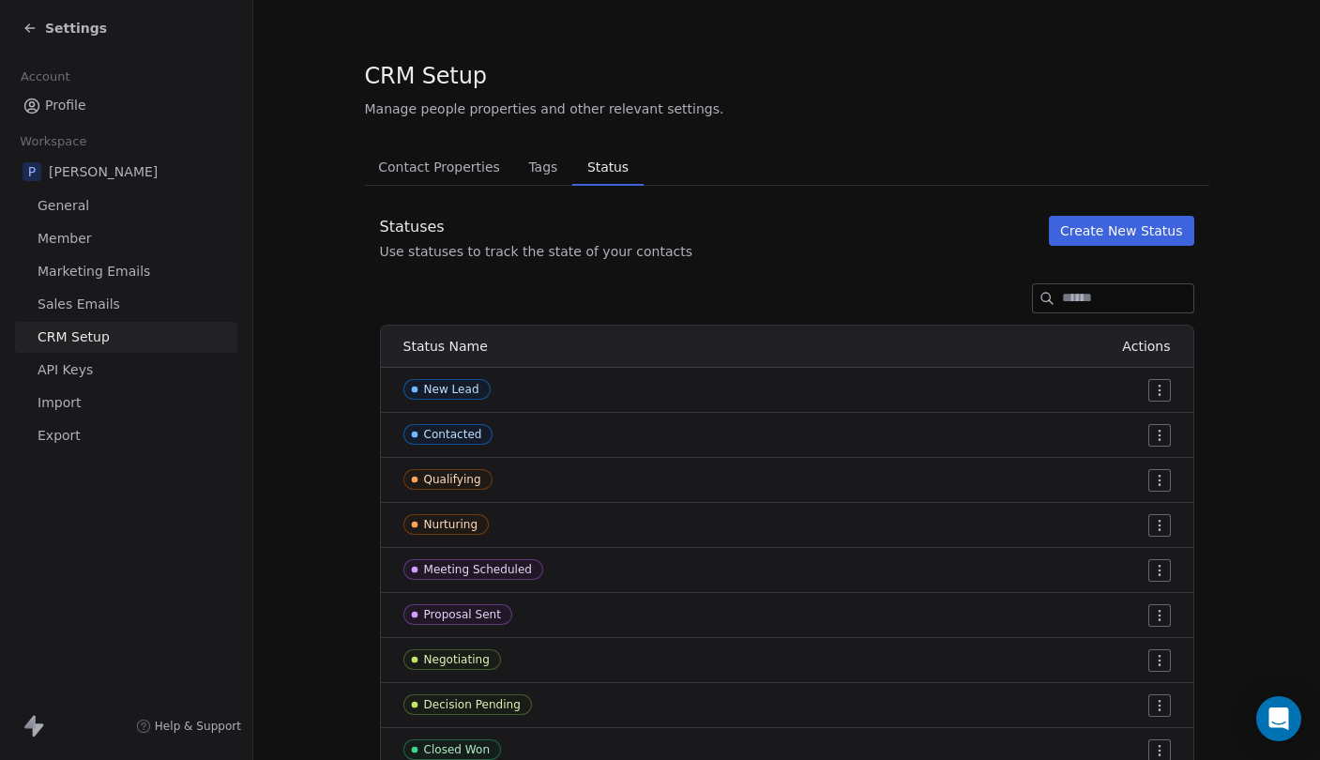
click at [545, 171] on span "Tags" at bounding box center [542, 167] width 44 height 26
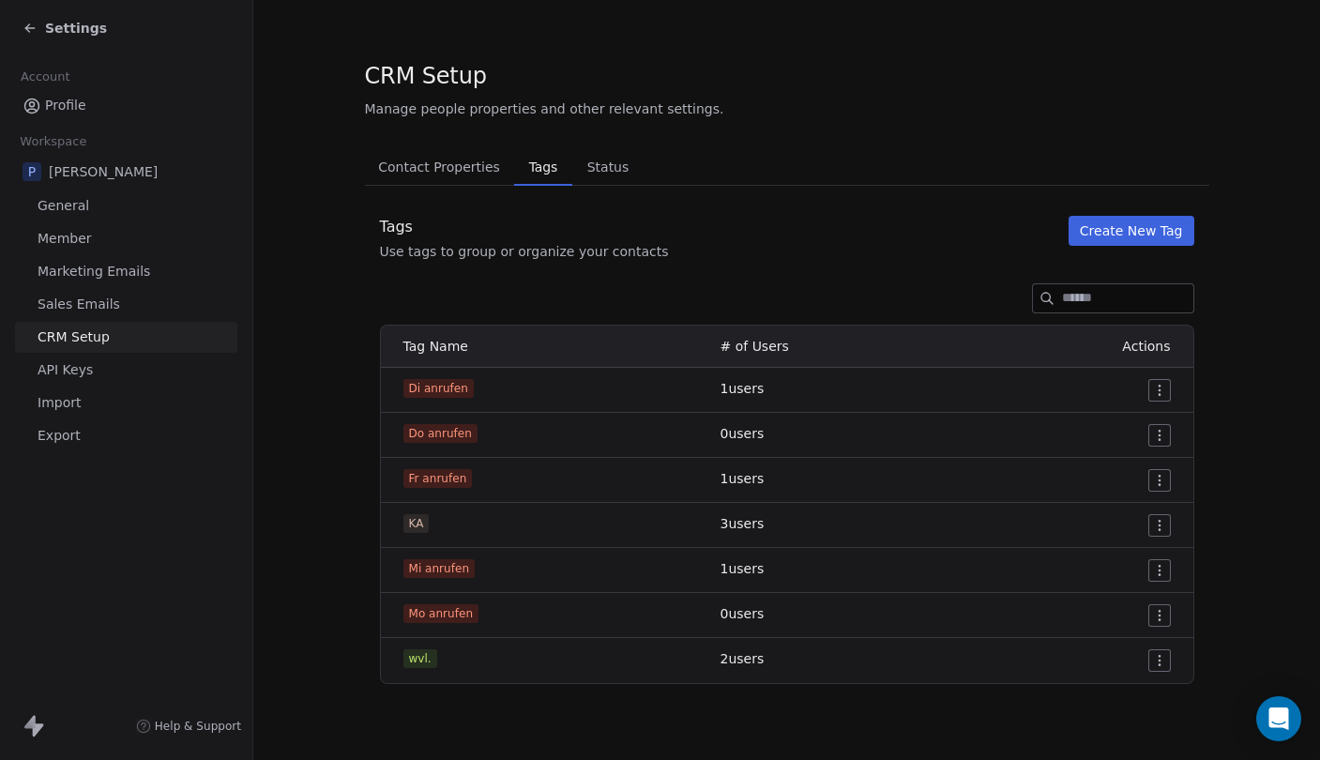
click at [456, 168] on span "Contact Properties" at bounding box center [438, 167] width 137 height 26
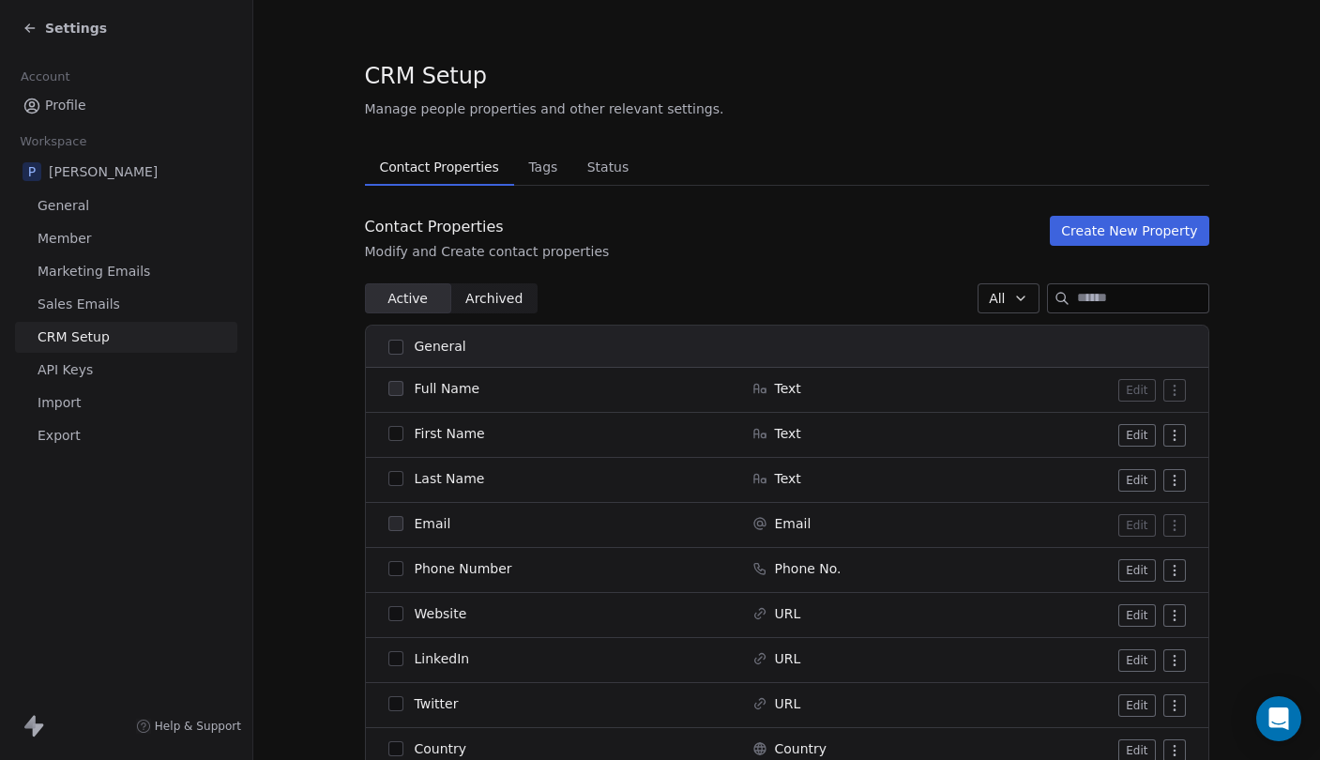
click at [40, 29] on div "Settings" at bounding box center [65, 28] width 84 height 19
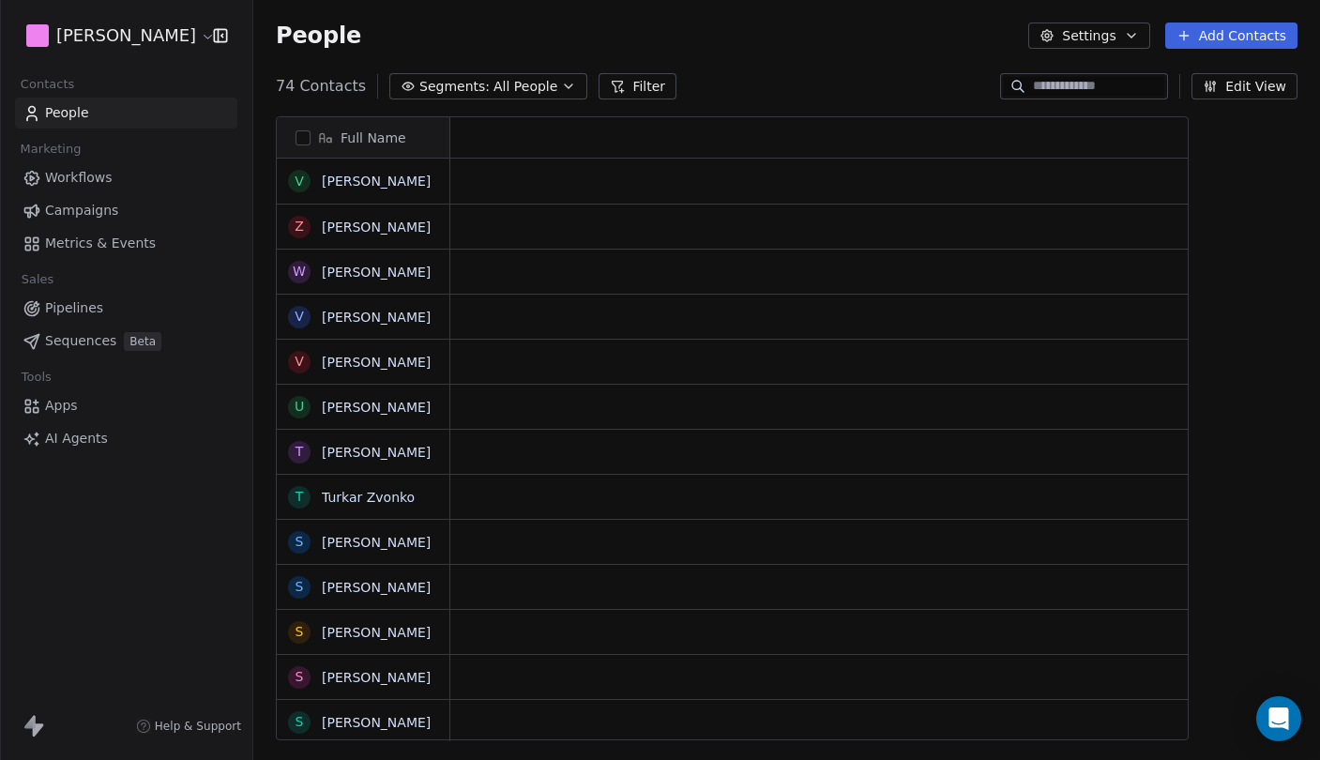
scroll to position [669, 1066]
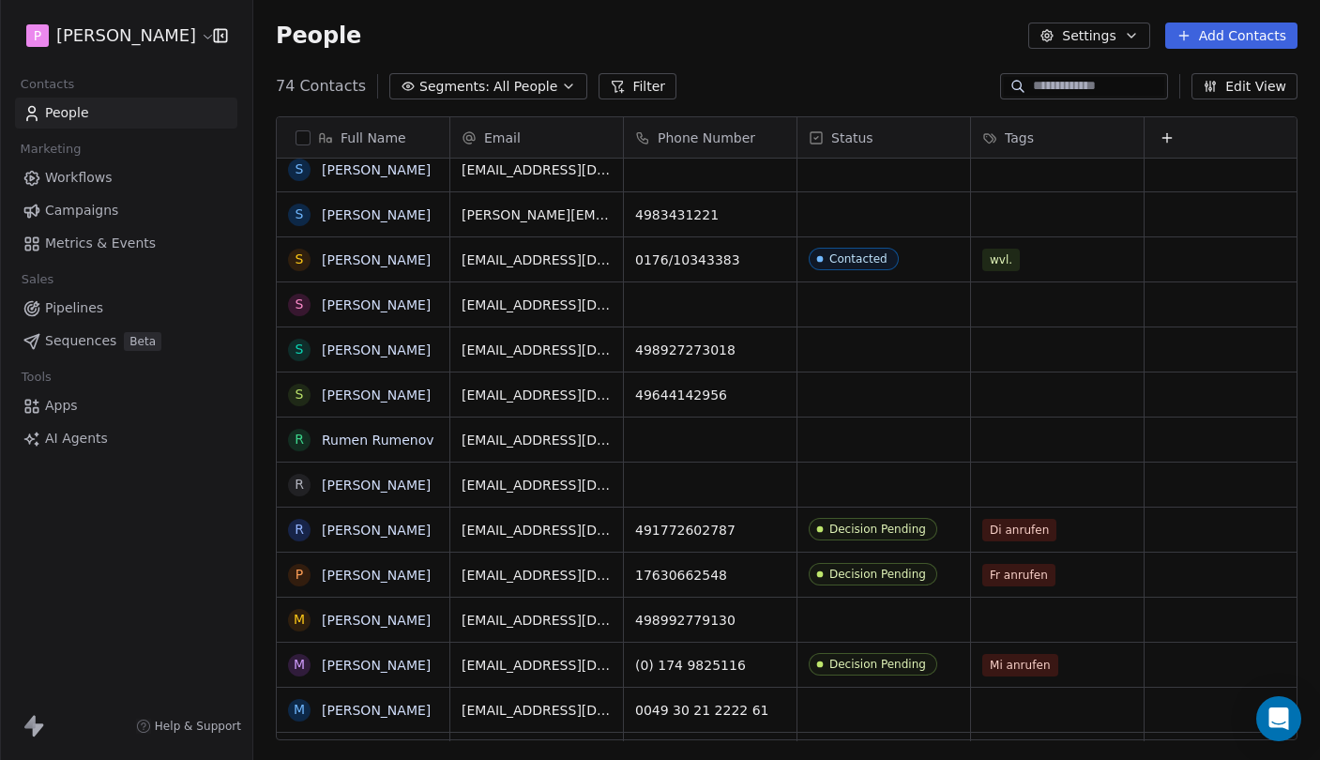
click at [52, 310] on span "Pipelines" at bounding box center [74, 308] width 58 height 20
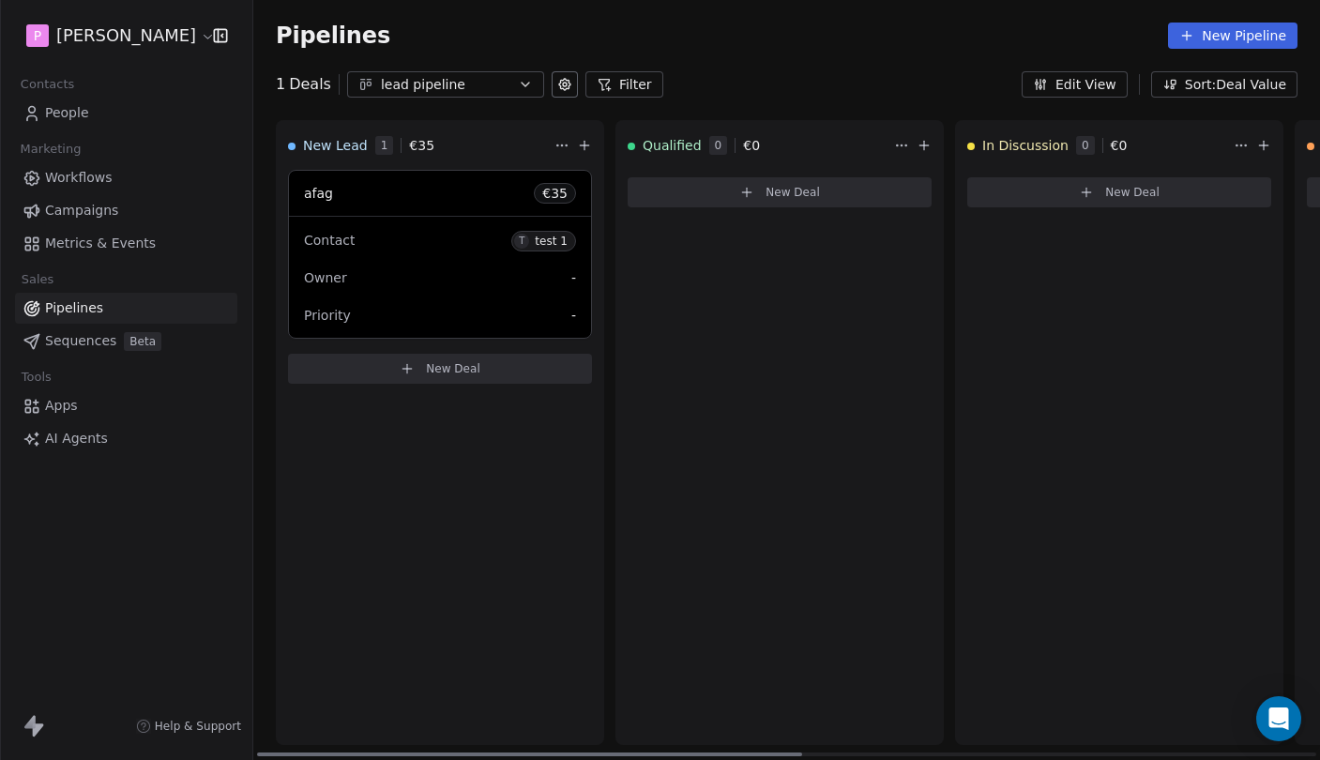
click at [1206, 33] on button "New Pipeline" at bounding box center [1232, 36] width 129 height 26
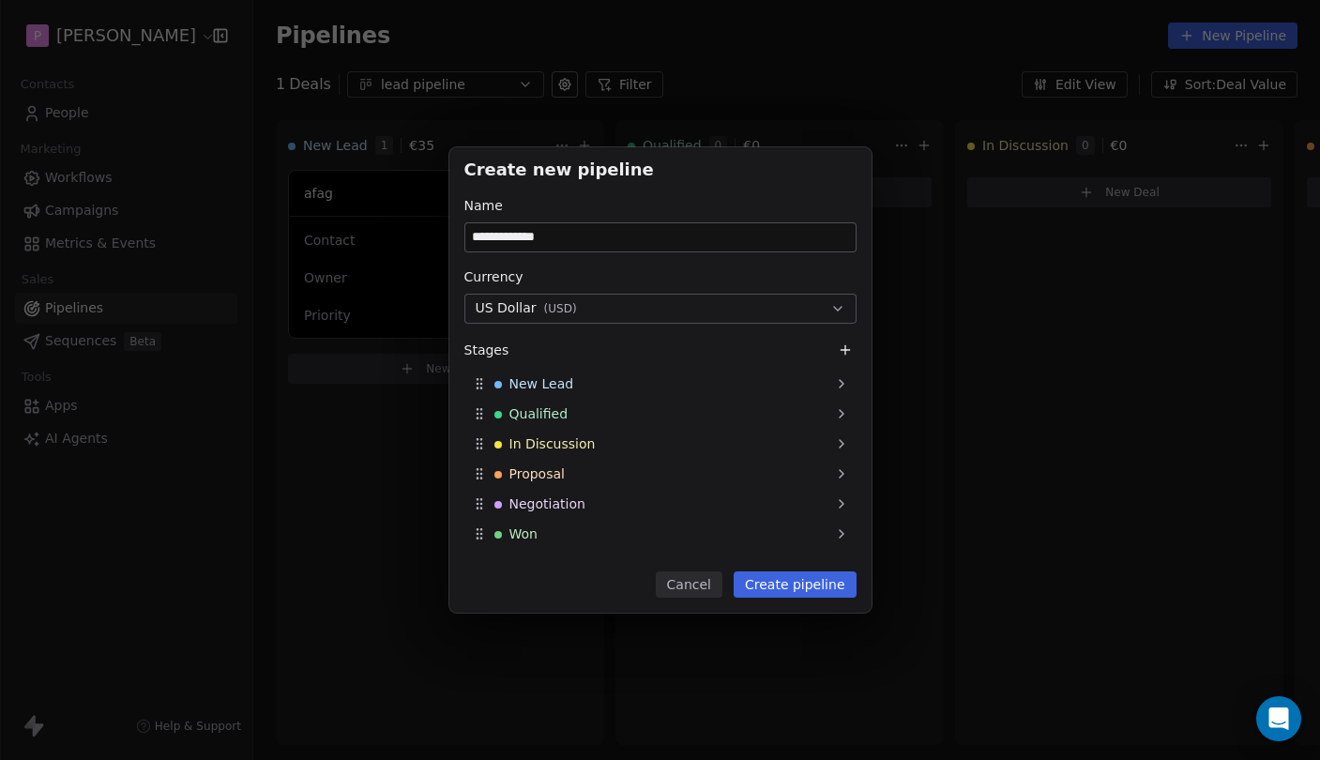
type input "**********"
click at [807, 585] on button "Create pipeline" at bounding box center [794, 584] width 123 height 26
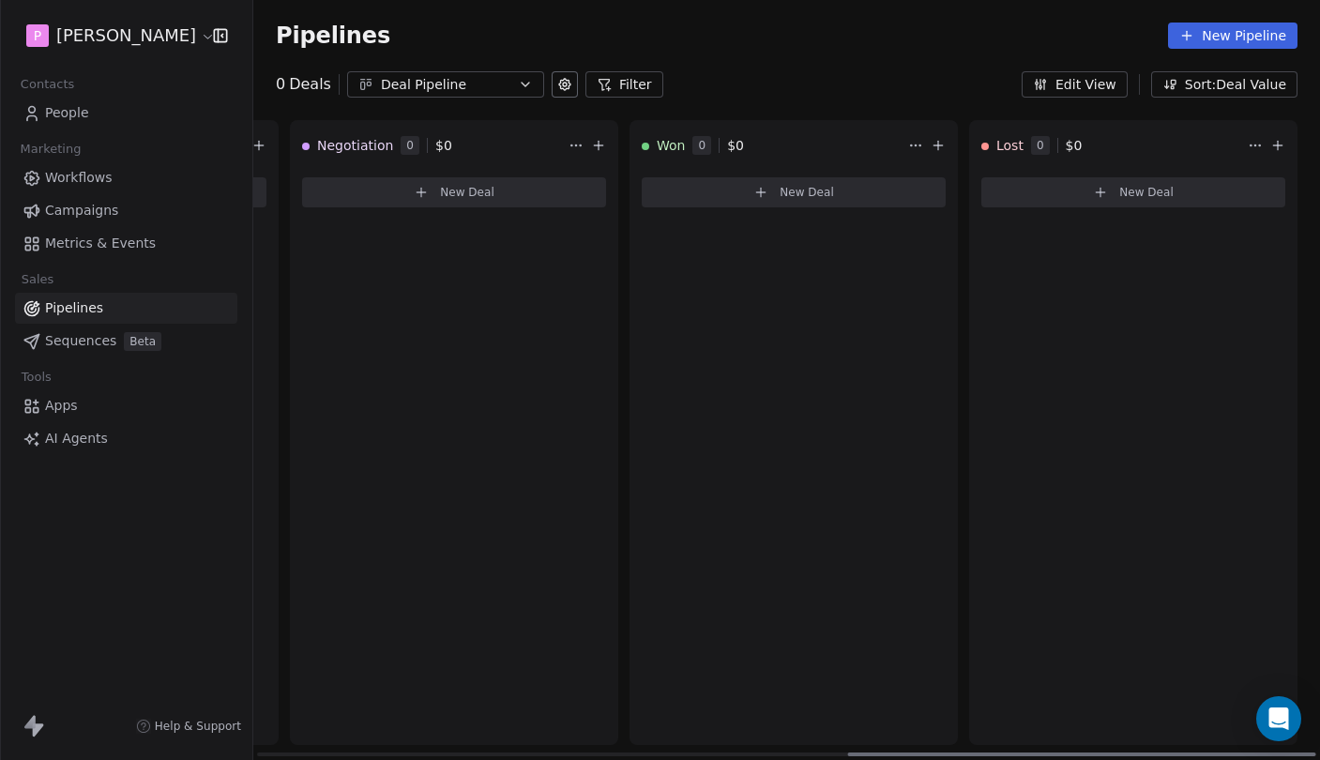
scroll to position [0, 1344]
click at [1277, 145] on icon at bounding box center [1277, 145] width 8 height 0
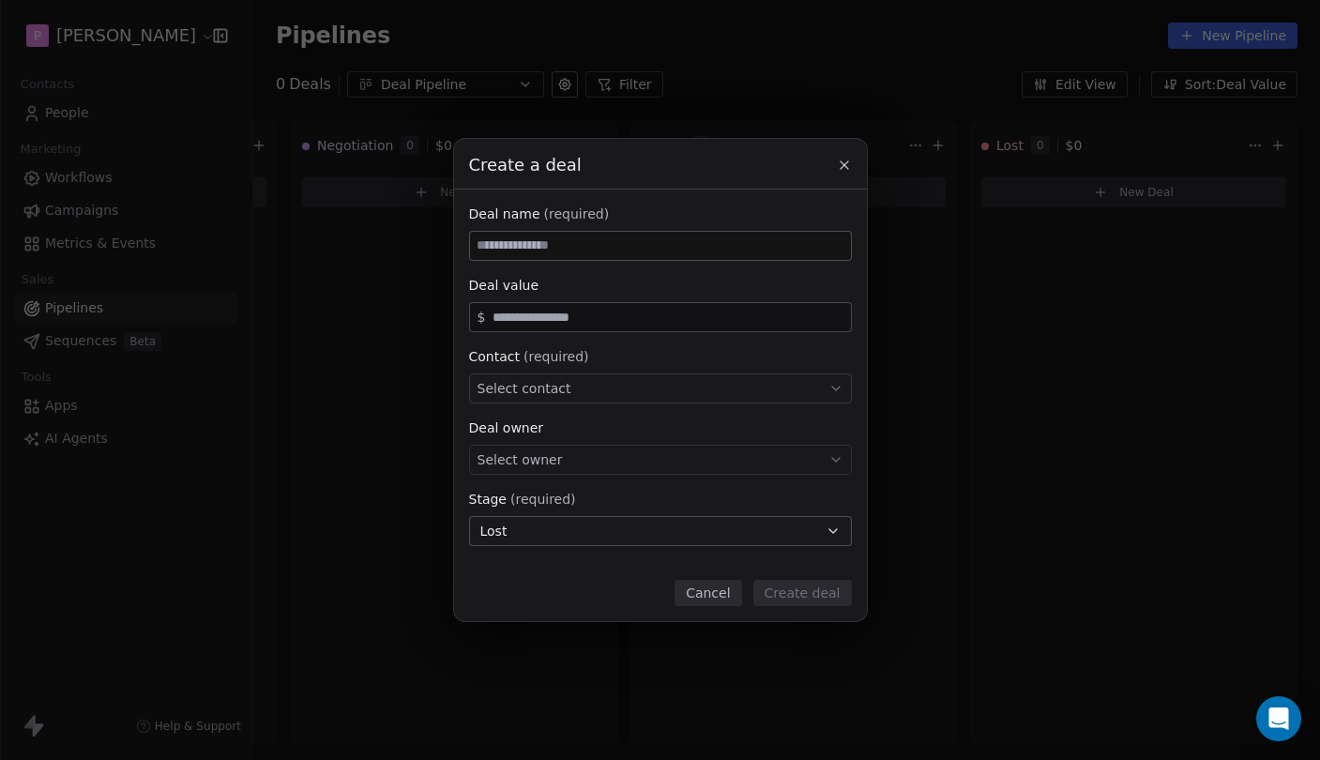
click at [844, 165] on icon at bounding box center [844, 165] width 8 height 8
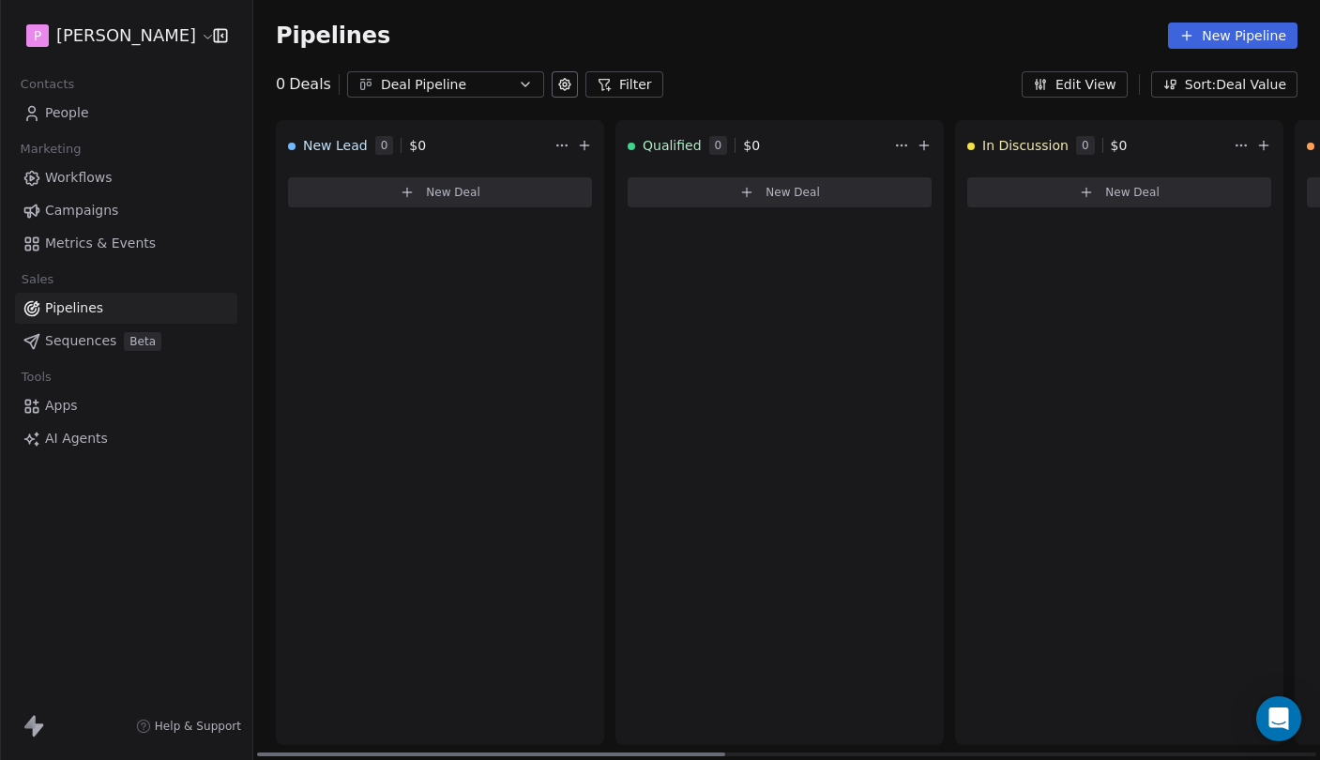
scroll to position [0, 0]
click at [456, 84] on div "Deal Pipeline" at bounding box center [445, 85] width 129 height 20
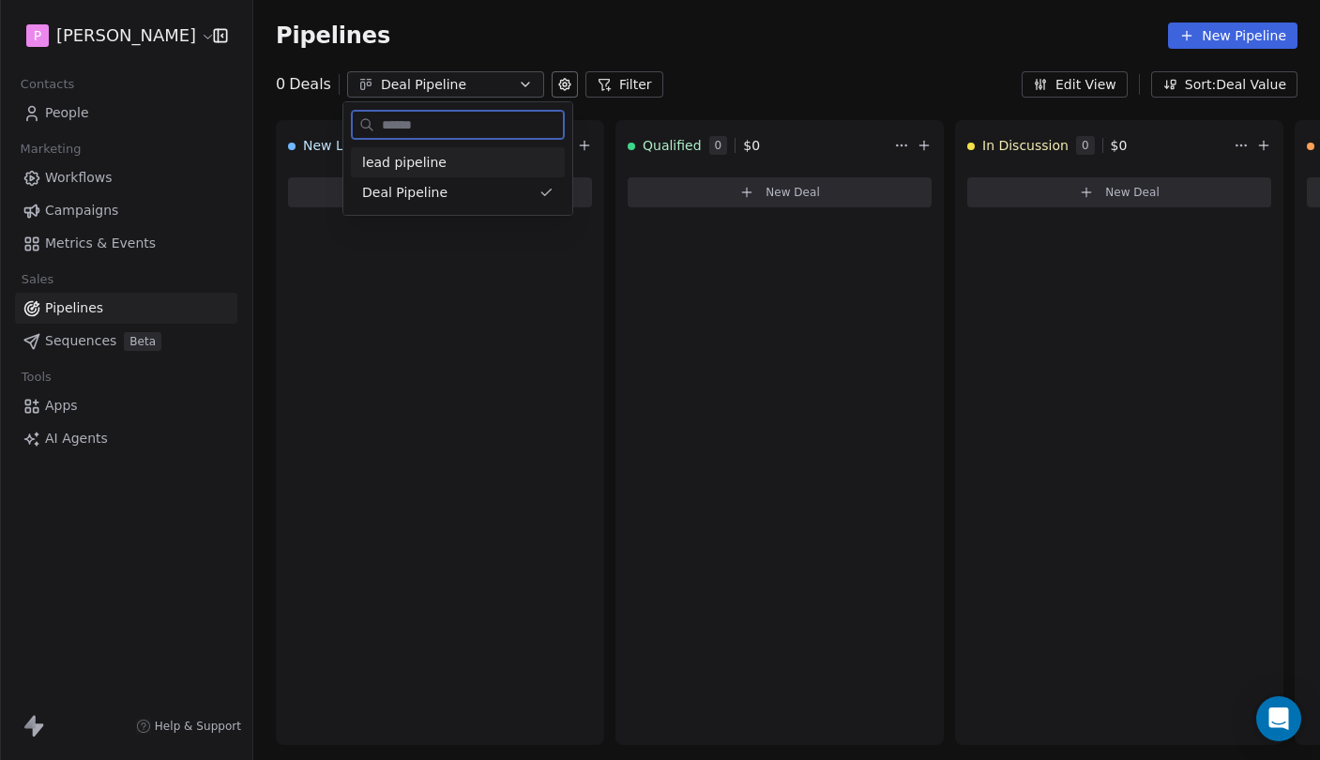
click at [428, 166] on span "lead pipeline" at bounding box center [404, 163] width 84 height 20
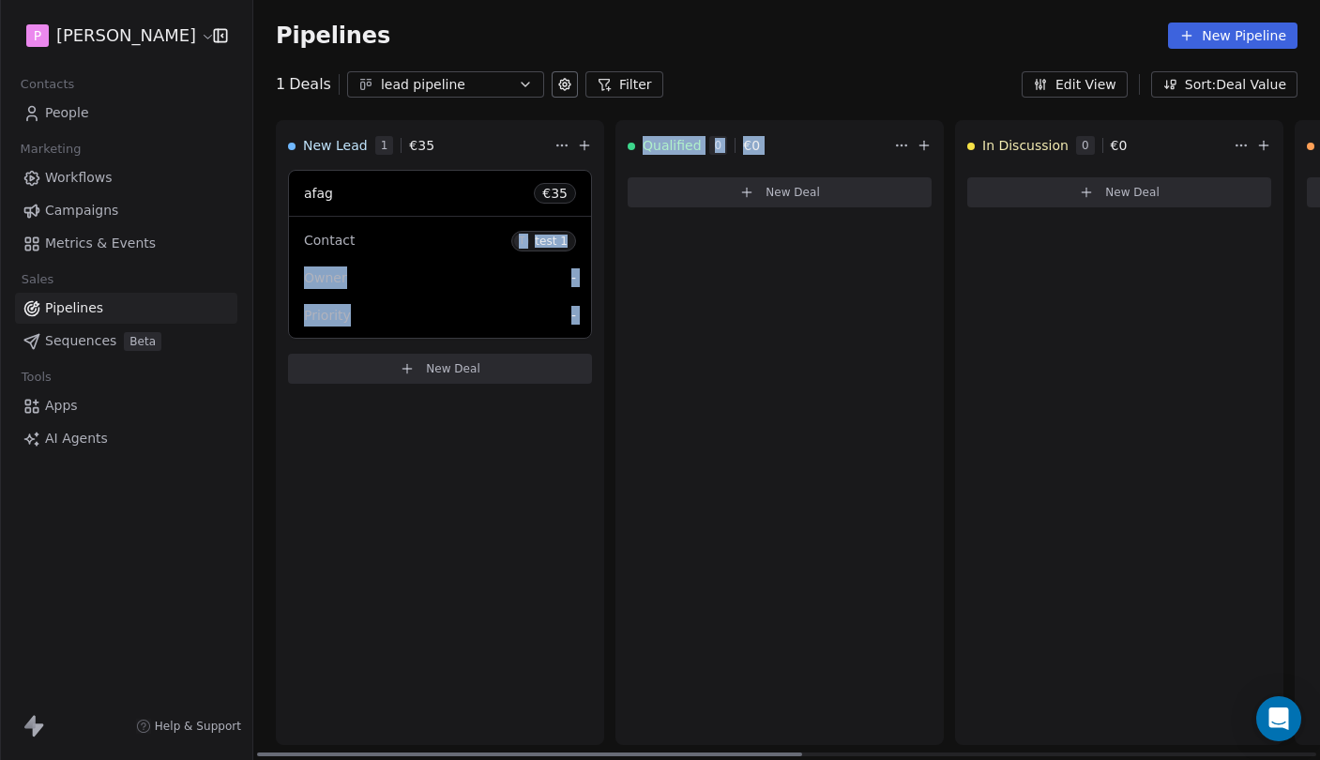
drag, startPoint x: 493, startPoint y: 236, endPoint x: 867, endPoint y: 366, distance: 395.1
click at [864, 365] on div "New Lead 1 € 35 afag € 35 Contact T test 1 Owner - Priority - New Deal Qualifie…" at bounding box center [1288, 440] width 2071 height 640
click at [859, 366] on div "Qualified 0 € 0 New Deal" at bounding box center [779, 432] width 328 height 625
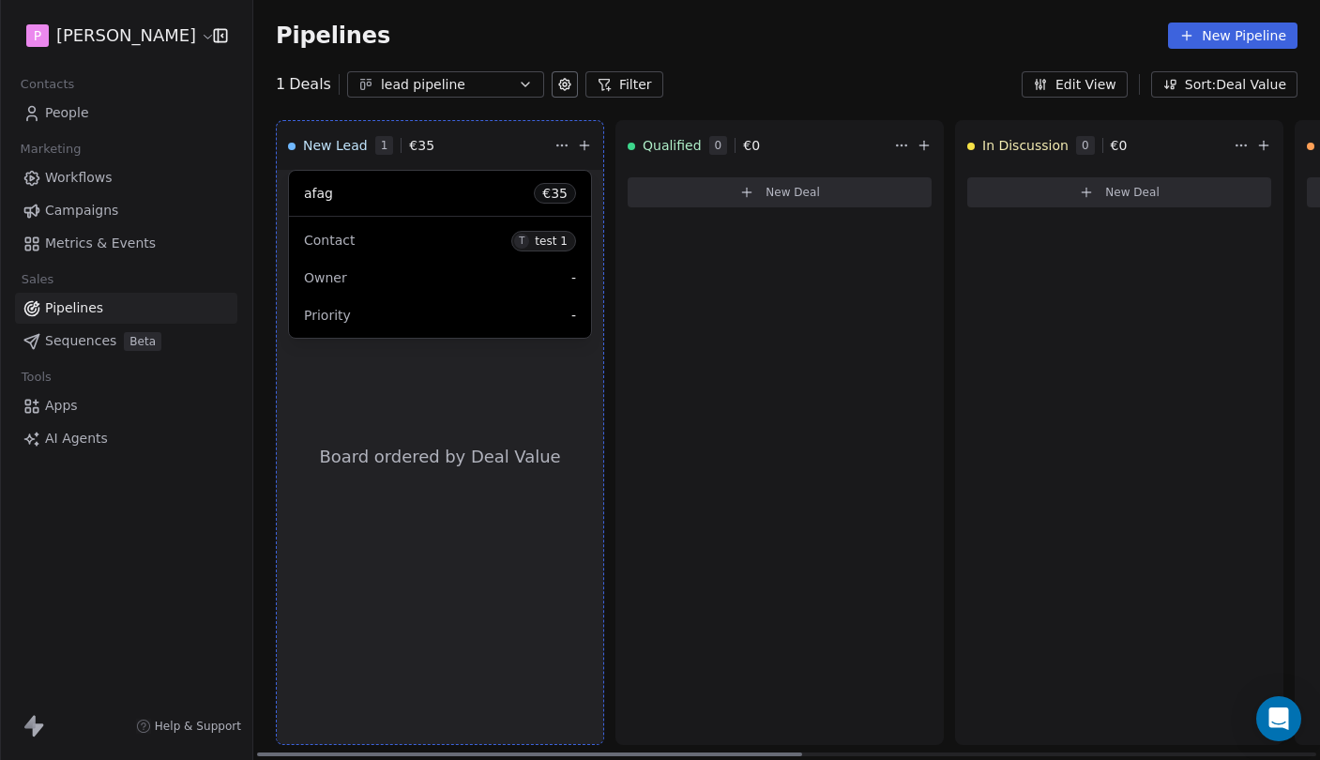
drag, startPoint x: 445, startPoint y: 179, endPoint x: 490, endPoint y: 252, distance: 86.4
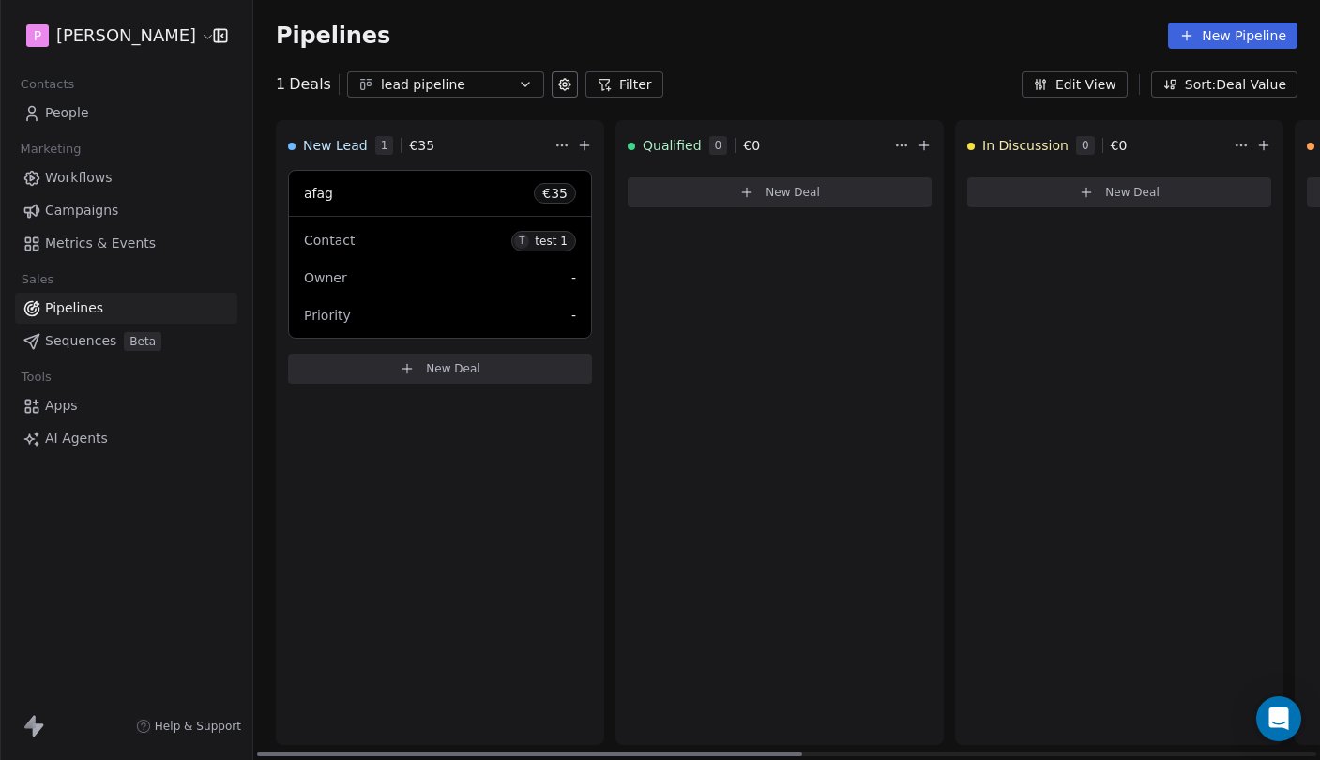
click at [564, 143] on html "P [PERSON_NAME] Contacts People Marketing Workflows Campaigns Metrics & Events …" at bounding box center [660, 380] width 1320 height 760
click at [485, 187] on html "P [PERSON_NAME] Contacts People Marketing Workflows Campaigns Metrics & Events …" at bounding box center [660, 380] width 1320 height 760
click at [462, 193] on div "afag € 35" at bounding box center [440, 193] width 302 height 45
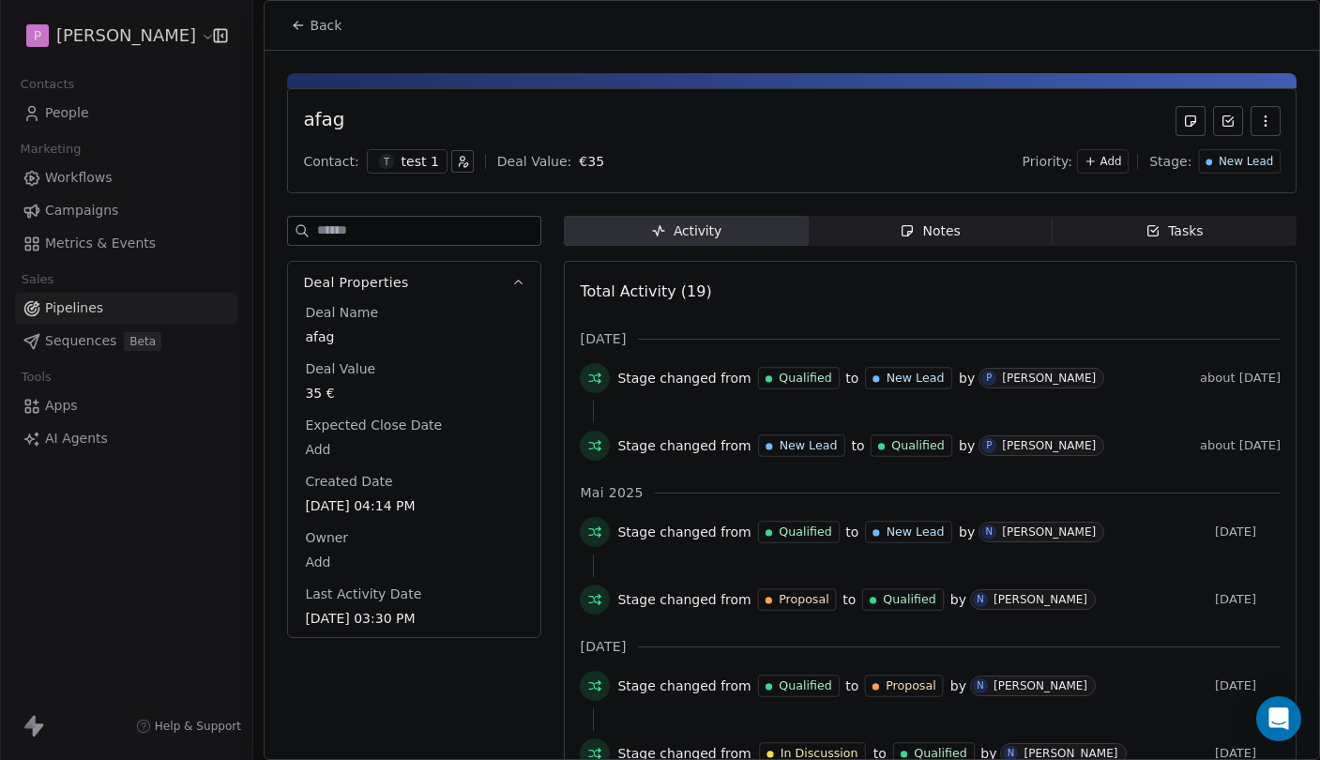
click at [1255, 128] on button "button" at bounding box center [1265, 121] width 30 height 30
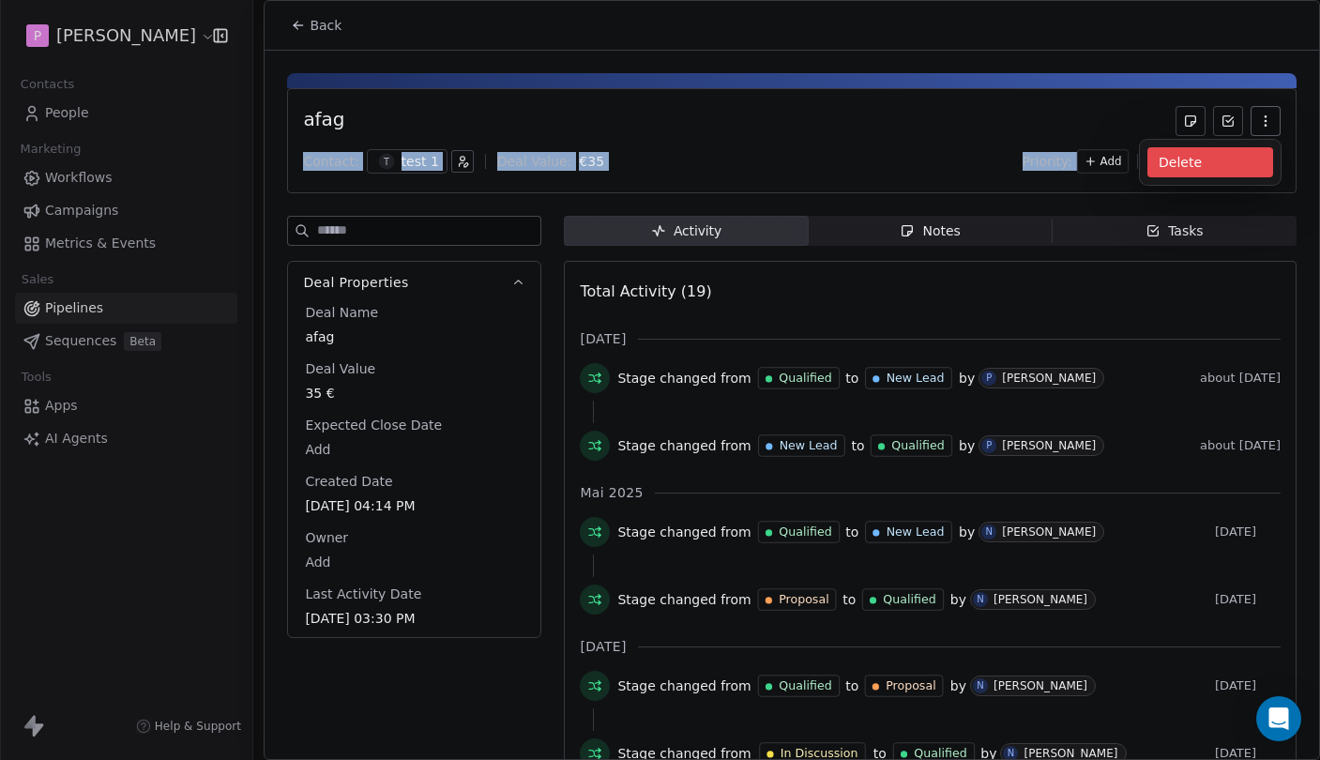
drag, startPoint x: 1207, startPoint y: 153, endPoint x: 958, endPoint y: 120, distance: 251.6
click at [958, 120] on body "P [PERSON_NAME] Contacts People Marketing Workflows Campaigns Metrics & Events …" at bounding box center [660, 380] width 1320 height 760
click at [324, 40] on button "Back" at bounding box center [315, 25] width 73 height 34
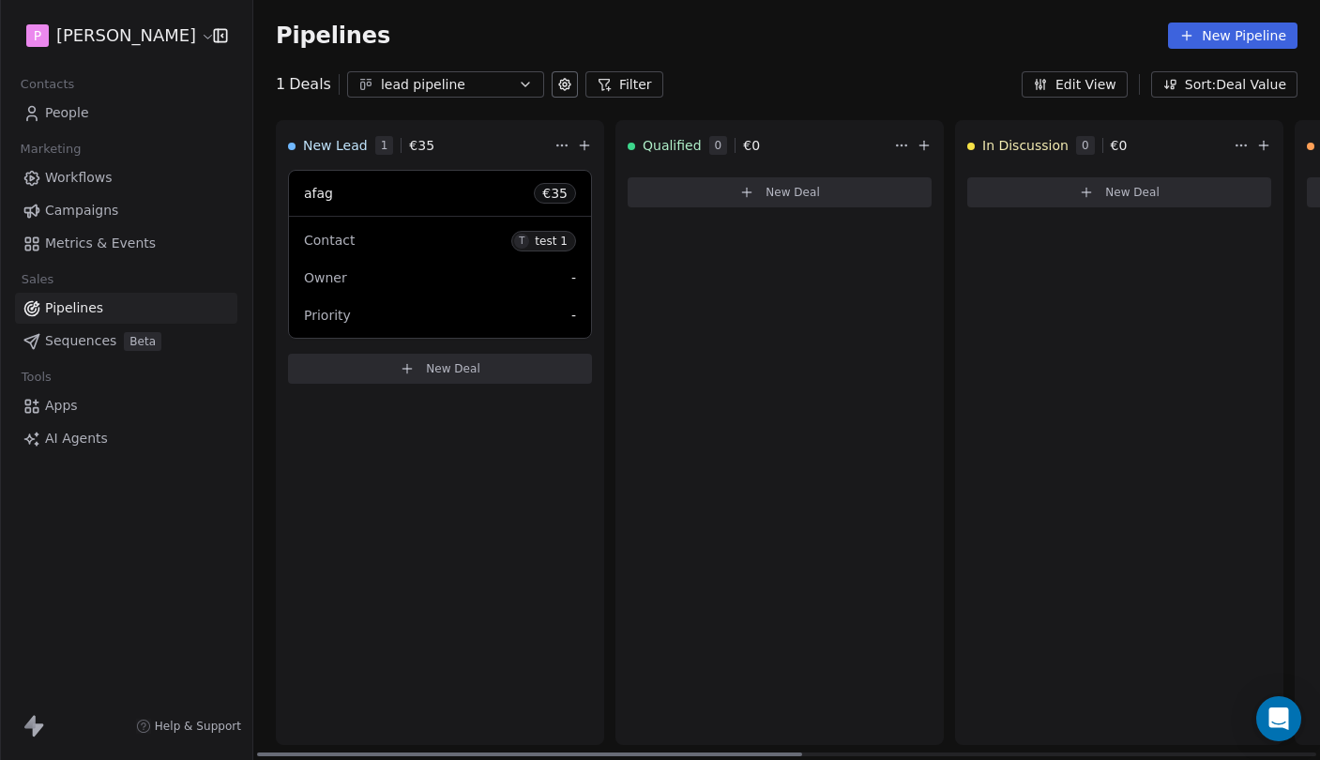
click at [494, 75] on div "lead pipeline" at bounding box center [445, 85] width 129 height 20
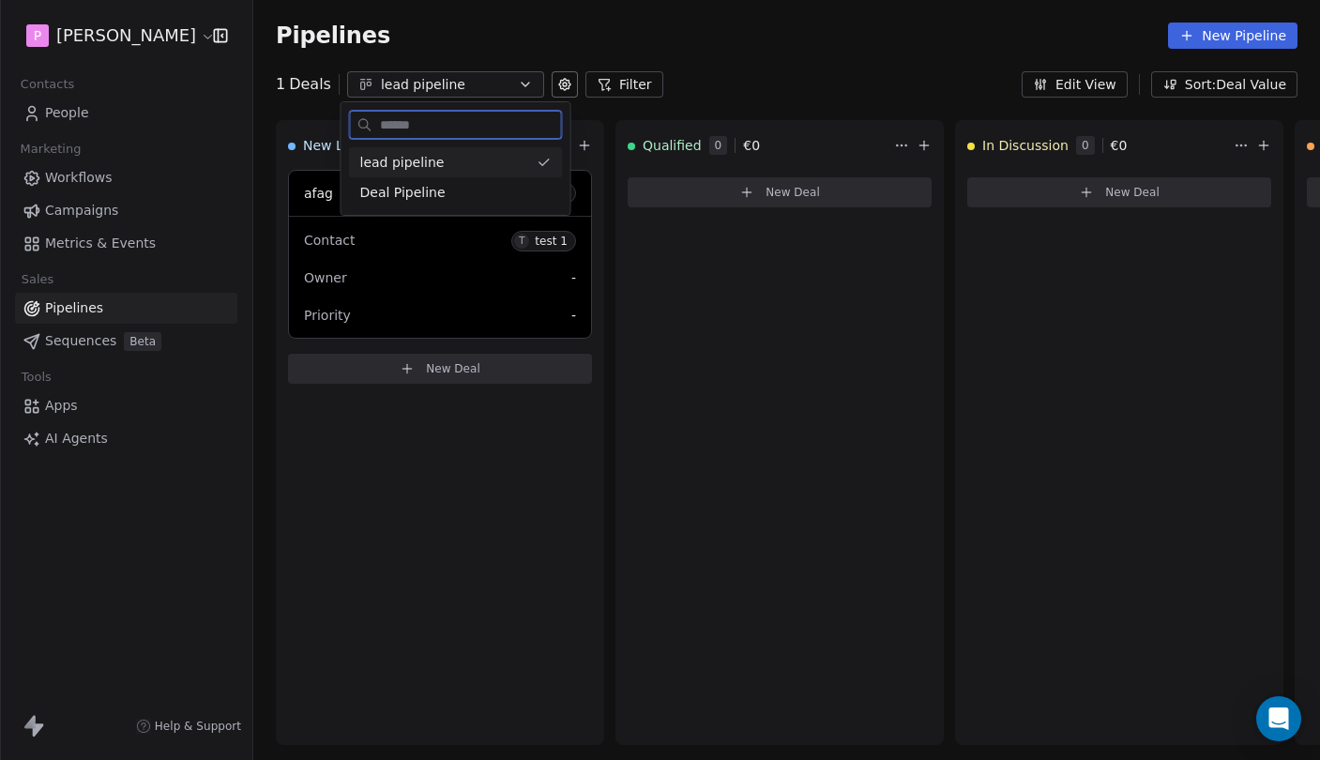
click at [469, 158] on div "lead pipeline" at bounding box center [444, 163] width 169 height 20
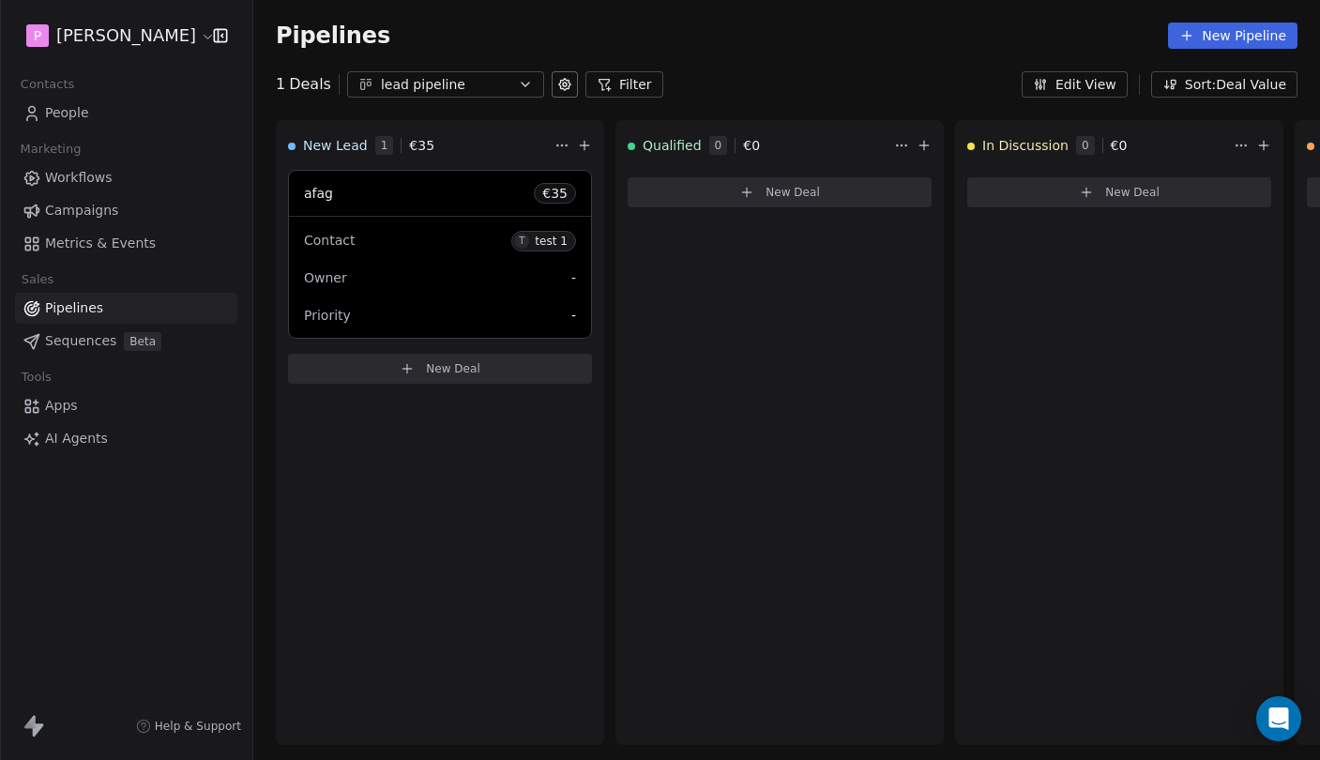
click at [563, 80] on icon at bounding box center [564, 84] width 15 height 15
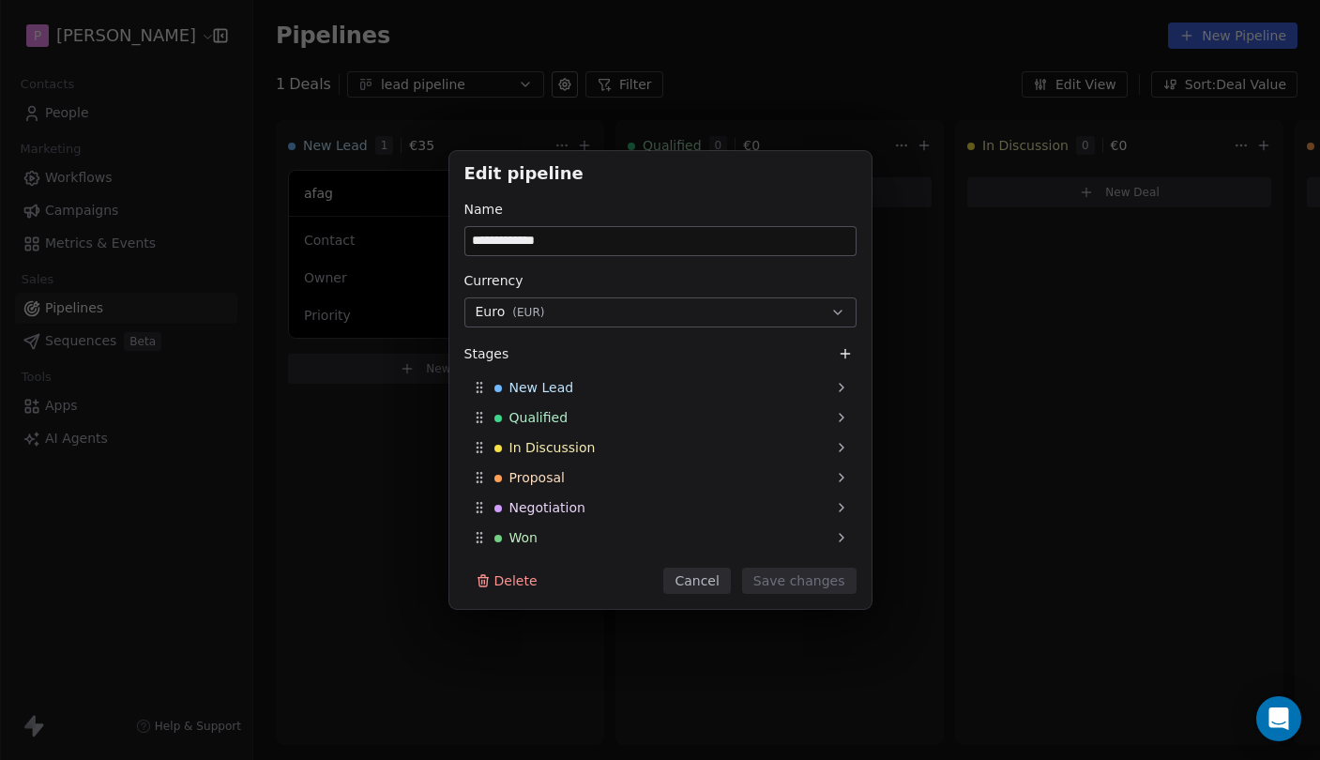
click at [520, 568] on button "Delete" at bounding box center [506, 580] width 84 height 26
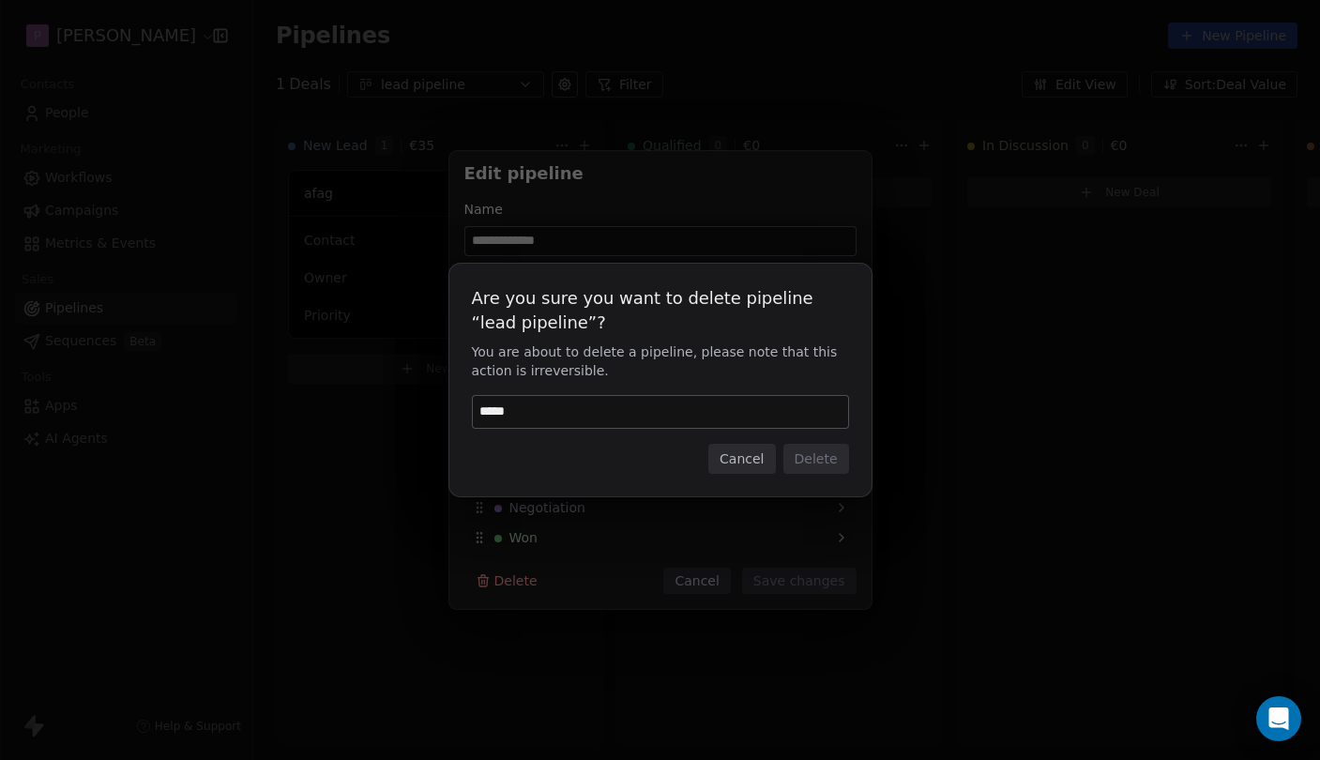
type input "******"
click at [815, 449] on button "Delete" at bounding box center [816, 459] width 66 height 30
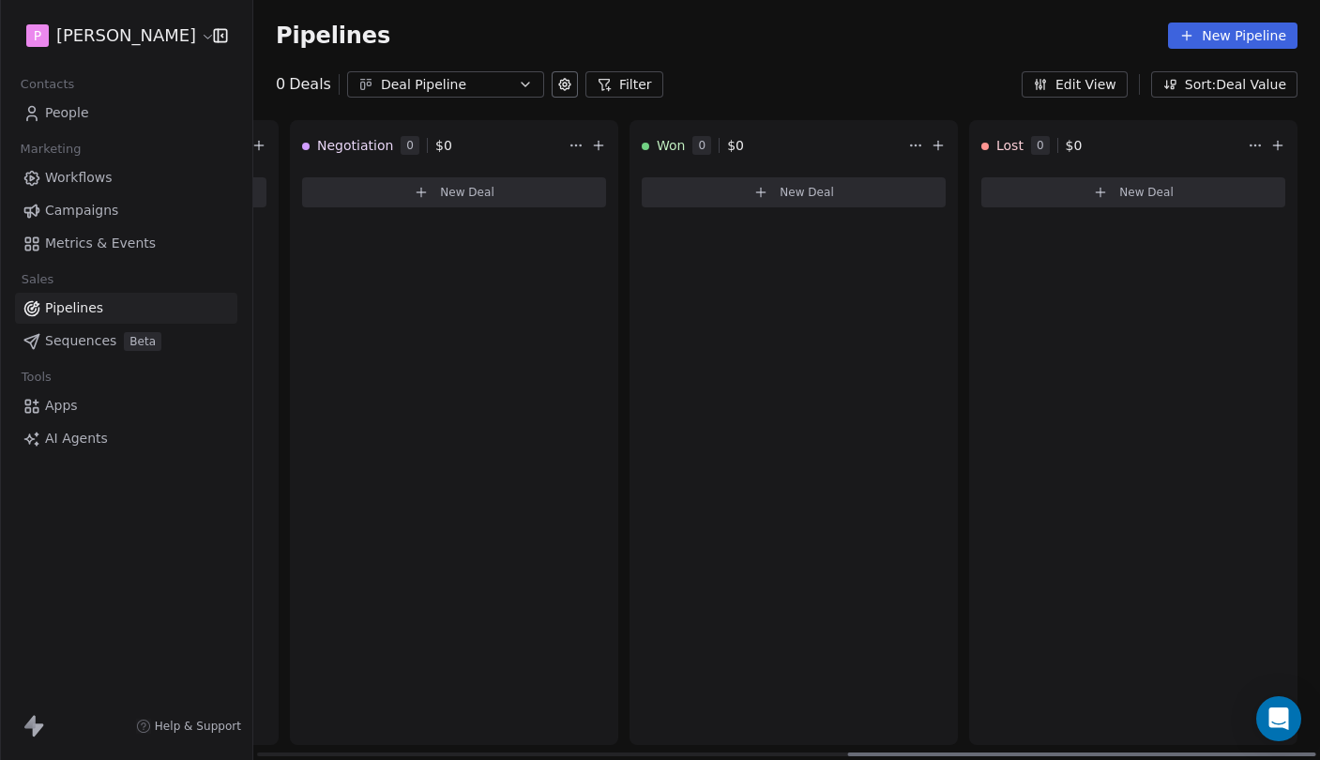
scroll to position [0, 1344]
click at [1119, 190] on button "New Deal" at bounding box center [1133, 192] width 304 height 30
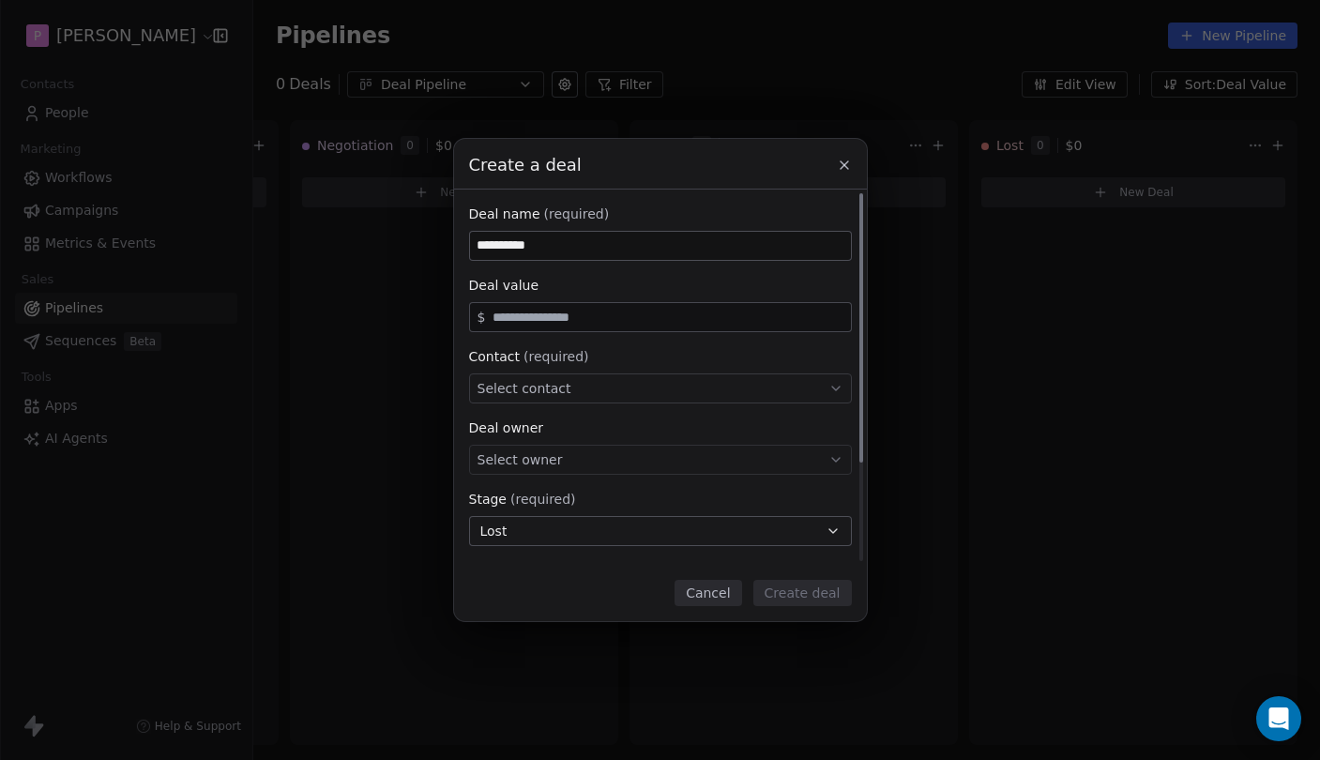
type input "**********"
click at [621, 319] on input "text" at bounding box center [667, 317] width 357 height 14
type input "***"
click at [580, 386] on div "Select contact" at bounding box center [660, 388] width 383 height 30
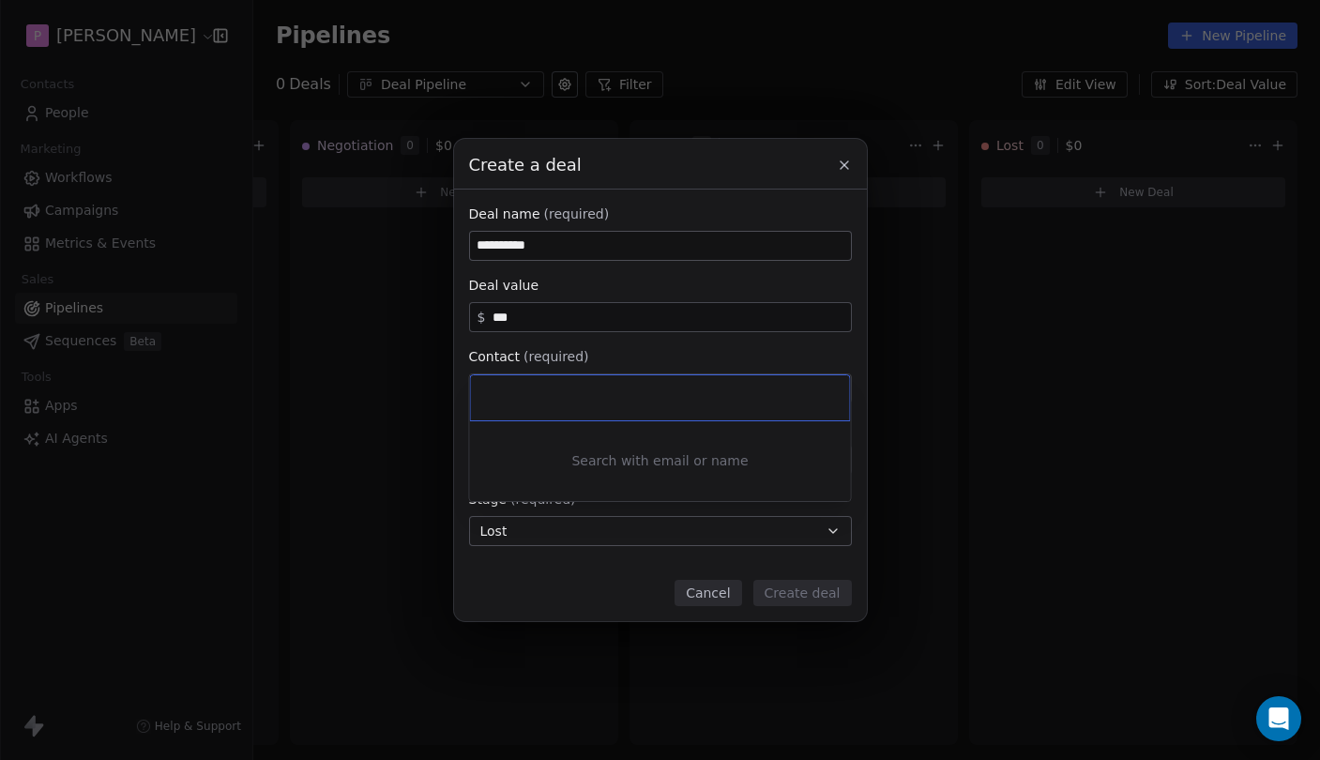
click at [672, 357] on div "**********" at bounding box center [660, 380] width 1320 height 482
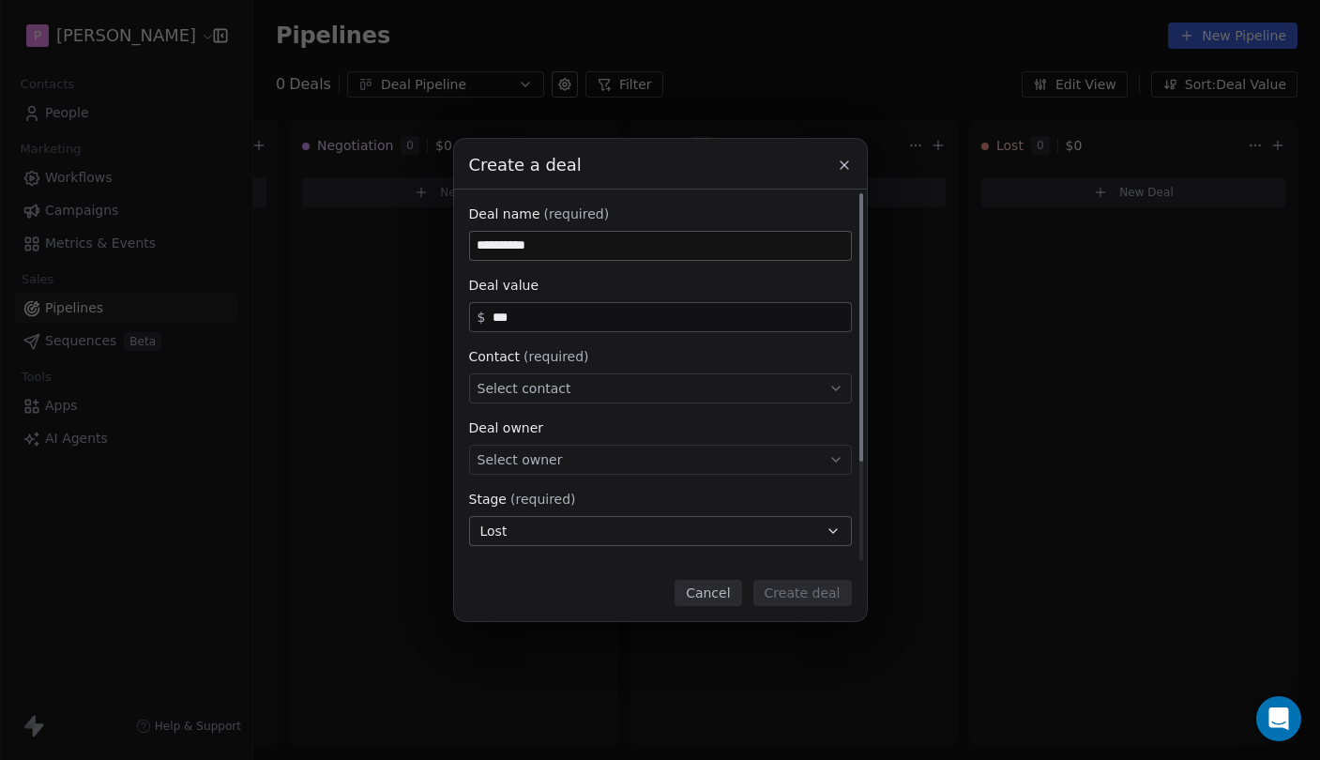
click at [621, 395] on div "Select contact" at bounding box center [660, 388] width 383 height 30
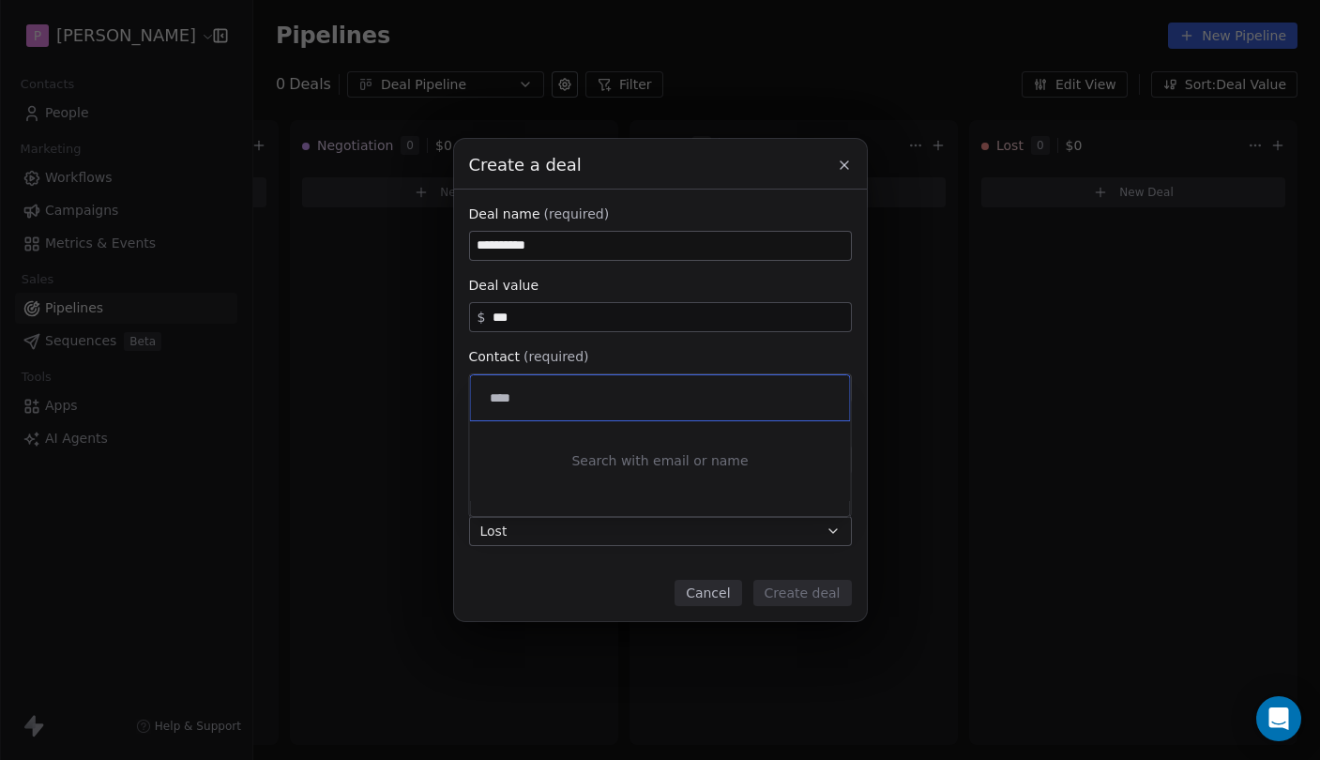
type input "**********"
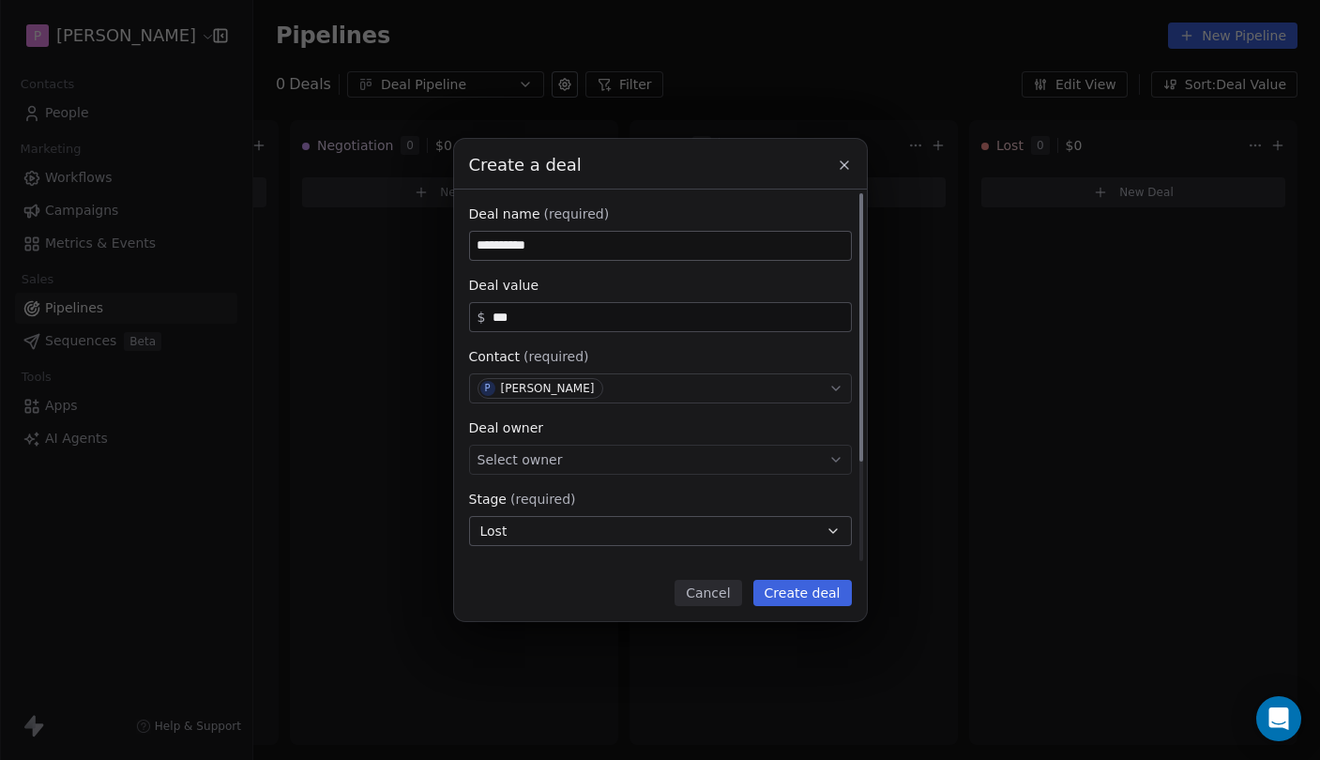
click at [626, 470] on div "Select owner" at bounding box center [660, 460] width 383 height 30
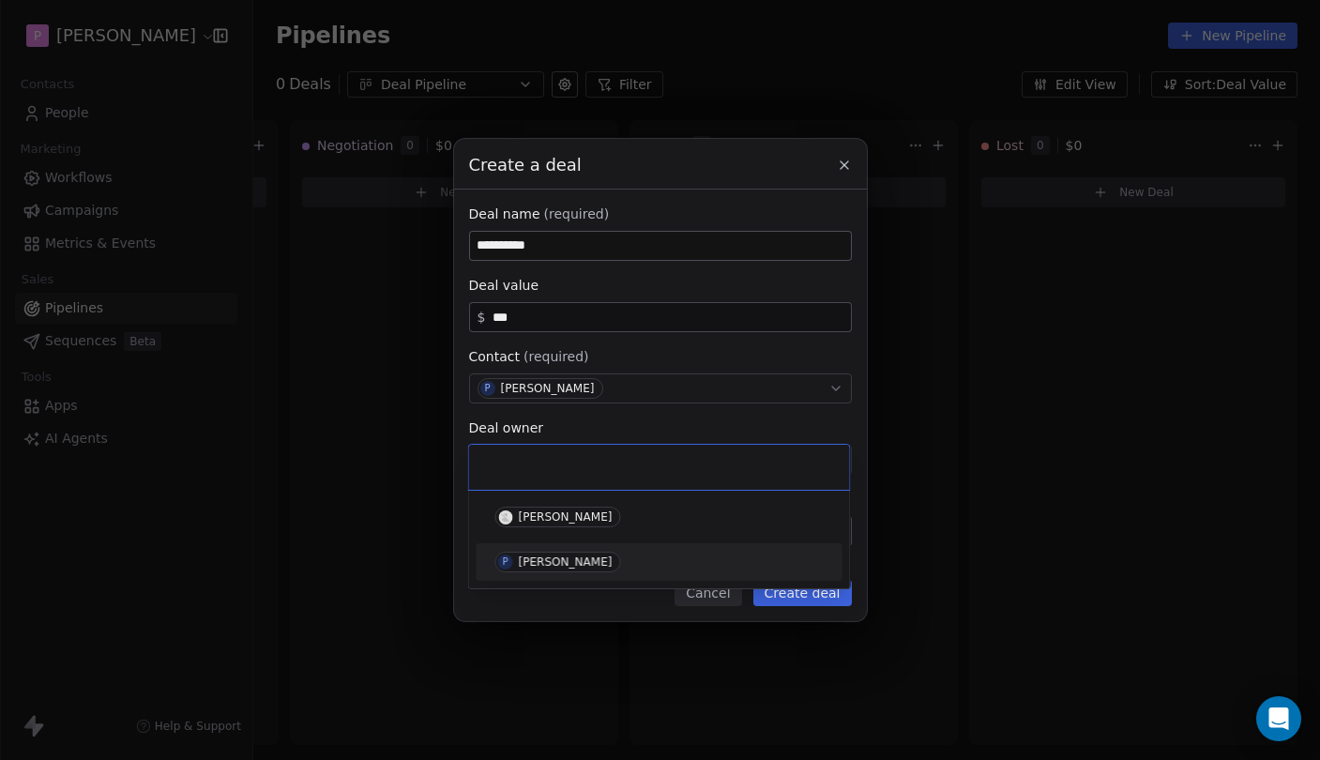
click at [606, 566] on span "P [PERSON_NAME]" at bounding box center [558, 561] width 126 height 21
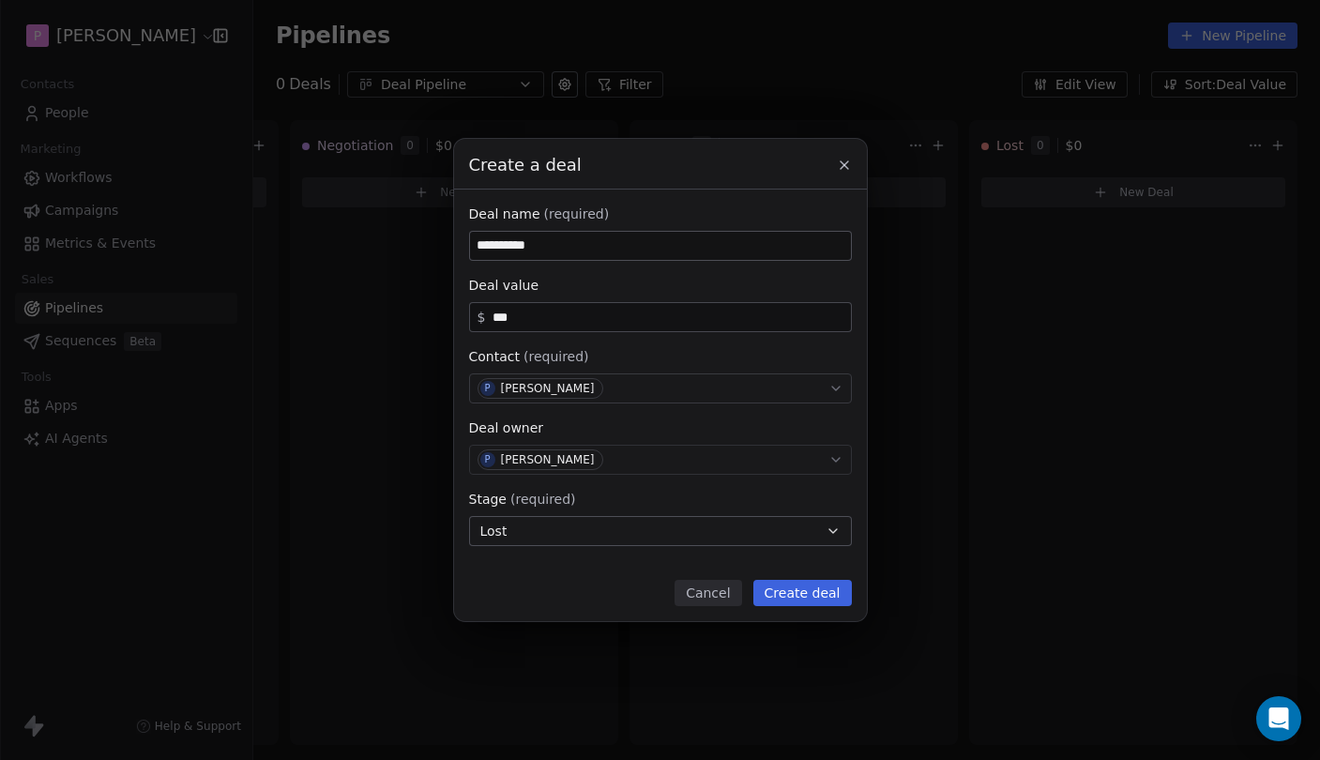
click at [781, 589] on button "Create deal" at bounding box center [802, 593] width 98 height 26
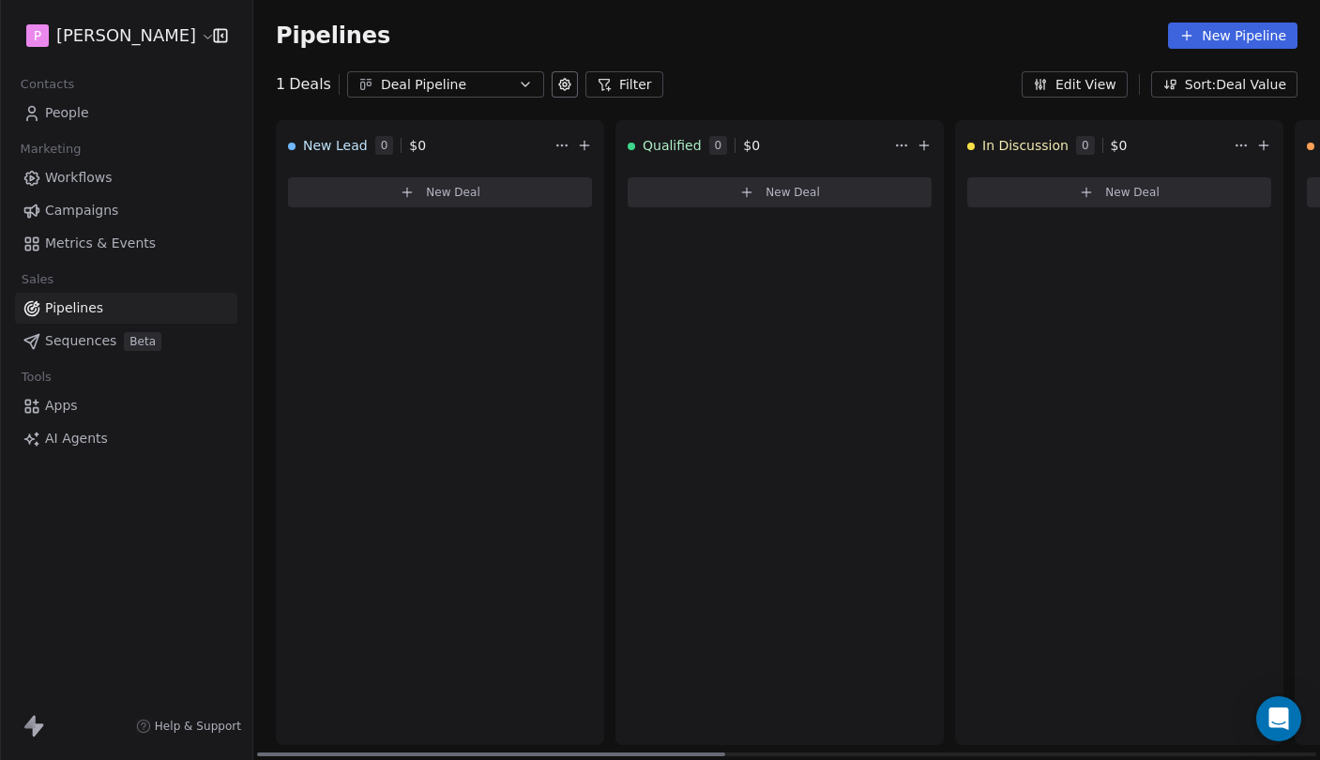
scroll to position [0, 0]
click at [91, 102] on link "People" at bounding box center [126, 113] width 222 height 31
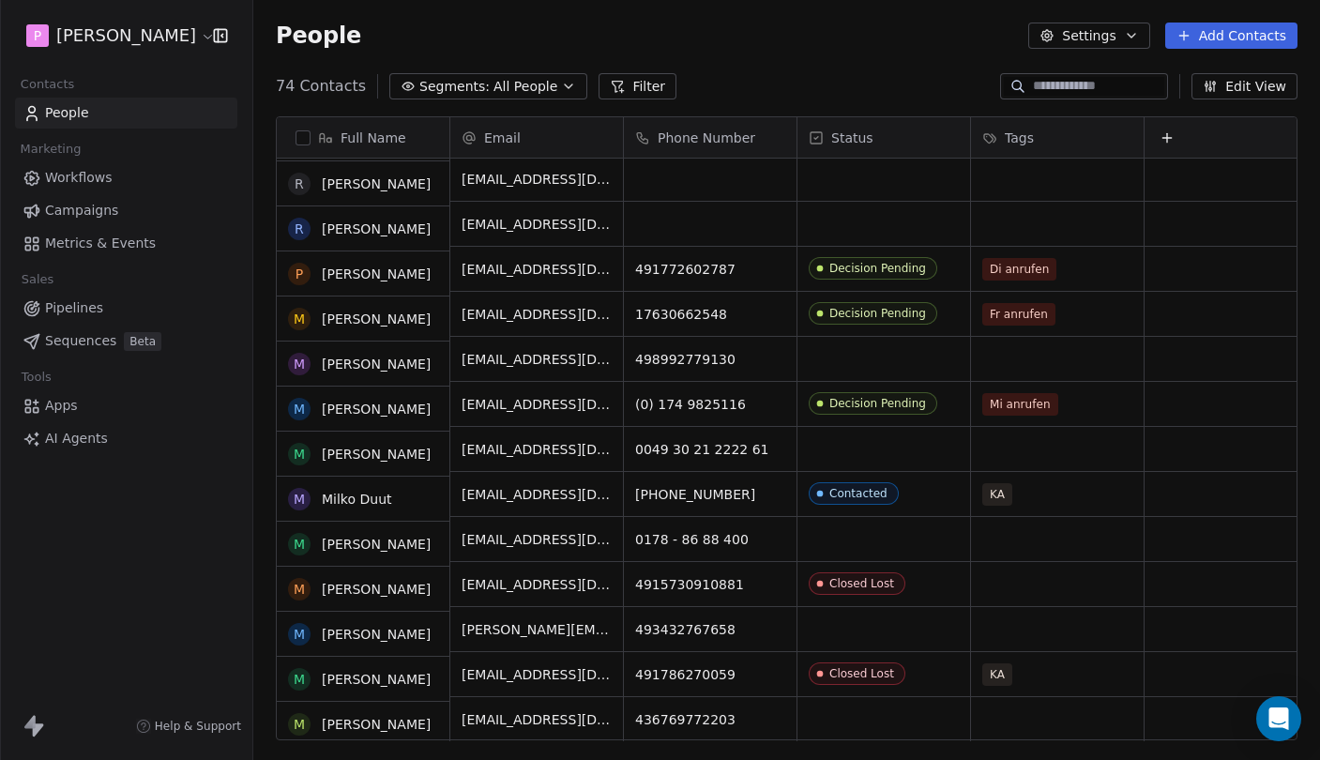
scroll to position [633, 0]
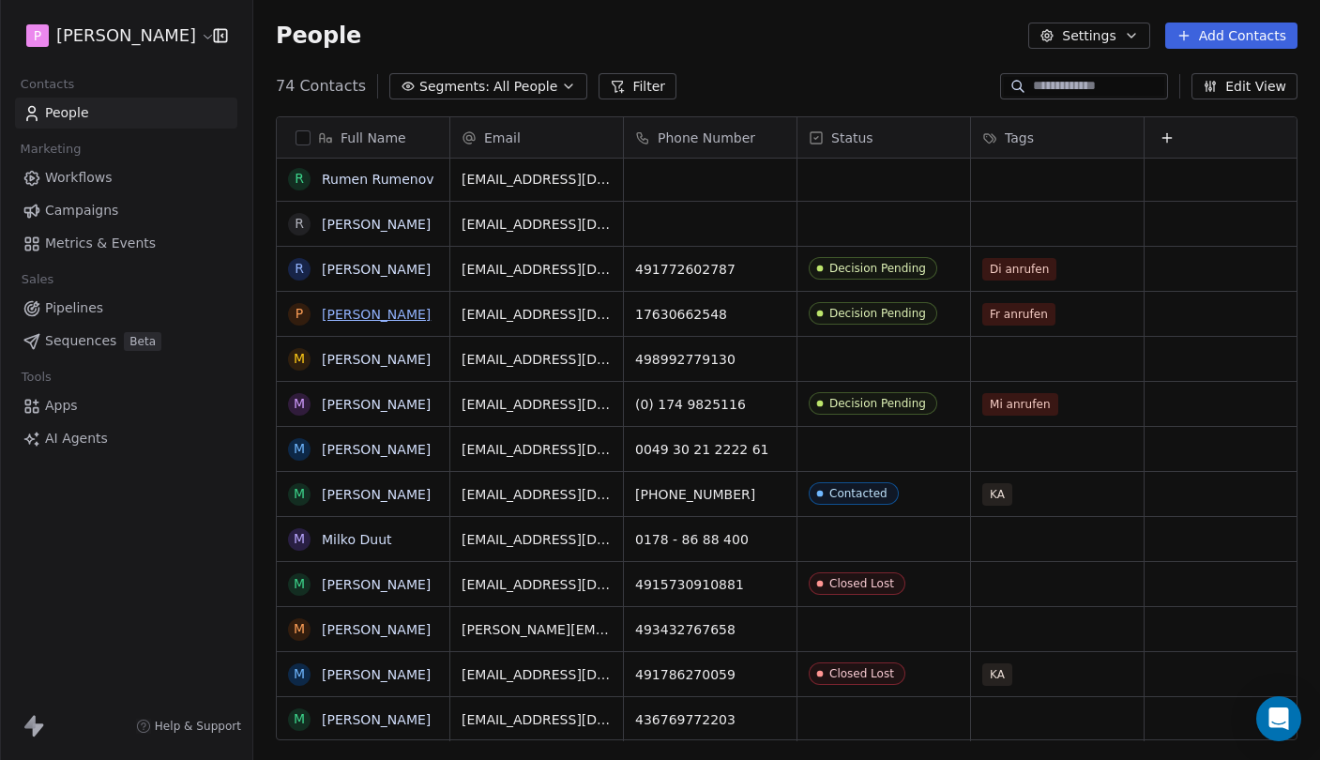
click at [354, 309] on link "[PERSON_NAME]" at bounding box center [376, 314] width 109 height 15
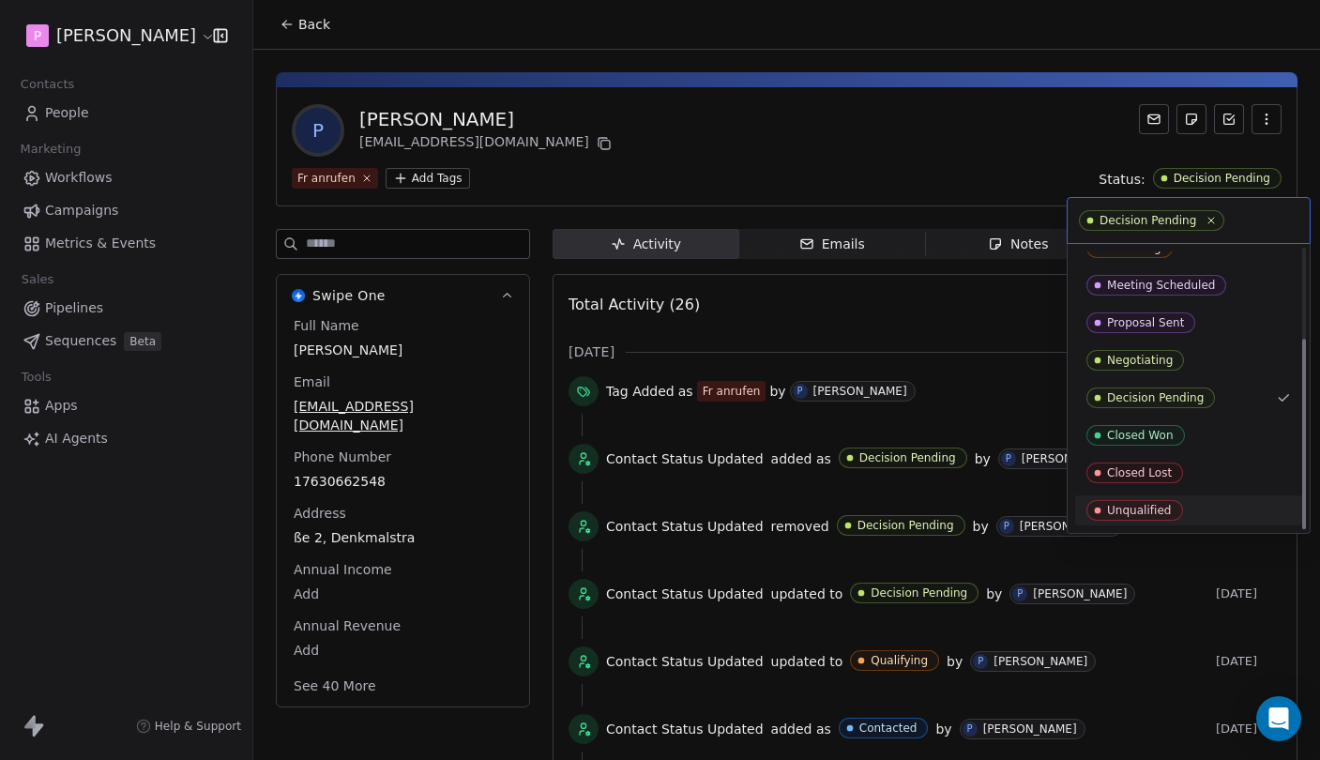
scroll to position [131, 0]
click at [1206, 474] on div "Closed Lost" at bounding box center [1188, 472] width 204 height 21
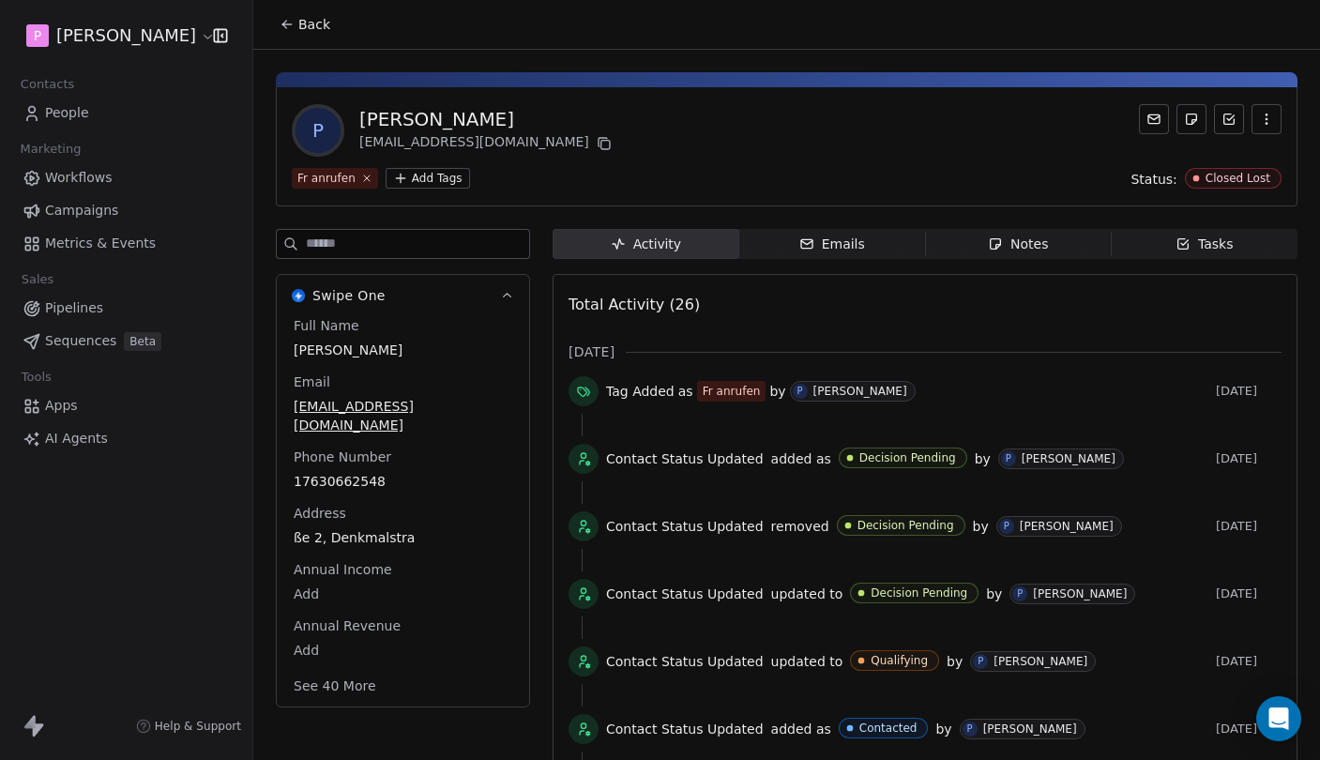
click at [814, 145] on div "P [PERSON_NAME] [EMAIL_ADDRESS][DOMAIN_NAME]" at bounding box center [786, 130] width 989 height 53
click at [316, 23] on span "Back" at bounding box center [314, 24] width 32 height 19
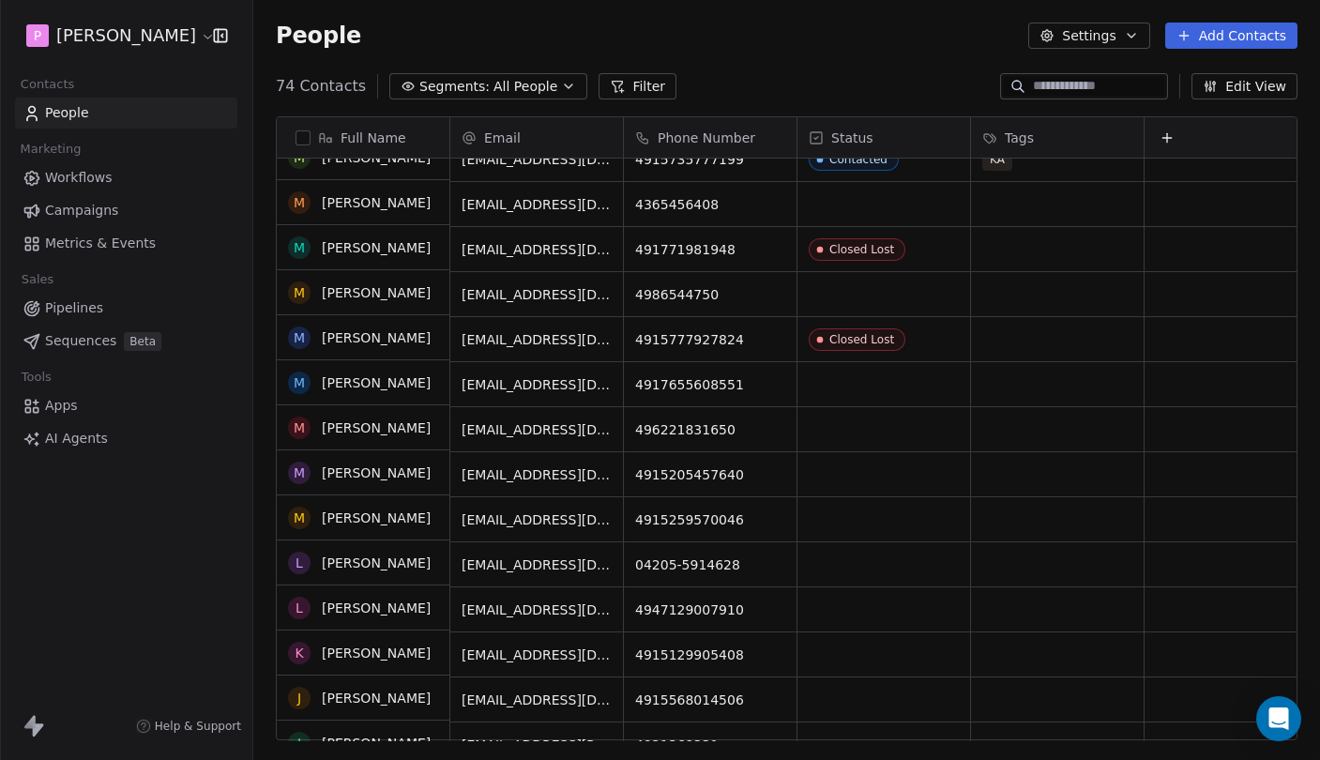
scroll to position [898, 0]
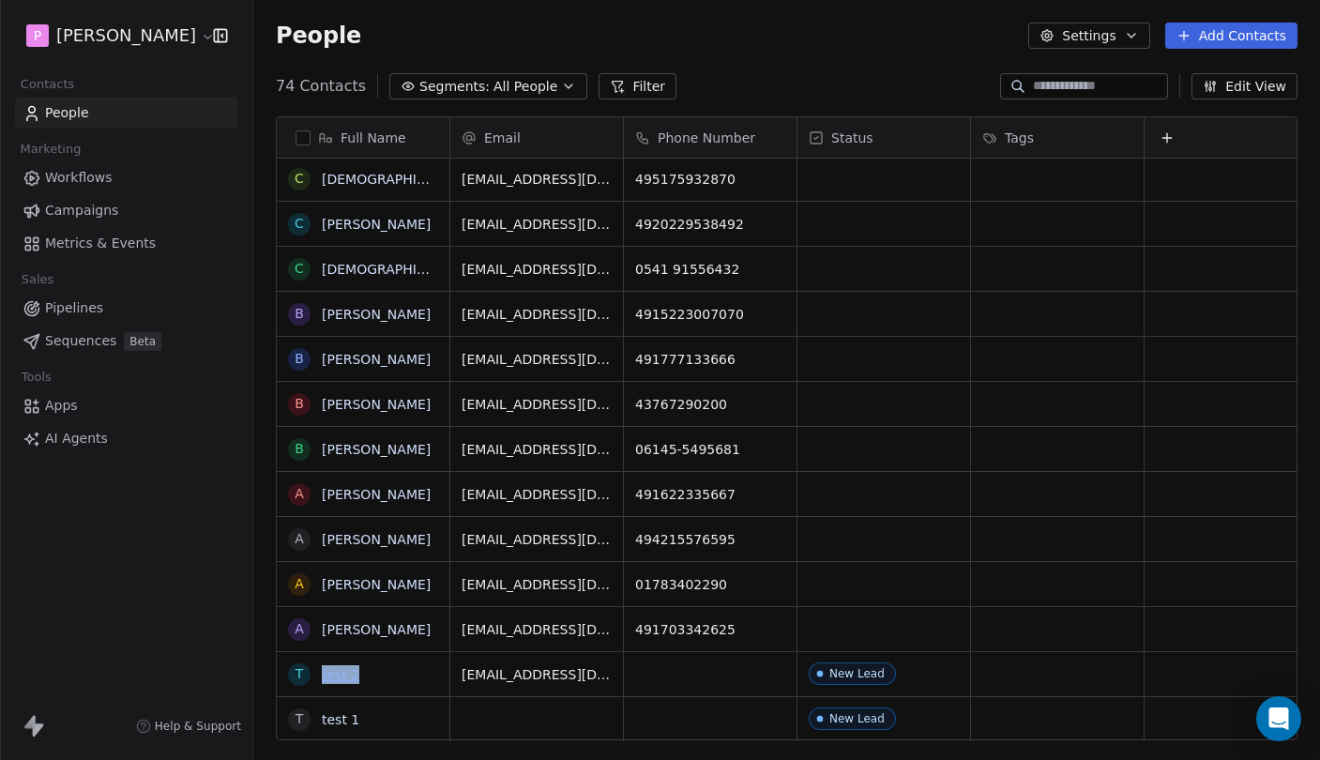
click at [330, 671] on link "test 2" at bounding box center [341, 674] width 38 height 15
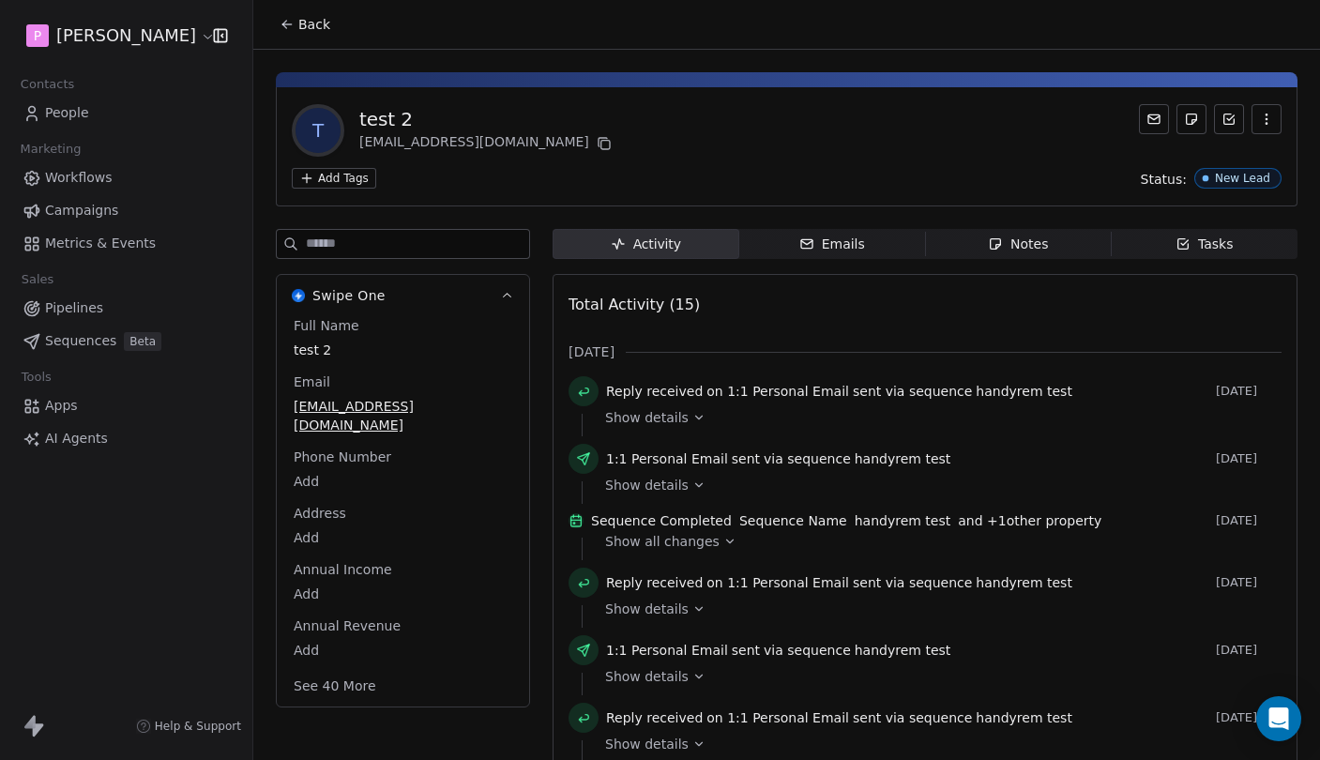
click at [1267, 121] on icon "button" at bounding box center [1266, 119] width 15 height 15
click at [1227, 149] on div "Delete" at bounding box center [1240, 160] width 126 height 30
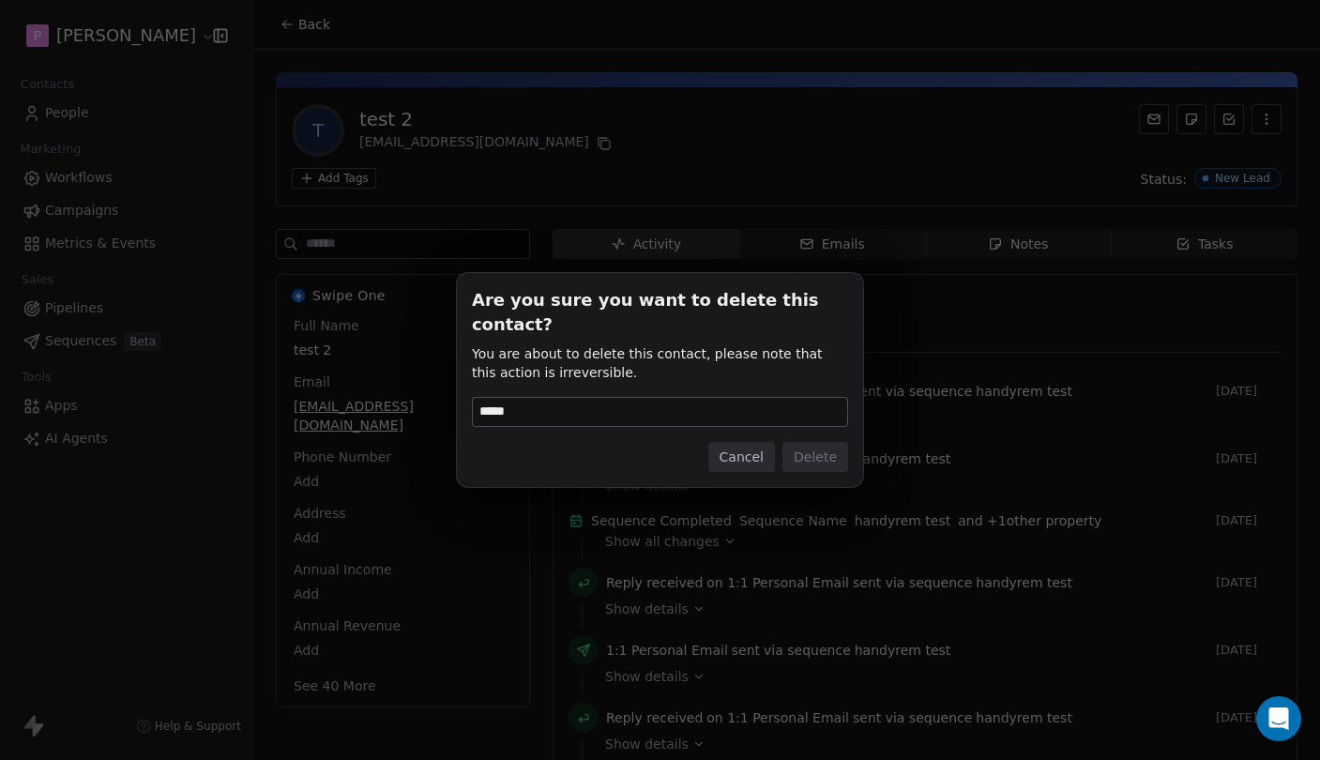
type input "******"
